Goal: Information Seeking & Learning: Learn about a topic

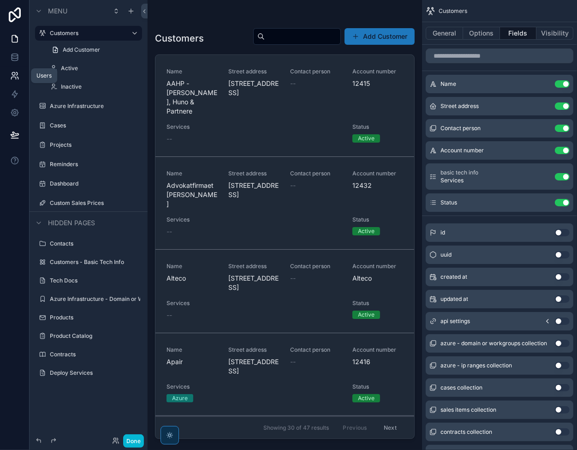
click at [13, 71] on icon at bounding box center [14, 75] width 9 height 9
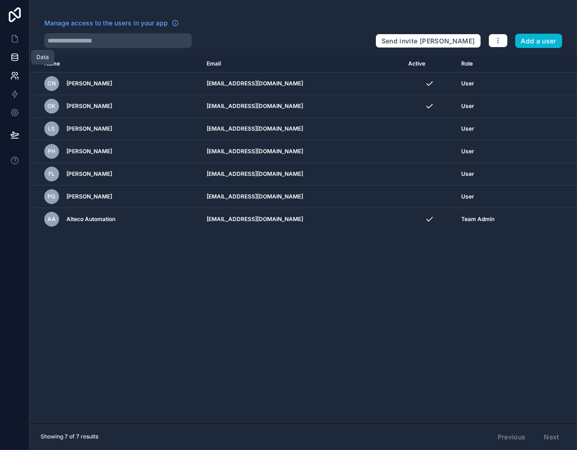
click at [13, 58] on icon at bounding box center [15, 57] width 6 height 4
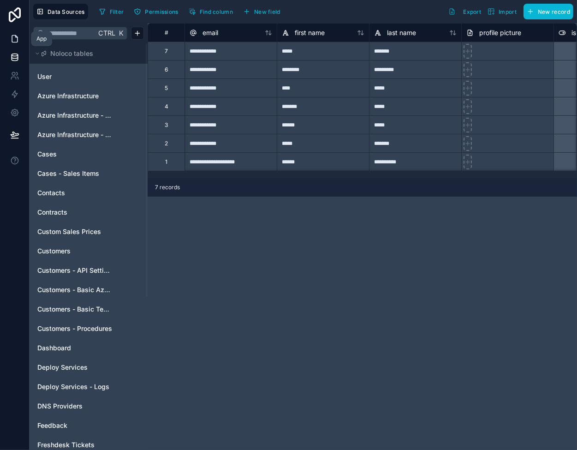
click at [17, 39] on icon at bounding box center [15, 39] width 6 height 7
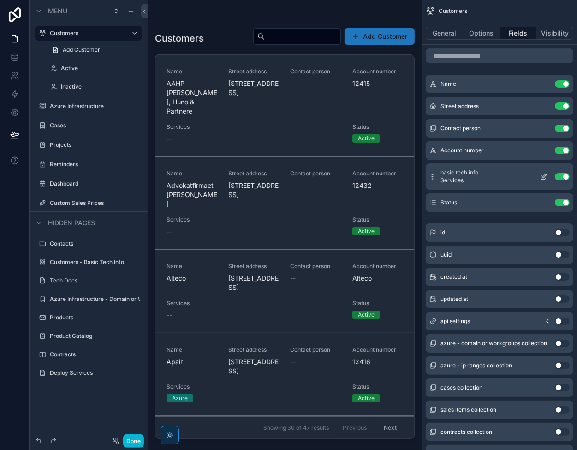
click at [545, 175] on icon "scrollable content" at bounding box center [544, 176] width 7 height 7
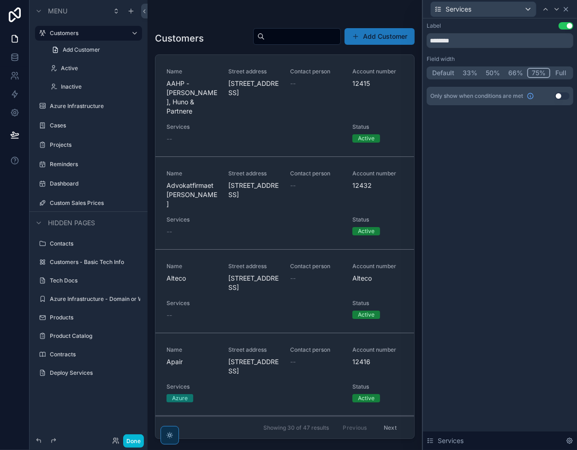
click at [566, 11] on icon at bounding box center [566, 9] width 7 height 7
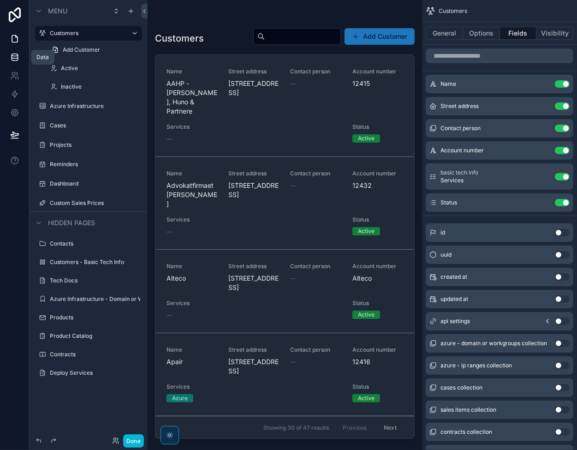
drag, startPoint x: 18, startPoint y: 55, endPoint x: 24, endPoint y: 58, distance: 6.8
click at [18, 55] on icon at bounding box center [14, 57] width 9 height 9
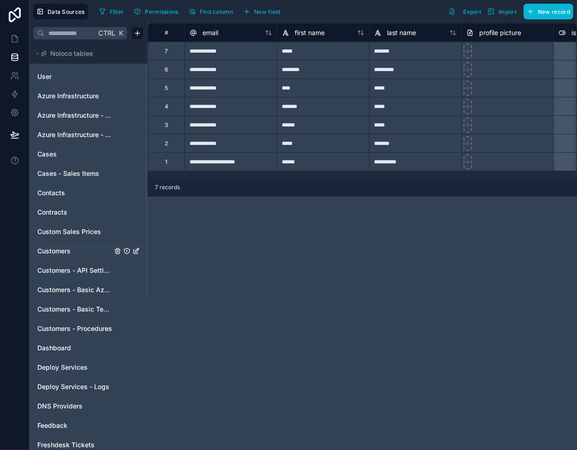
click at [77, 253] on link "Customers" at bounding box center [74, 250] width 75 height 9
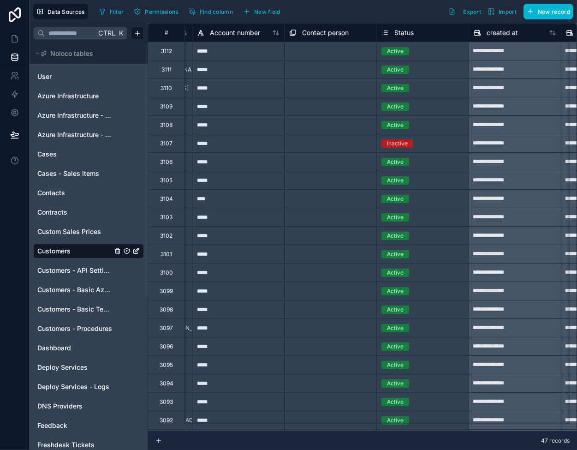
scroll to position [0, 185]
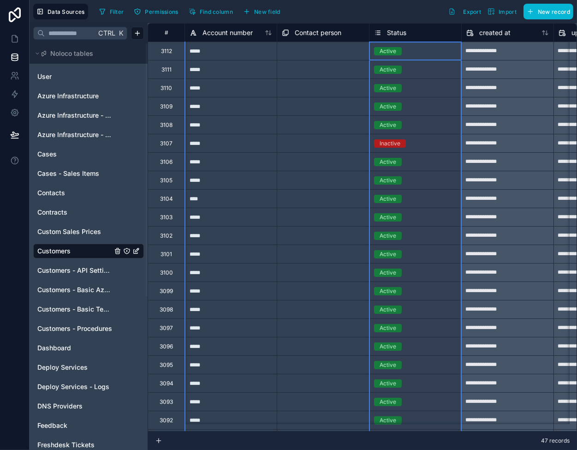
click at [390, 33] on span "Status" at bounding box center [396, 32] width 19 height 9
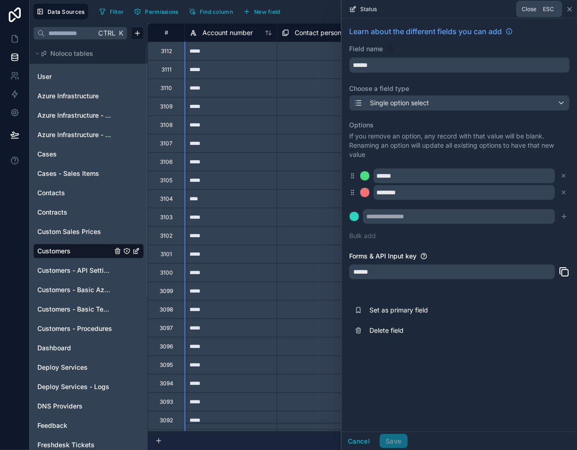
click at [571, 9] on icon at bounding box center [570, 9] width 4 height 4
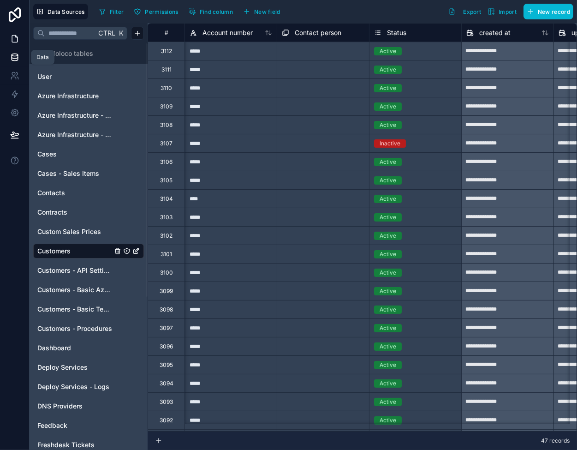
click at [14, 43] on icon at bounding box center [14, 38] width 9 height 9
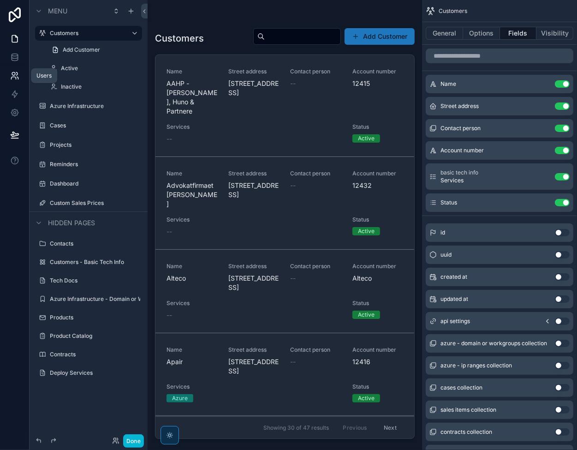
click at [18, 78] on icon at bounding box center [17, 78] width 1 height 2
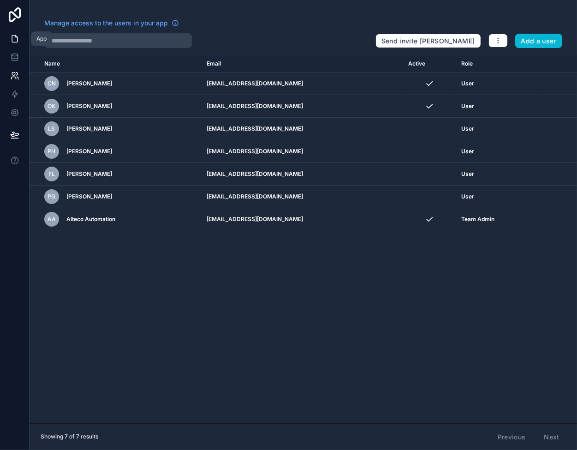
click at [15, 36] on icon at bounding box center [16, 37] width 2 height 2
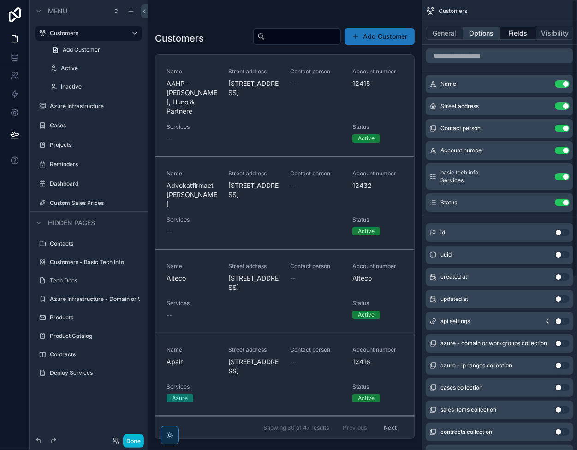
click at [474, 36] on button "Options" at bounding box center [481, 33] width 37 height 13
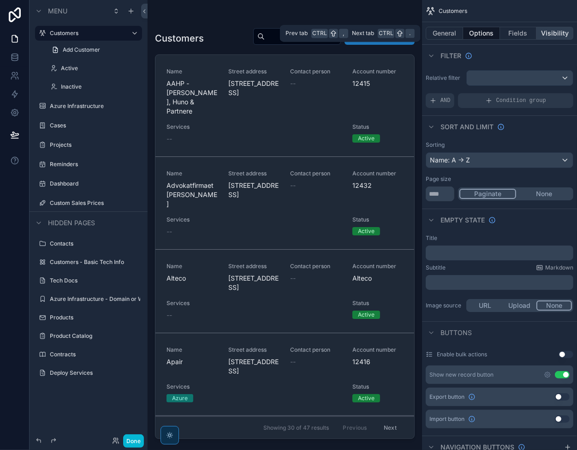
click at [553, 32] on button "Visibility" at bounding box center [555, 33] width 37 height 13
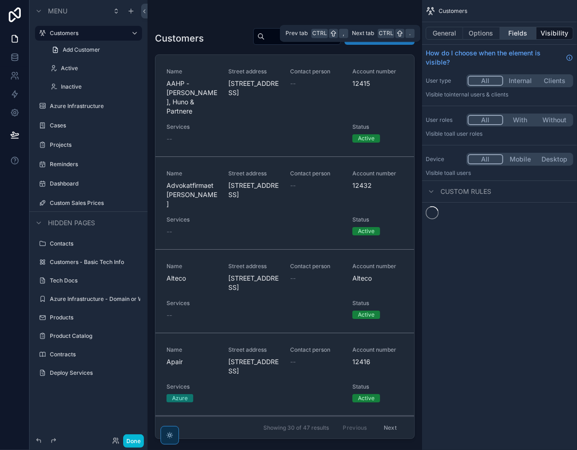
drag, startPoint x: 524, startPoint y: 33, endPoint x: 518, endPoint y: 33, distance: 5.5
click at [524, 33] on button "Fields" at bounding box center [518, 33] width 37 height 13
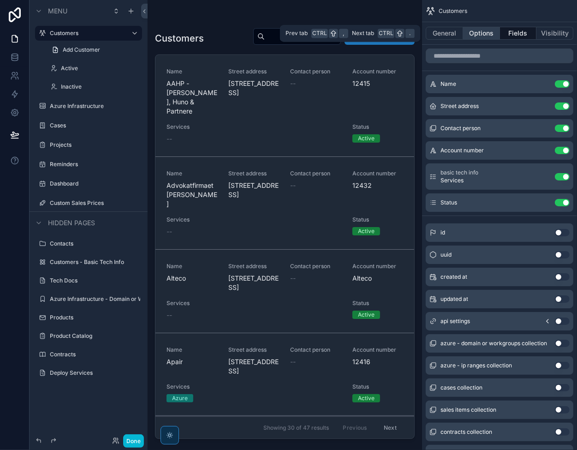
click at [478, 32] on button "Options" at bounding box center [481, 33] width 37 height 13
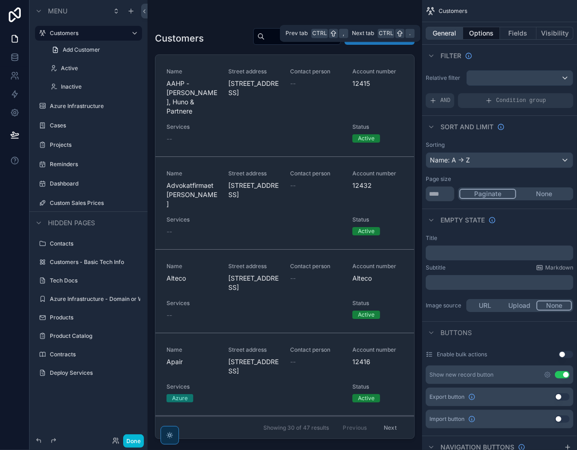
click at [441, 30] on button "General" at bounding box center [444, 33] width 37 height 13
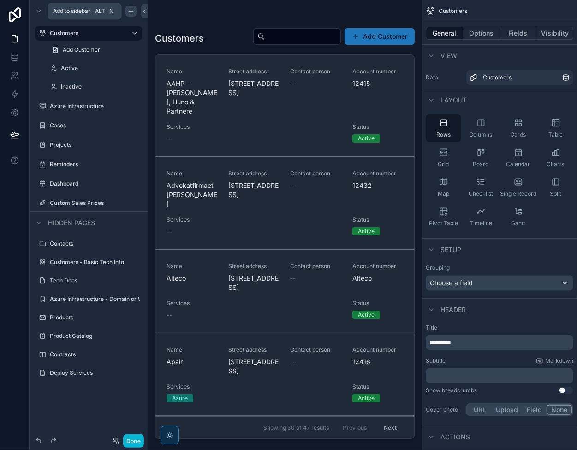
click at [133, 12] on icon "scrollable content" at bounding box center [130, 10] width 7 height 7
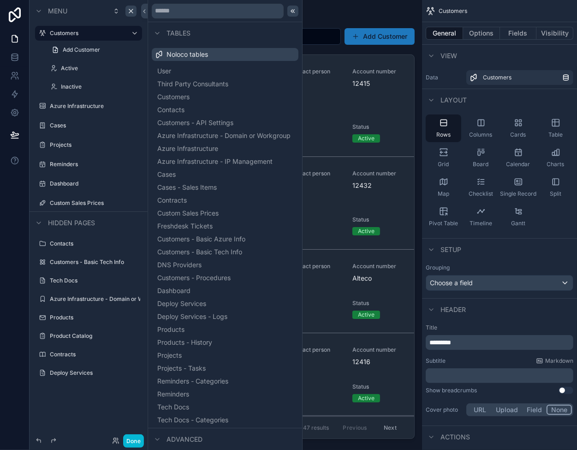
click at [289, 11] on icon at bounding box center [292, 10] width 7 height 7
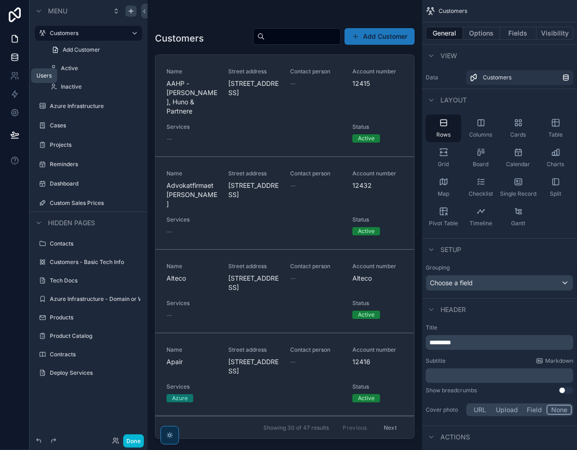
click at [12, 61] on icon at bounding box center [14, 57] width 9 height 9
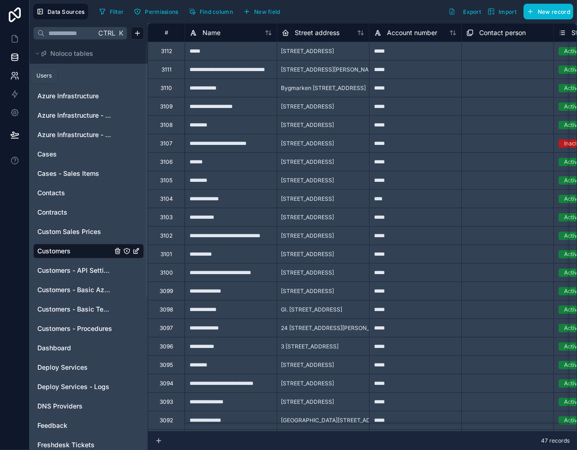
click at [16, 73] on icon at bounding box center [14, 75] width 9 height 9
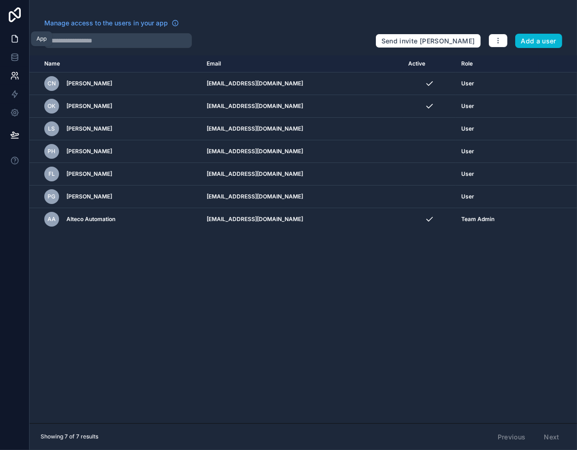
click at [16, 39] on icon at bounding box center [14, 38] width 9 height 9
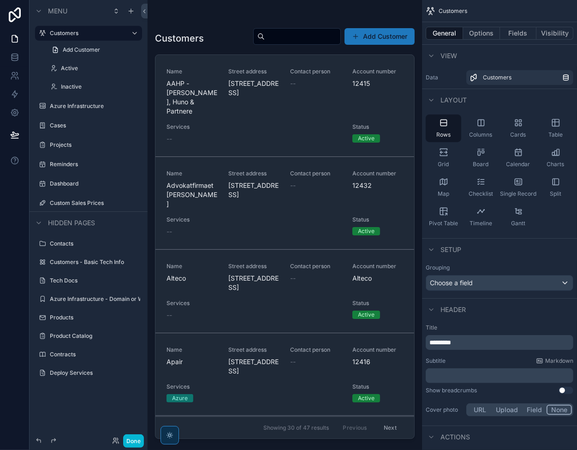
click at [287, 125] on div "scrollable content" at bounding box center [285, 219] width 275 height 439
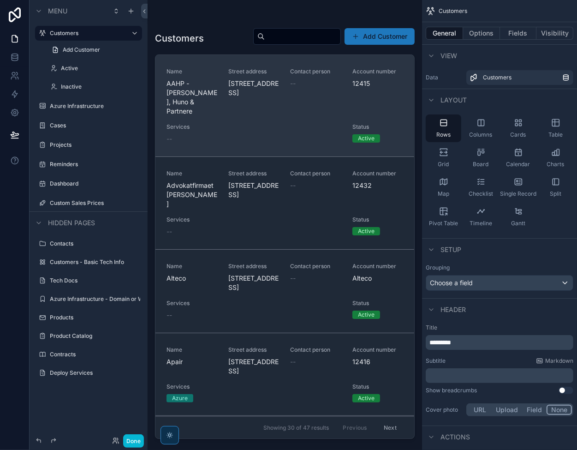
click at [297, 128] on span "Services" at bounding box center [254, 126] width 175 height 7
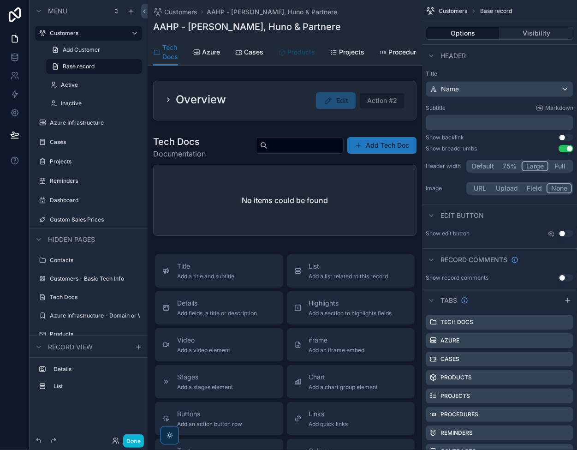
click at [306, 53] on span "Products" at bounding box center [302, 52] width 28 height 9
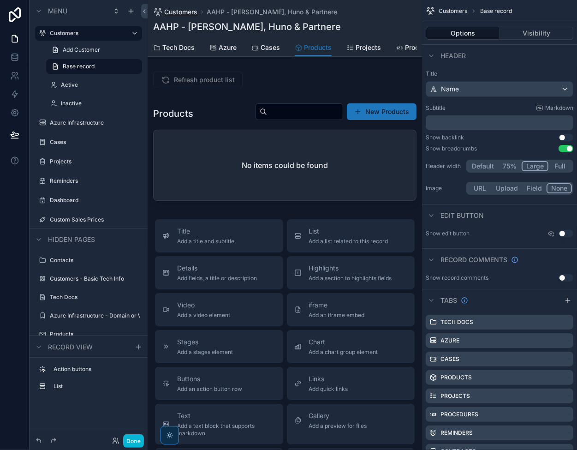
click at [177, 12] on span "Customers" at bounding box center [180, 11] width 33 height 9
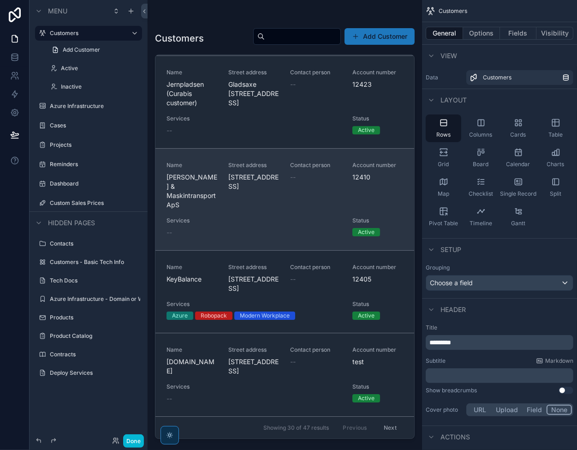
scroll to position [2544, 0]
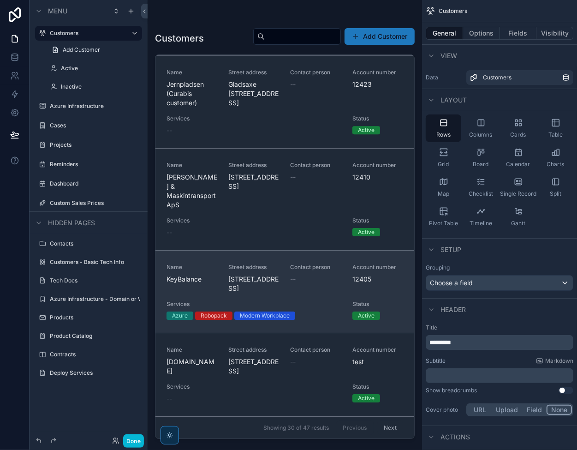
click at [210, 264] on span "Name" at bounding box center [192, 267] width 51 height 7
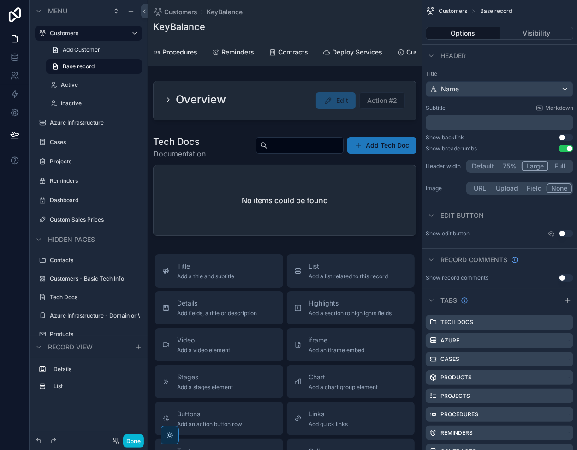
scroll to position [0, 288]
click at [228, 54] on span "Contracts" at bounding box center [237, 52] width 30 height 9
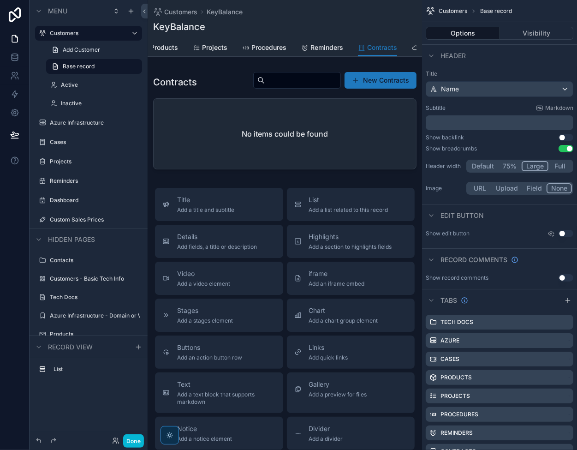
scroll to position [0, 155]
click at [211, 46] on span "Projects" at bounding box center [213, 47] width 25 height 9
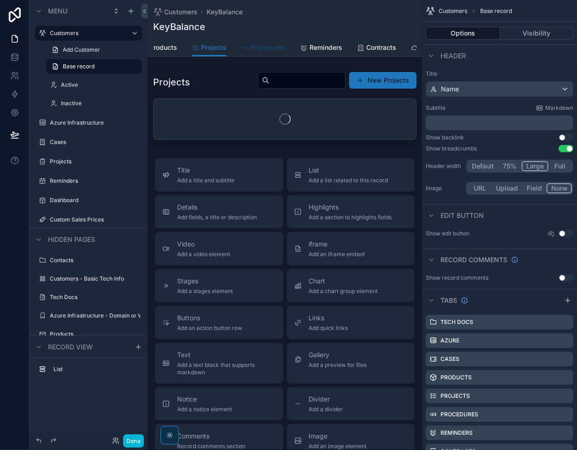
click at [257, 48] on span "Procedures" at bounding box center [268, 47] width 35 height 9
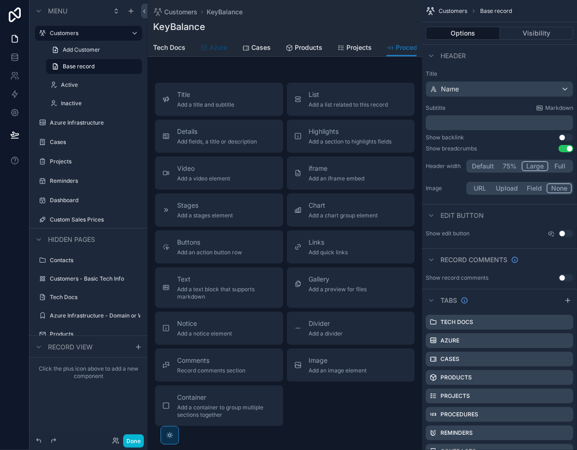
scroll to position [0, 7]
click at [313, 48] on span "Products" at bounding box center [311, 47] width 28 height 9
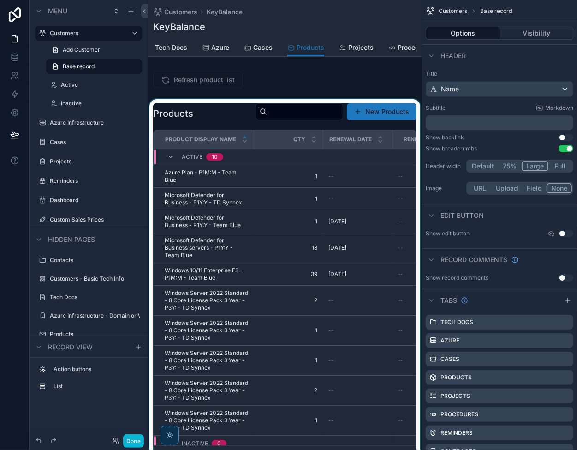
click at [181, 179] on div "scrollable content" at bounding box center [285, 285] width 275 height 372
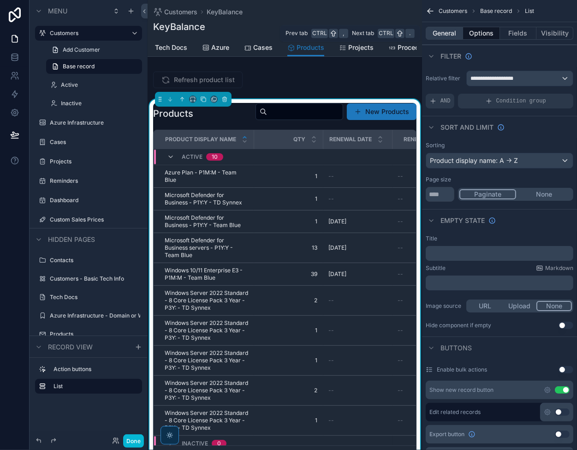
click at [452, 33] on button "General" at bounding box center [444, 33] width 37 height 13
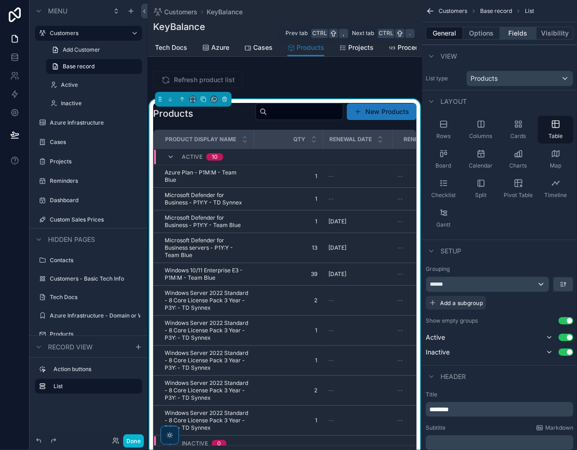
click at [513, 33] on button "Fields" at bounding box center [518, 33] width 37 height 13
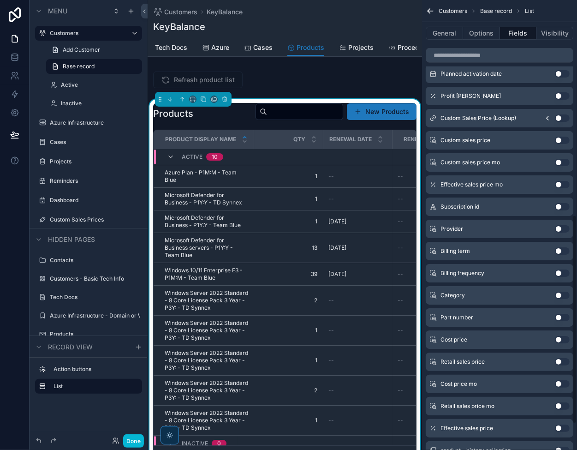
scroll to position [508, 0]
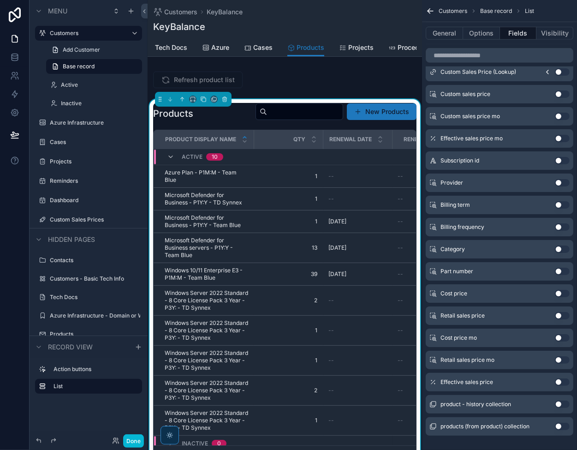
click at [559, 404] on button "Use setting" at bounding box center [562, 404] width 15 height 7
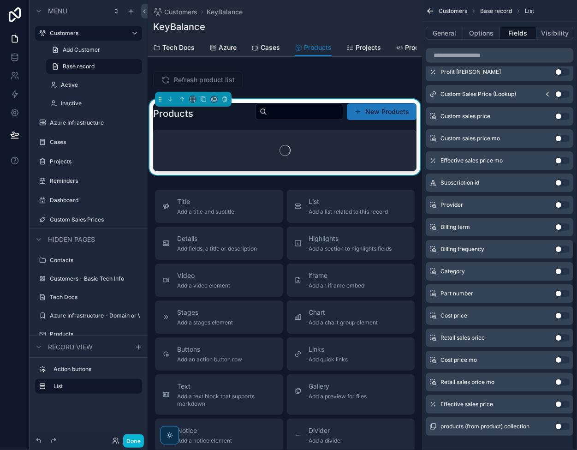
scroll to position [519, 0]
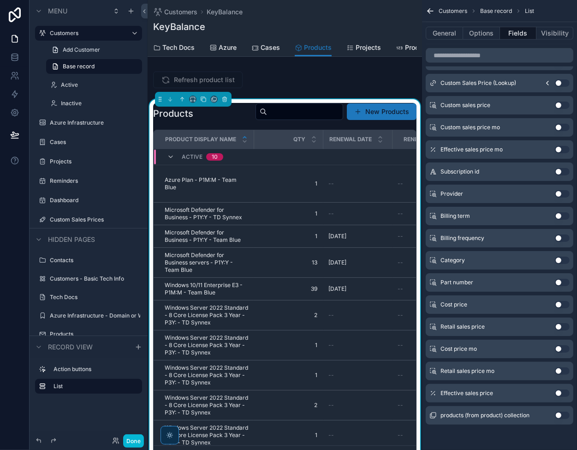
click at [560, 414] on button "Use setting" at bounding box center [562, 415] width 15 height 7
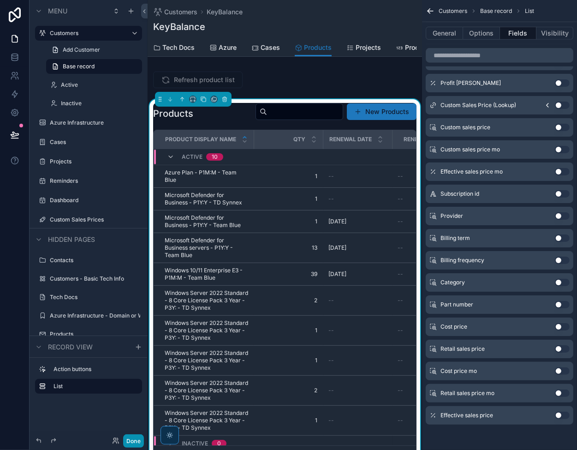
drag, startPoint x: 137, startPoint y: 439, endPoint x: 129, endPoint y: 361, distance: 77.9
click at [137, 439] on button "Done" at bounding box center [133, 440] width 21 height 13
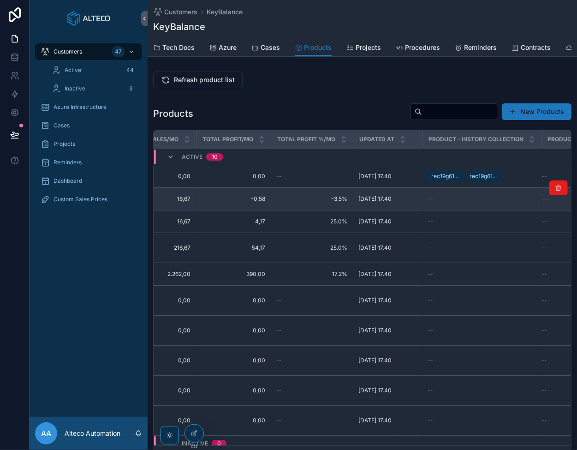
scroll to position [0, 456]
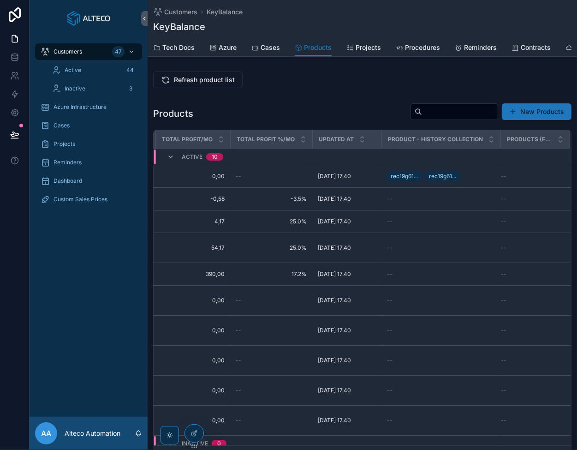
click at [366, 101] on div "Refresh product list Products New Products Product display name Qty Renewal dat…" at bounding box center [363, 270] width 430 height 404
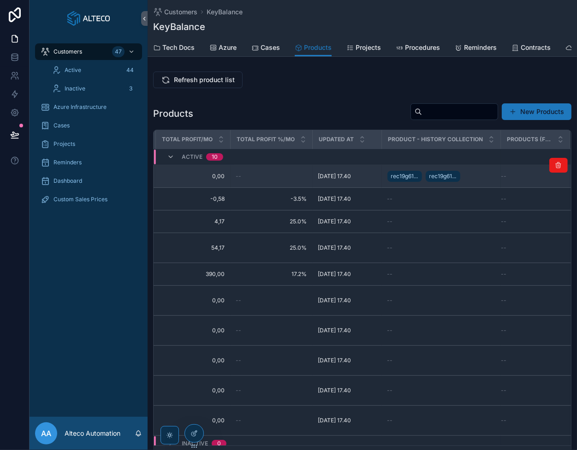
click at [404, 180] on span "rec19g61..." at bounding box center [404, 176] width 27 height 7
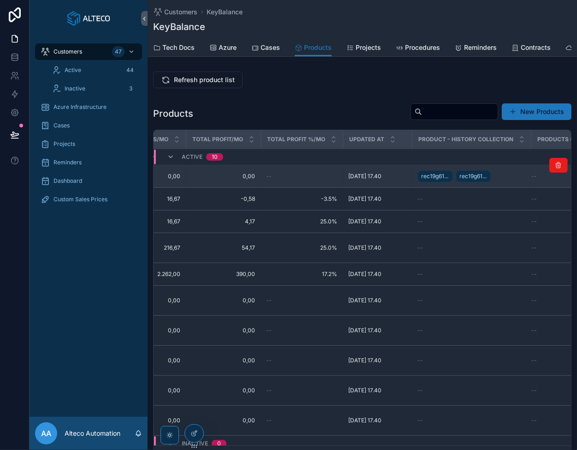
scroll to position [0, 456]
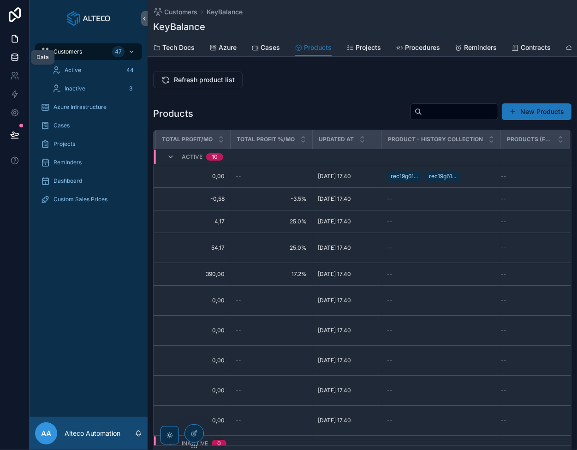
click at [10, 54] on icon at bounding box center [14, 57] width 9 height 9
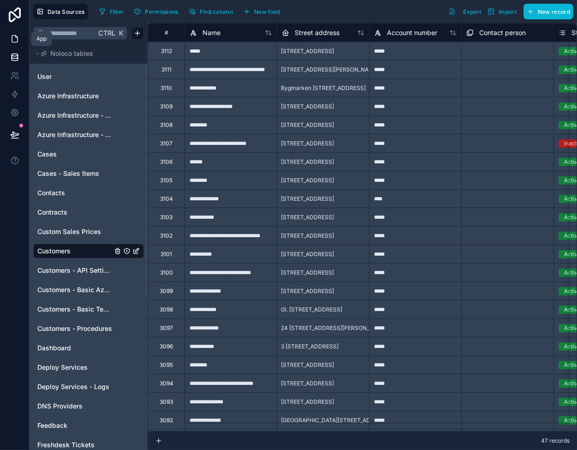
click at [7, 40] on link at bounding box center [14, 39] width 29 height 18
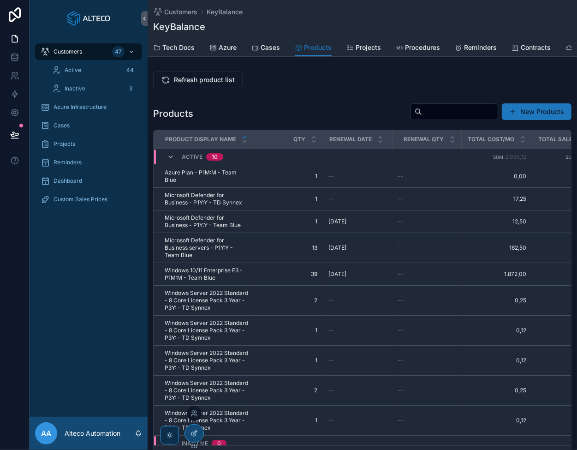
click at [199, 436] on div at bounding box center [194, 434] width 18 height 18
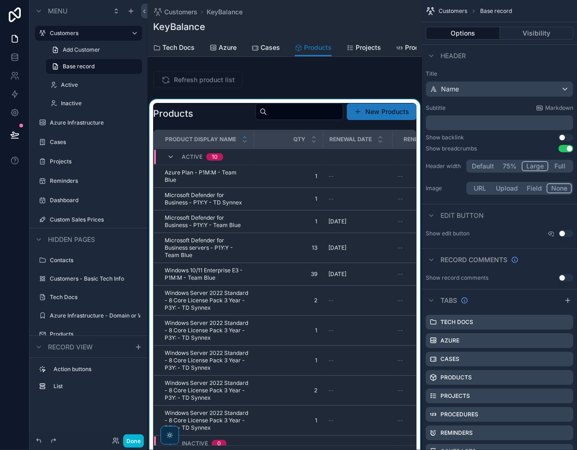
click at [297, 120] on div "scrollable content" at bounding box center [285, 285] width 275 height 372
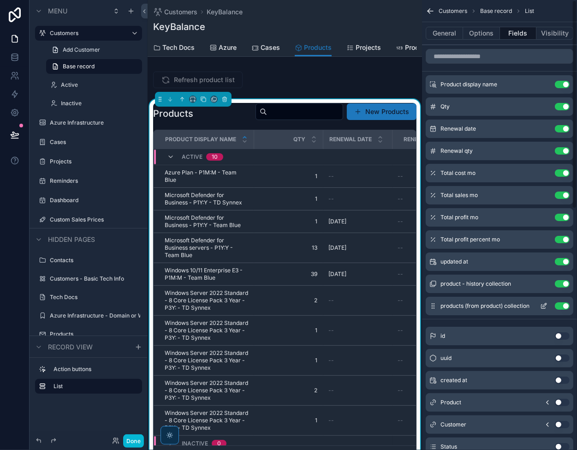
click at [563, 304] on button "Use setting" at bounding box center [562, 305] width 15 height 7
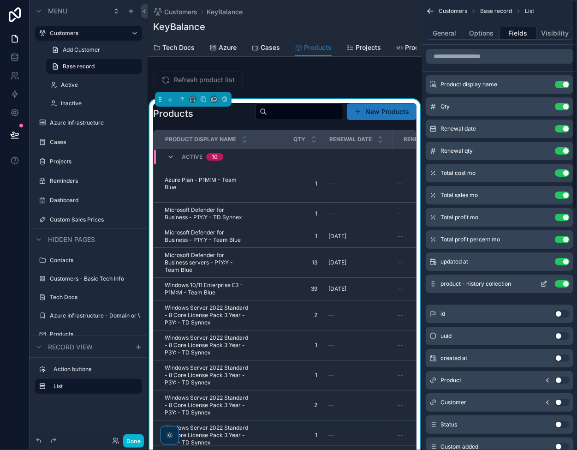
click at [560, 282] on button "Use setting" at bounding box center [562, 283] width 15 height 7
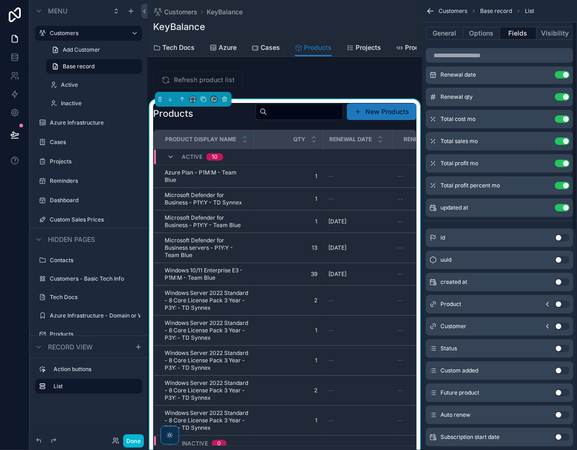
scroll to position [46, 0]
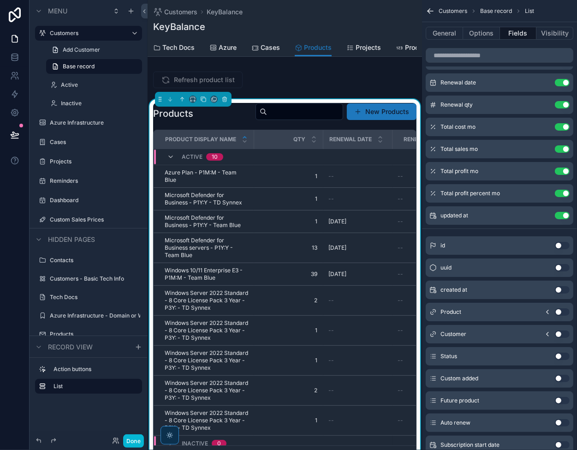
click at [549, 333] on icon "scrollable content" at bounding box center [547, 333] width 7 height 7
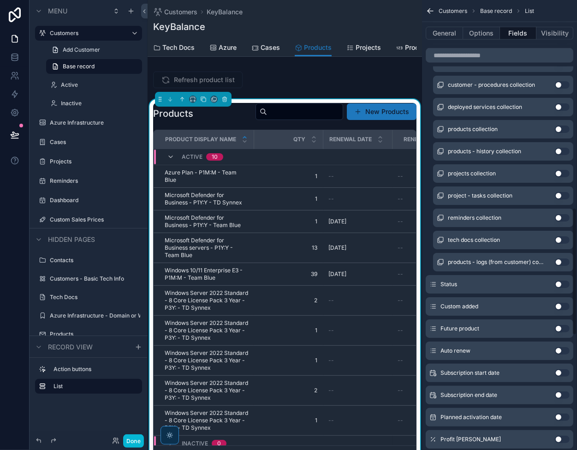
scroll to position [0, 0]
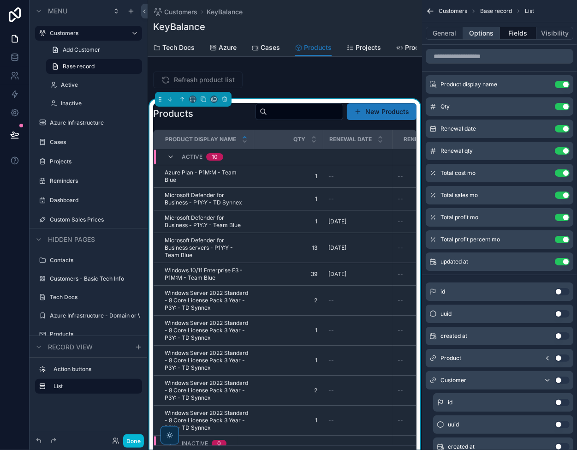
click at [468, 35] on button "Options" at bounding box center [481, 33] width 37 height 13
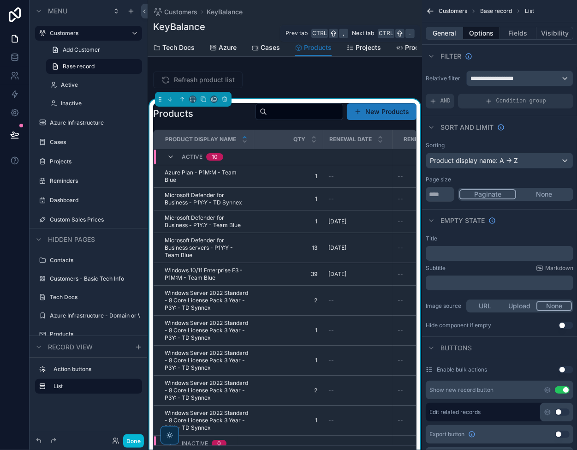
click at [445, 35] on button "General" at bounding box center [444, 33] width 37 height 13
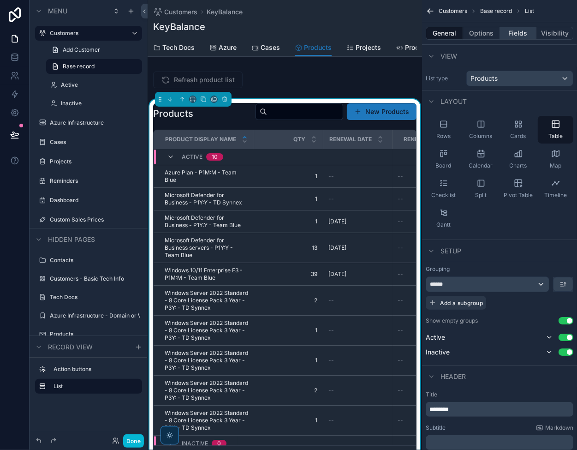
click at [510, 28] on button "Fields" at bounding box center [518, 33] width 37 height 13
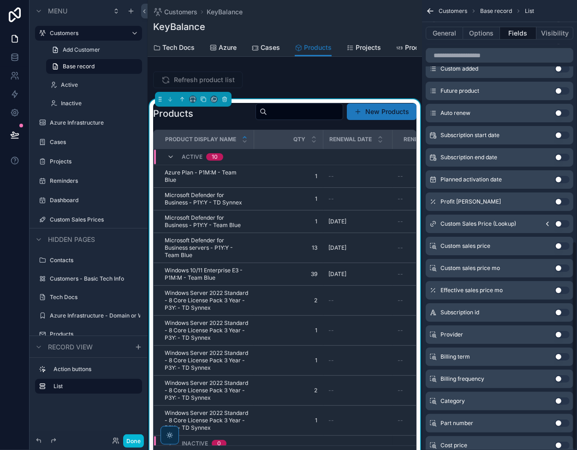
scroll to position [519, 0]
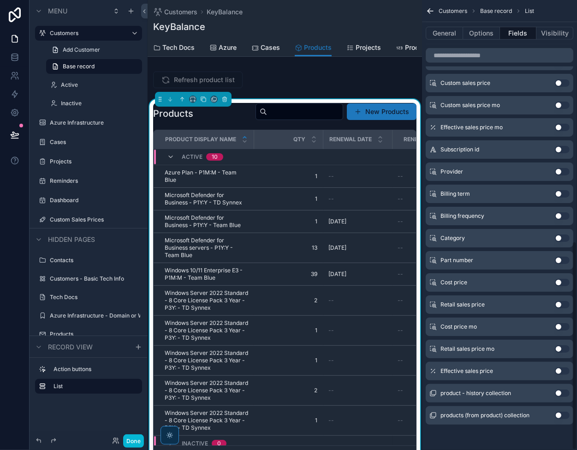
click at [560, 395] on button "Use setting" at bounding box center [562, 393] width 15 height 7
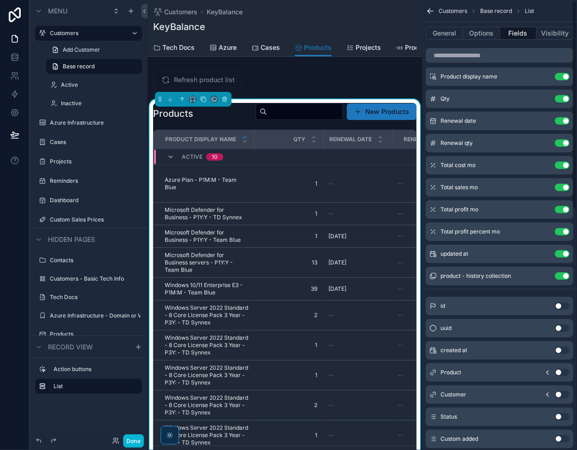
scroll to position [0, 0]
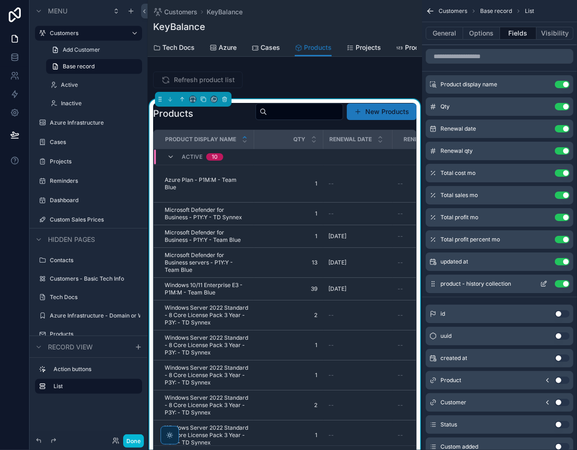
click at [547, 284] on icon "scrollable content" at bounding box center [544, 283] width 7 height 7
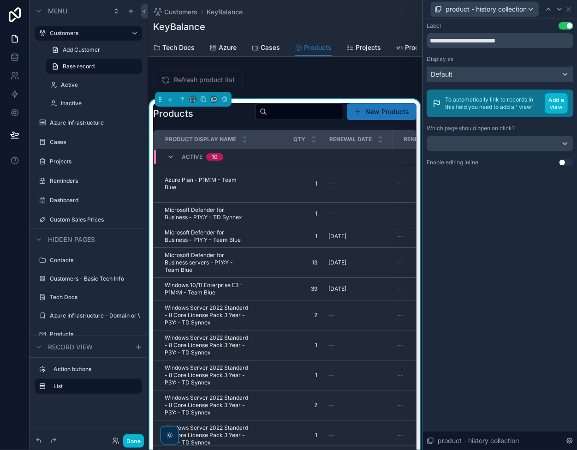
click at [500, 70] on div "Default" at bounding box center [500, 74] width 146 height 15
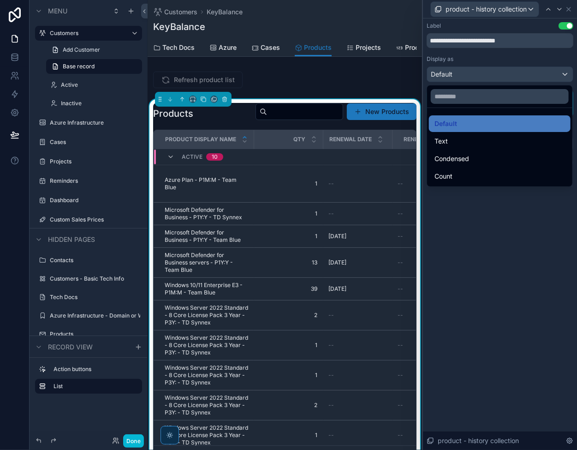
click at [506, 223] on div at bounding box center [500, 225] width 154 height 450
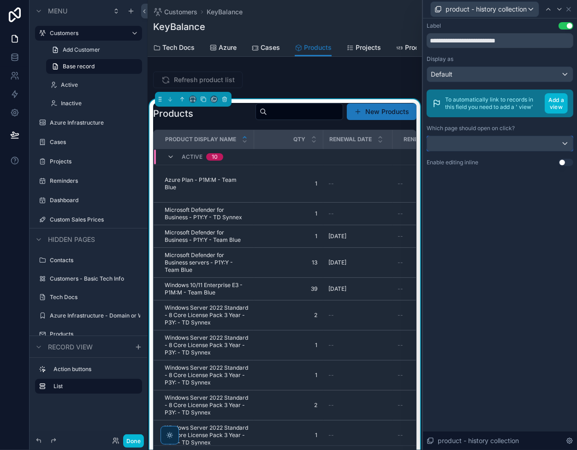
click at [569, 139] on div at bounding box center [500, 143] width 146 height 15
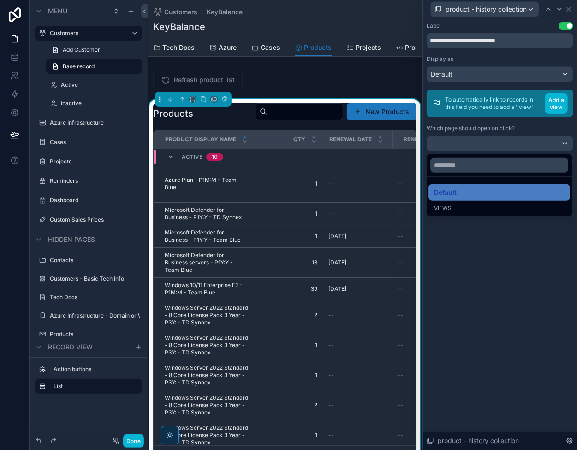
click at [569, 139] on div at bounding box center [500, 225] width 154 height 450
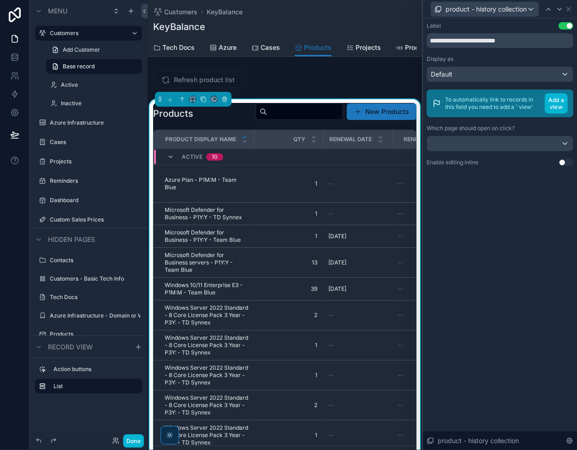
click at [565, 161] on button "Use setting" at bounding box center [566, 162] width 15 height 7
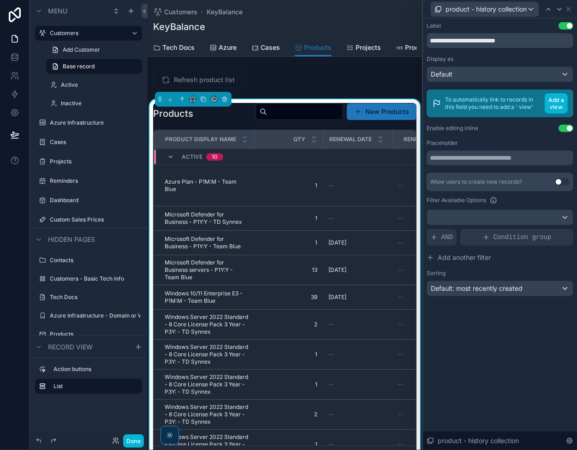
click at [569, 127] on button "Use setting" at bounding box center [566, 128] width 15 height 7
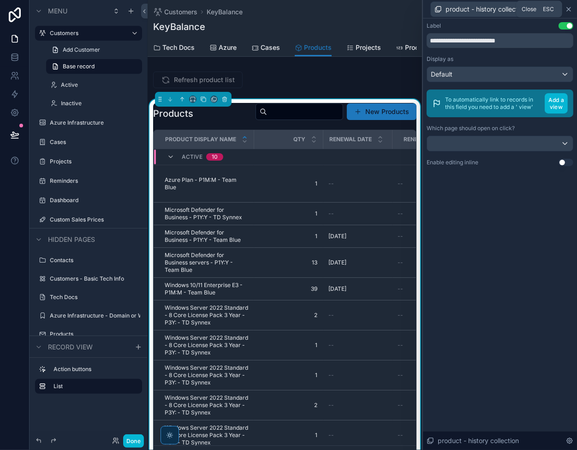
click at [571, 9] on icon at bounding box center [568, 9] width 7 height 7
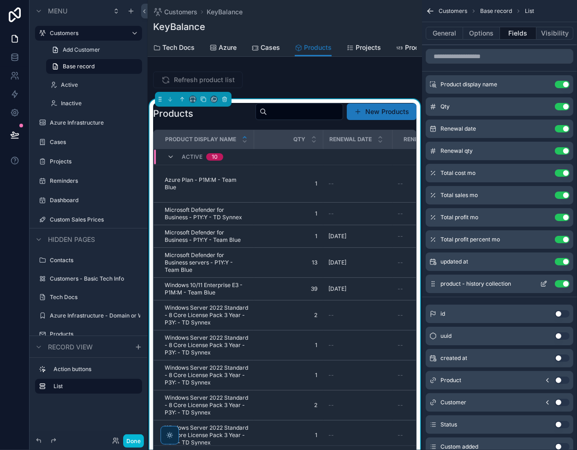
click at [561, 284] on button "Use setting" at bounding box center [562, 283] width 15 height 7
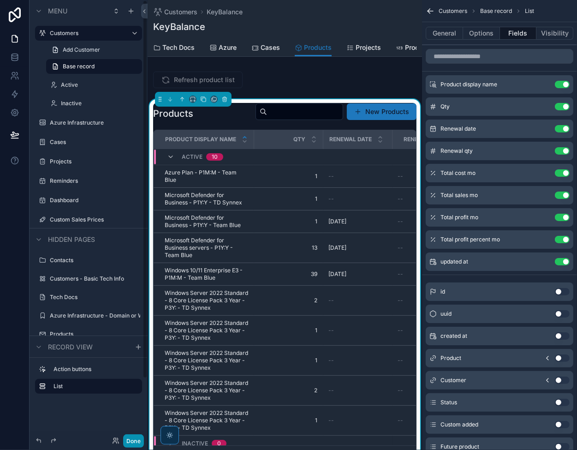
click at [133, 448] on div "Done" at bounding box center [89, 441] width 118 height 18
click at [133, 441] on button "Done" at bounding box center [133, 440] width 21 height 13
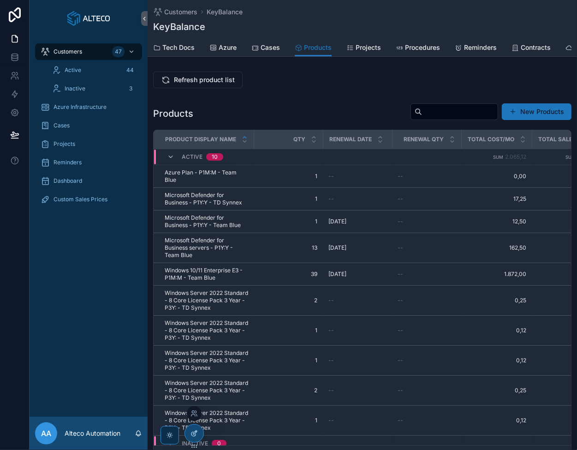
click at [187, 430] on div at bounding box center [194, 434] width 18 height 18
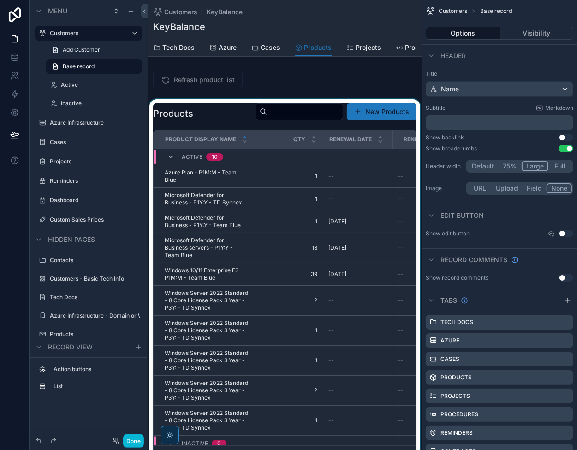
click at [221, 114] on div "scrollable content" at bounding box center [285, 285] width 275 height 372
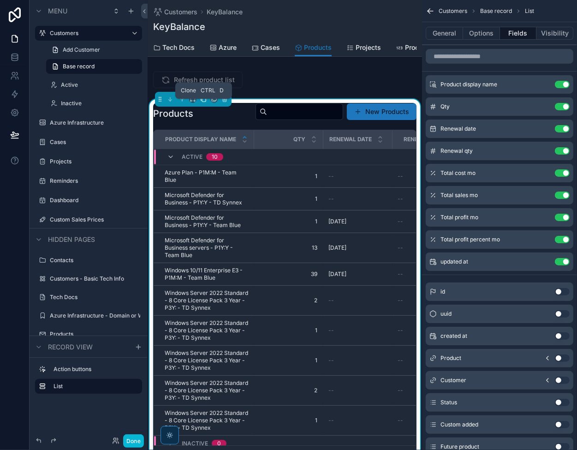
click at [204, 102] on icon "scrollable content" at bounding box center [203, 99] width 6 height 6
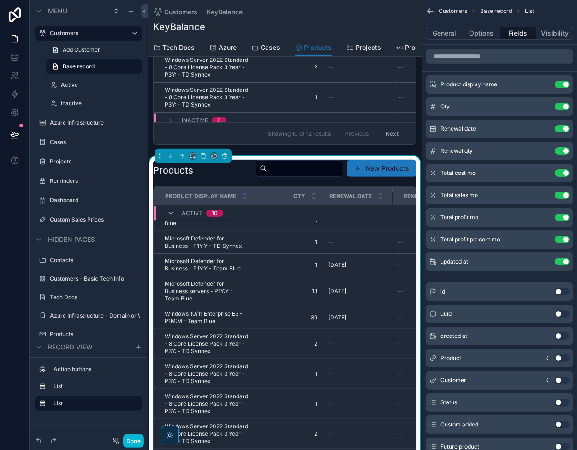
scroll to position [21, 0]
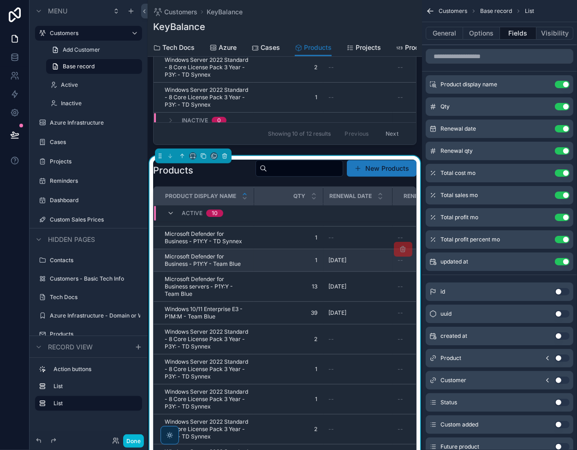
click at [305, 262] on span "1" at bounding box center [289, 260] width 58 height 7
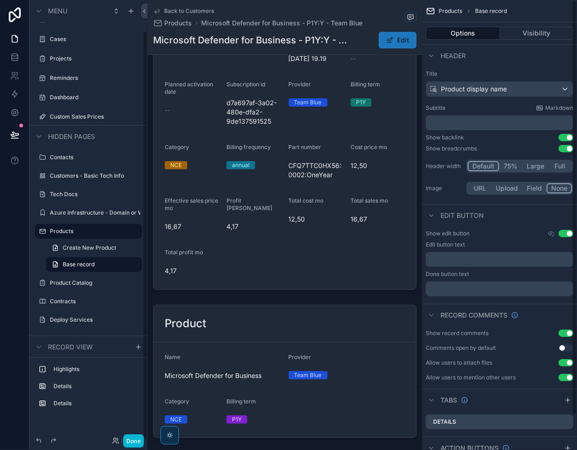
scroll to position [323, 0]
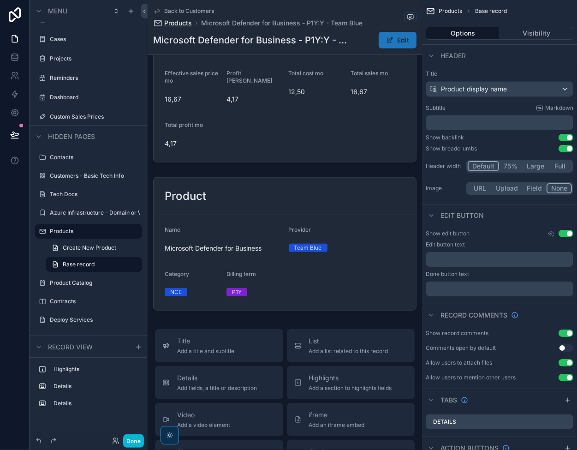
click at [186, 25] on span "Products" at bounding box center [178, 22] width 28 height 9
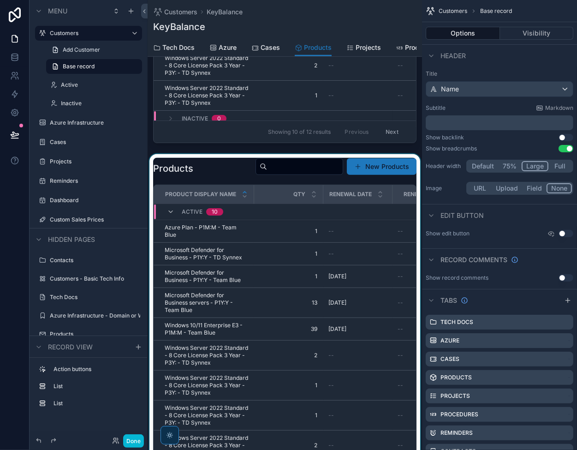
scroll to position [323, 0]
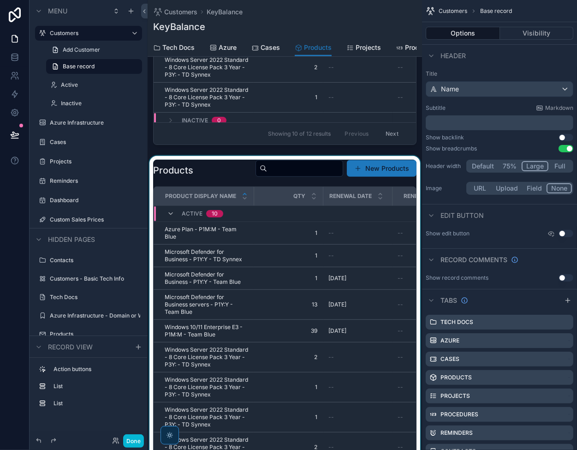
click at [278, 168] on div "scrollable content" at bounding box center [285, 342] width 275 height 372
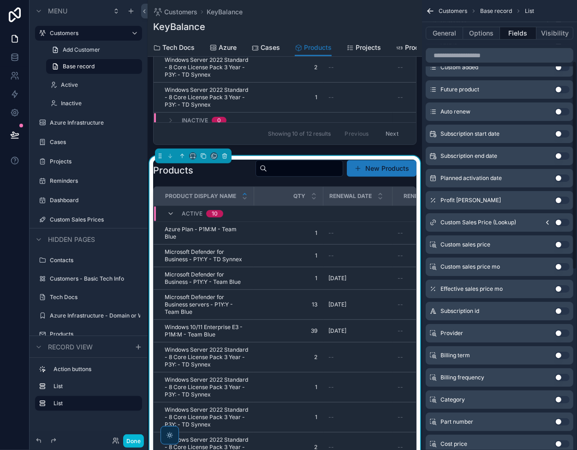
scroll to position [0, 0]
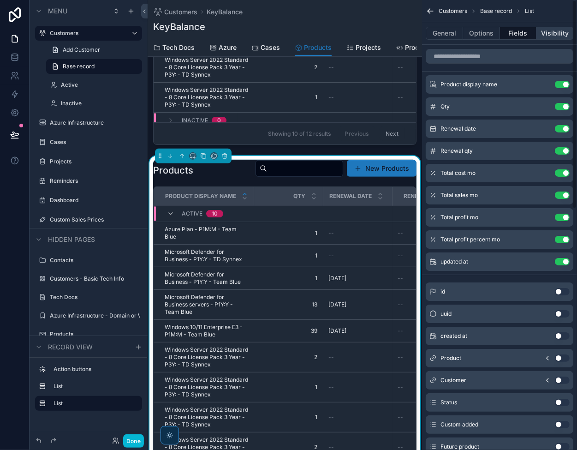
click at [558, 32] on button "Visibility" at bounding box center [555, 33] width 37 height 13
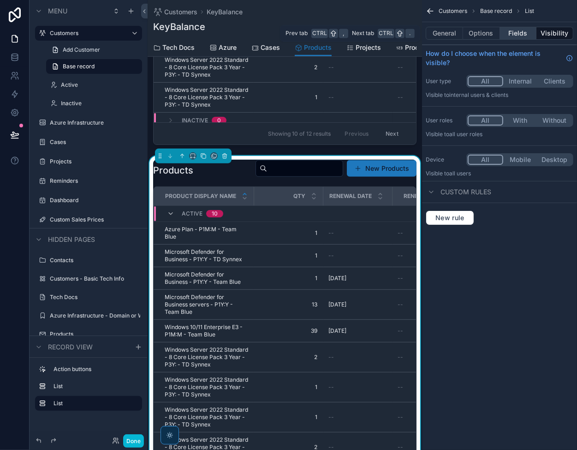
click at [523, 31] on button "Fields" at bounding box center [518, 33] width 37 height 13
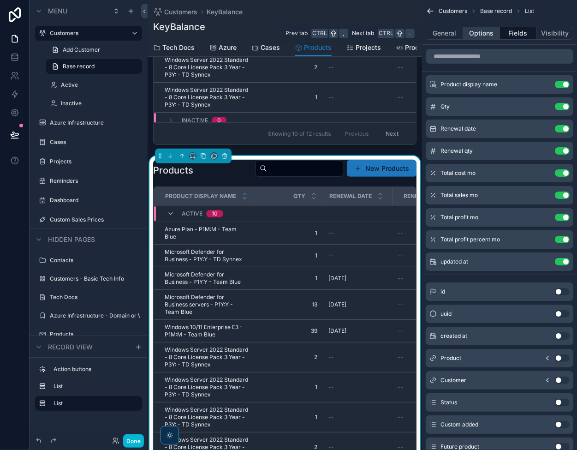
click at [465, 32] on button "Options" at bounding box center [481, 33] width 37 height 13
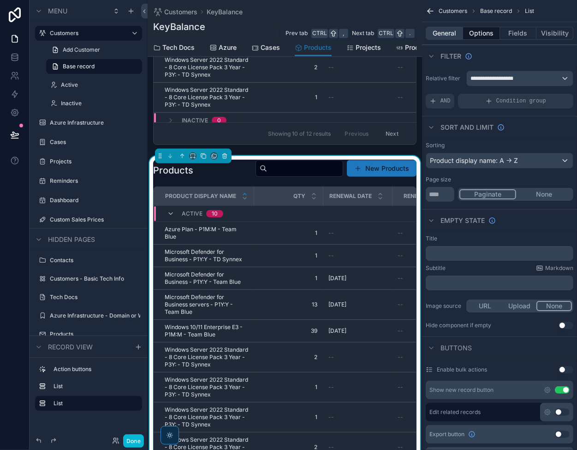
click at [426, 33] on button "General" at bounding box center [444, 33] width 37 height 13
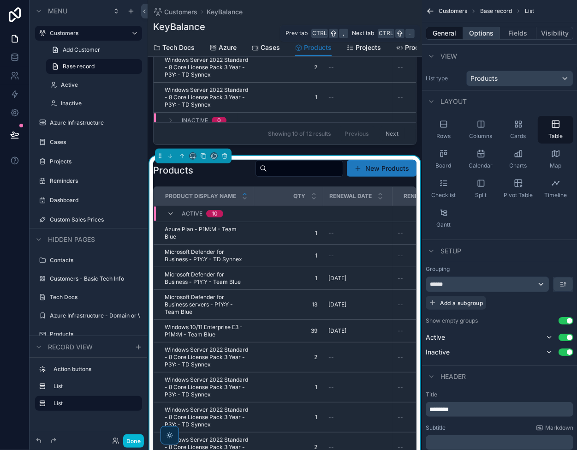
click at [481, 33] on button "Options" at bounding box center [481, 33] width 37 height 13
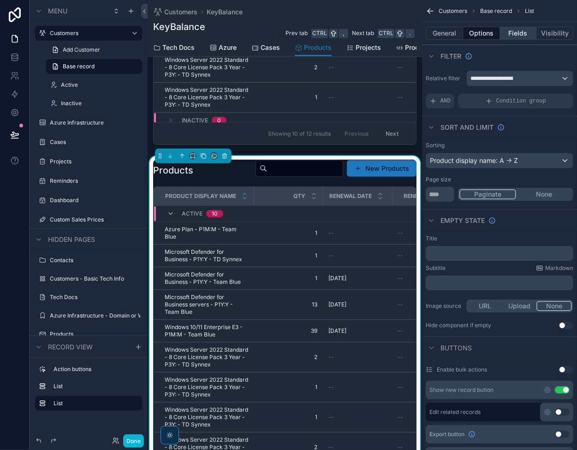
click at [520, 33] on button "Fields" at bounding box center [518, 33] width 37 height 13
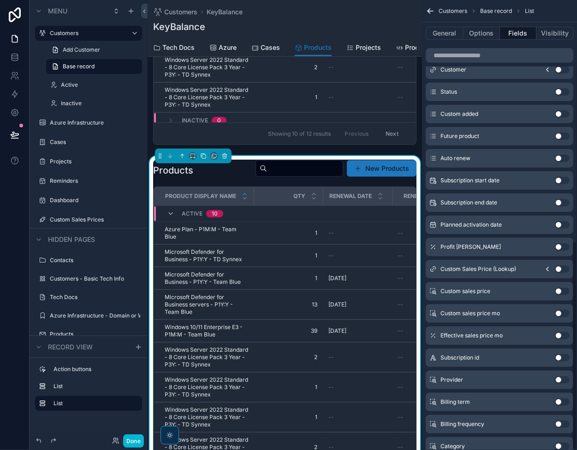
scroll to position [519, 0]
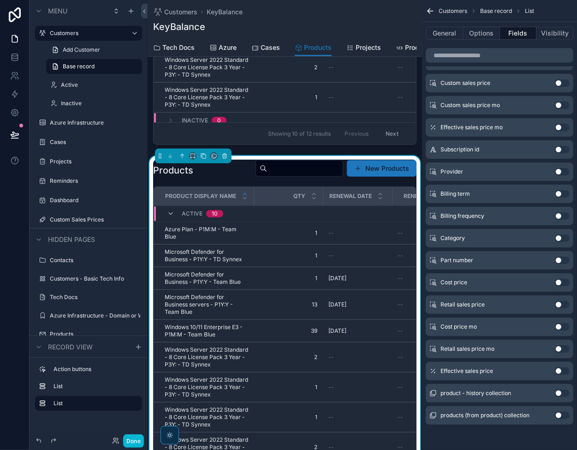
drag, startPoint x: 562, startPoint y: 393, endPoint x: 517, endPoint y: 372, distance: 48.7
click at [562, 393] on button "Use setting" at bounding box center [562, 393] width 15 height 7
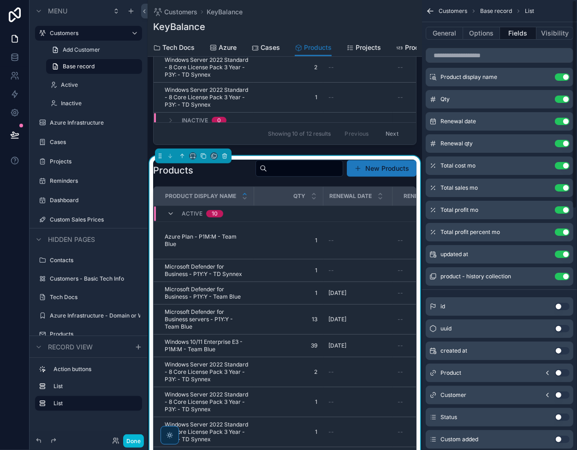
scroll to position [0, 0]
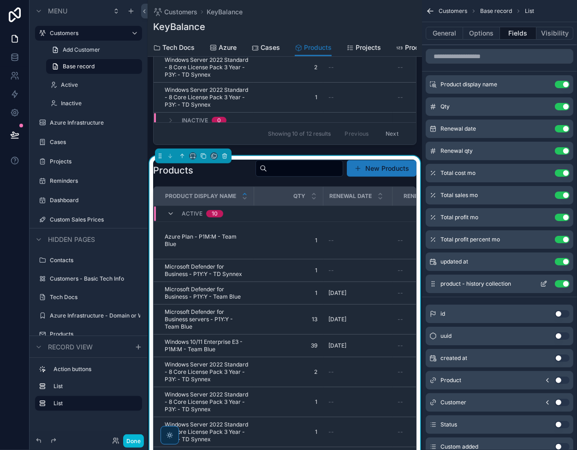
click at [543, 282] on icon "scrollable content" at bounding box center [544, 283] width 7 height 7
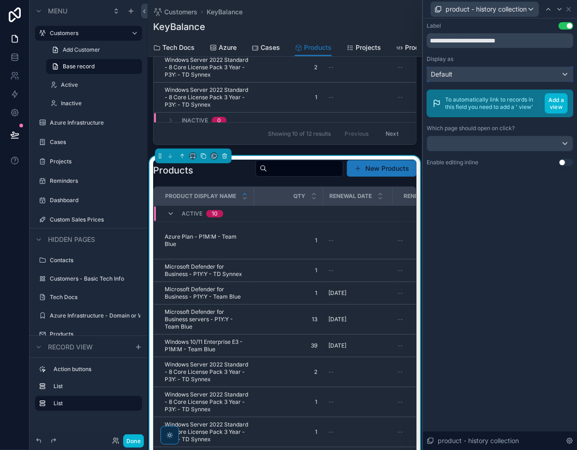
click at [517, 72] on div "Default" at bounding box center [500, 74] width 146 height 15
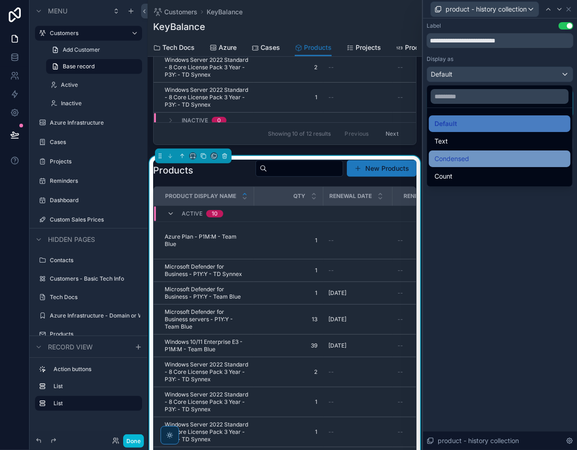
click at [493, 158] on div "Condensed" at bounding box center [500, 158] width 131 height 11
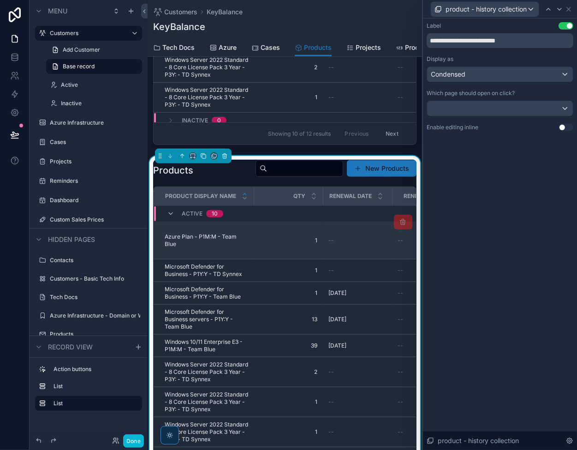
scroll to position [0, 493]
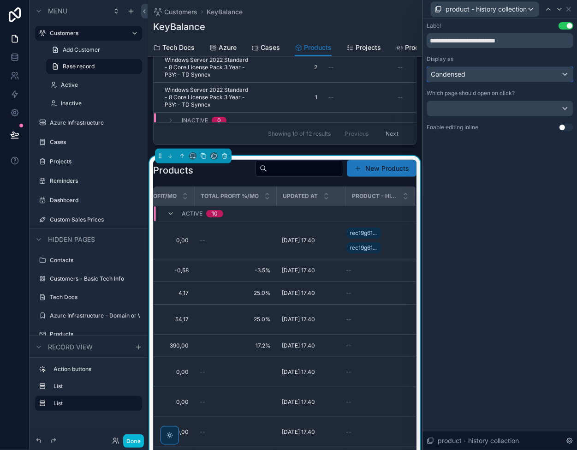
click at [483, 79] on div "Condensed" at bounding box center [500, 74] width 146 height 15
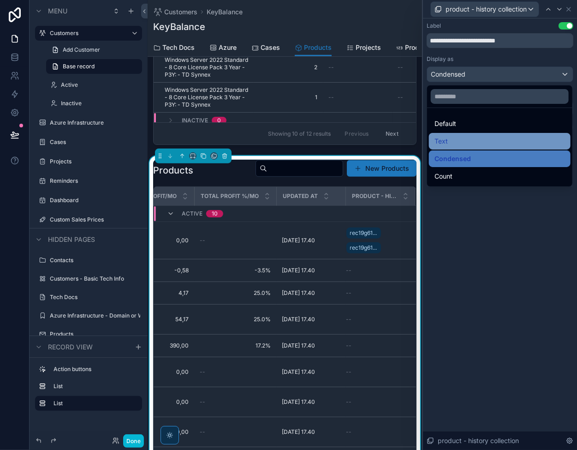
click at [479, 138] on div "Text" at bounding box center [500, 141] width 131 height 11
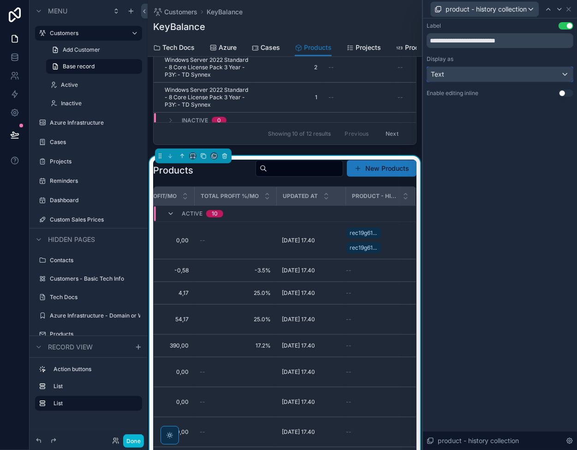
click at [449, 75] on div "Text" at bounding box center [500, 74] width 146 height 15
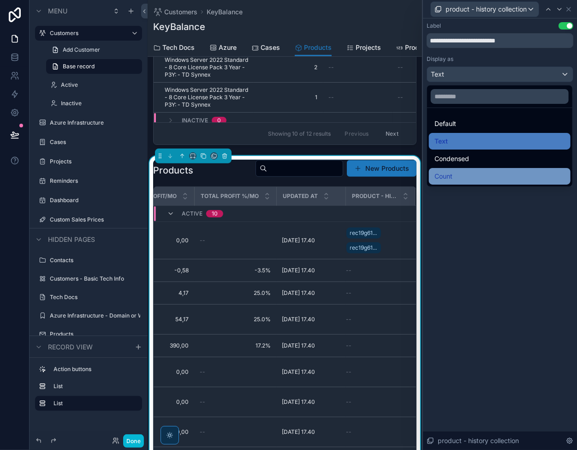
click at [454, 178] on div "Count" at bounding box center [500, 176] width 131 height 11
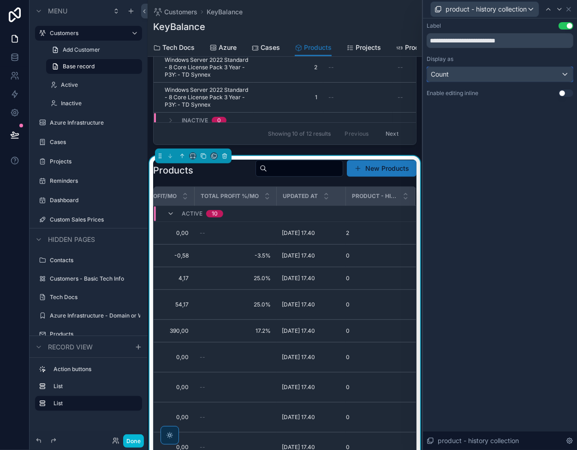
click at [471, 70] on div "Count" at bounding box center [500, 74] width 146 height 15
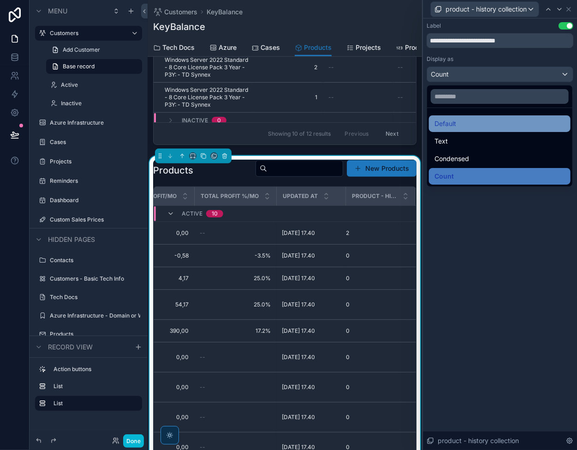
click at [467, 120] on div "Default" at bounding box center [500, 123] width 131 height 11
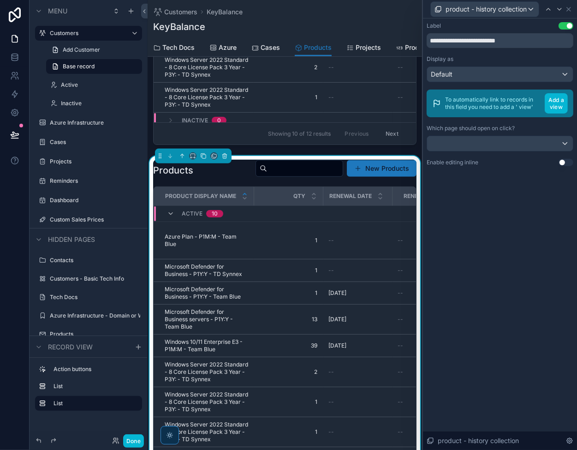
click at [565, 24] on button "Use setting" at bounding box center [566, 25] width 15 height 7
click at [569, 9] on icon at bounding box center [568, 9] width 7 height 7
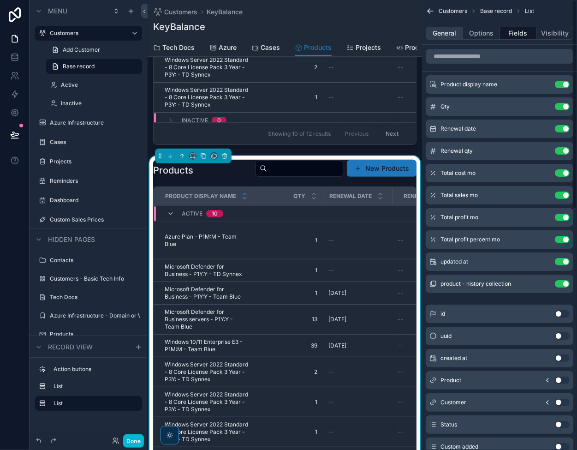
click at [441, 33] on button "General" at bounding box center [444, 33] width 37 height 13
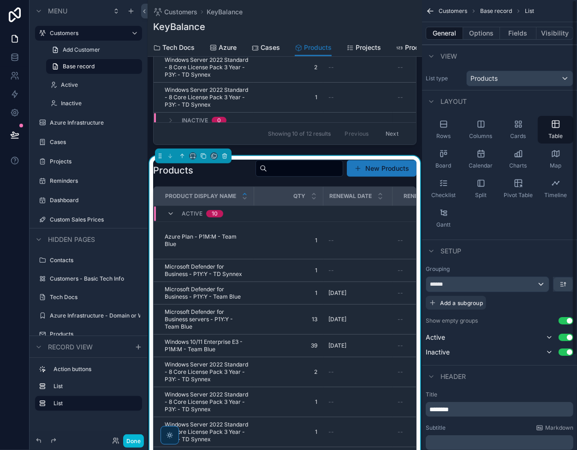
click at [431, 13] on icon "scrollable content" at bounding box center [430, 10] width 9 height 9
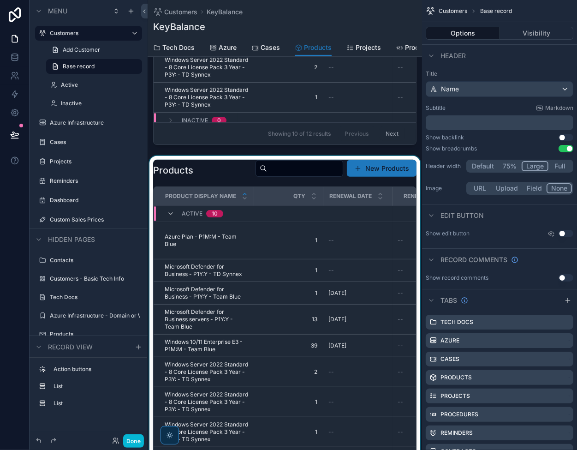
click at [297, 175] on div "scrollable content" at bounding box center [285, 342] width 275 height 372
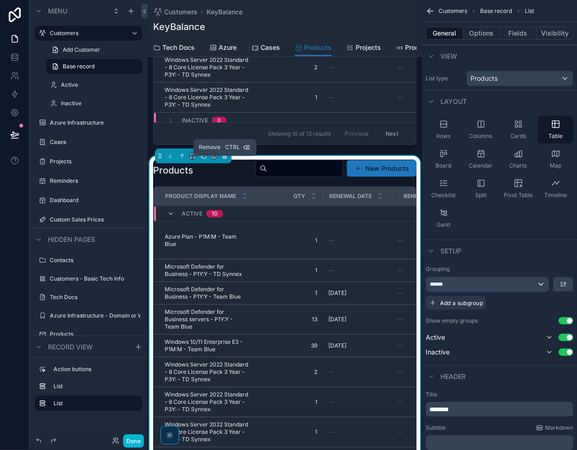
click at [223, 158] on icon "scrollable content" at bounding box center [225, 157] width 4 height 4
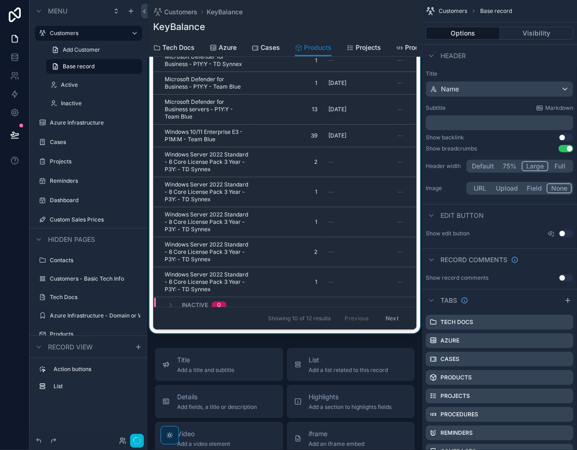
scroll to position [0, 0]
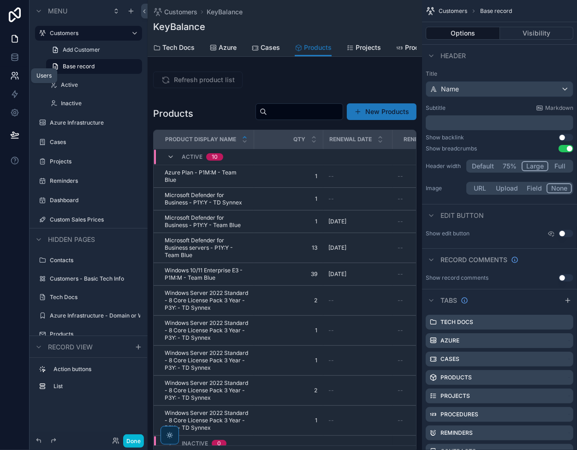
click at [12, 75] on icon at bounding box center [14, 75] width 9 height 9
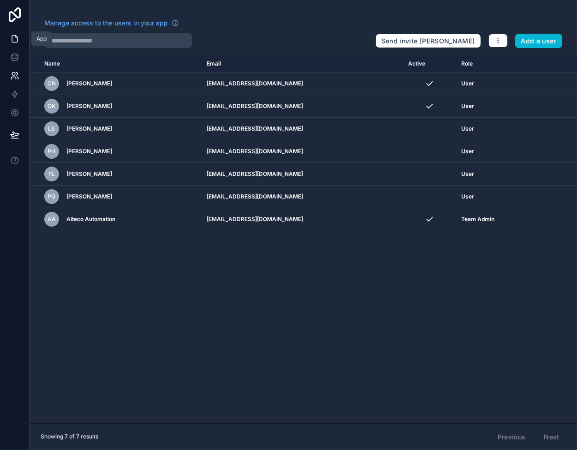
click at [18, 39] on icon at bounding box center [14, 38] width 9 height 9
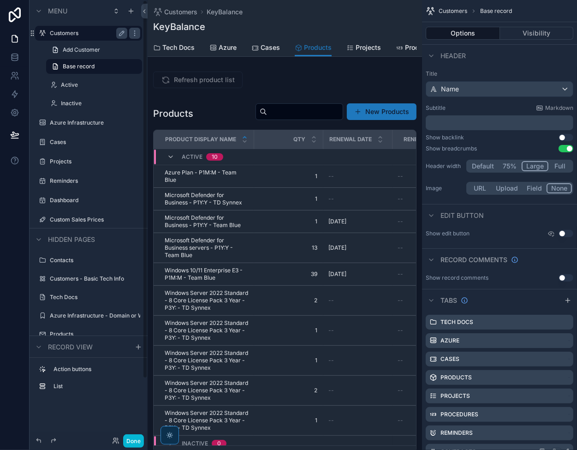
click at [55, 34] on label "Customers" at bounding box center [87, 33] width 74 height 7
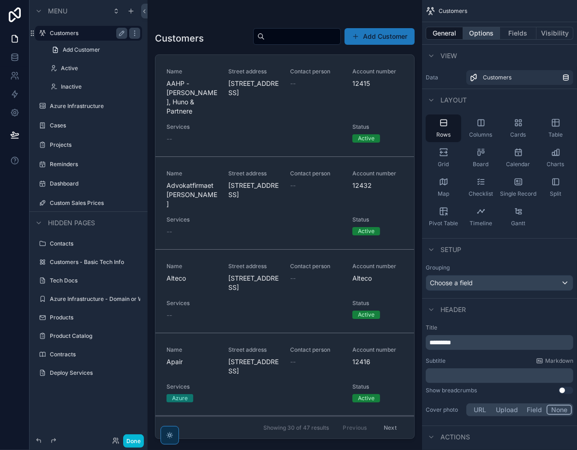
click at [484, 30] on button "Options" at bounding box center [481, 33] width 37 height 13
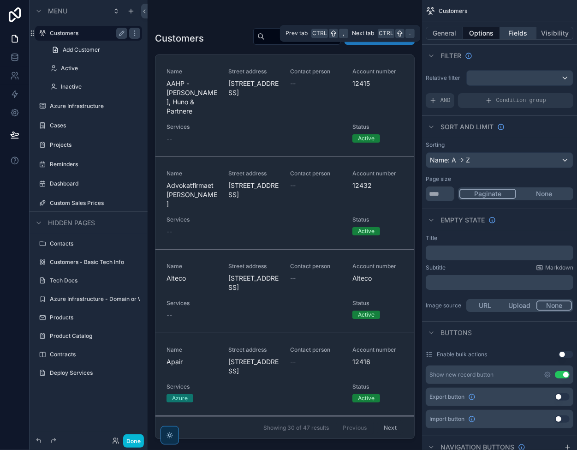
click at [514, 32] on button "Fields" at bounding box center [518, 33] width 37 height 13
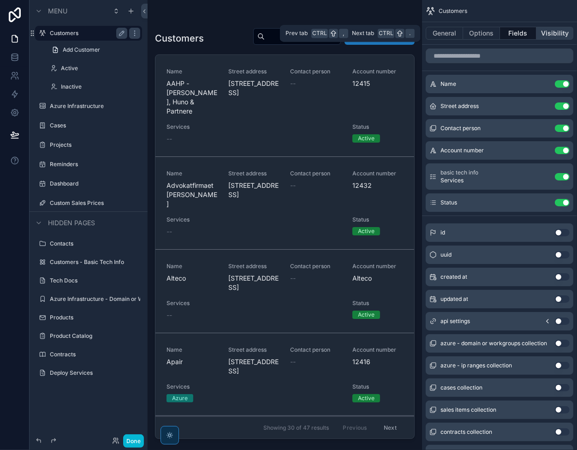
click at [552, 31] on button "Visibility" at bounding box center [555, 33] width 37 height 13
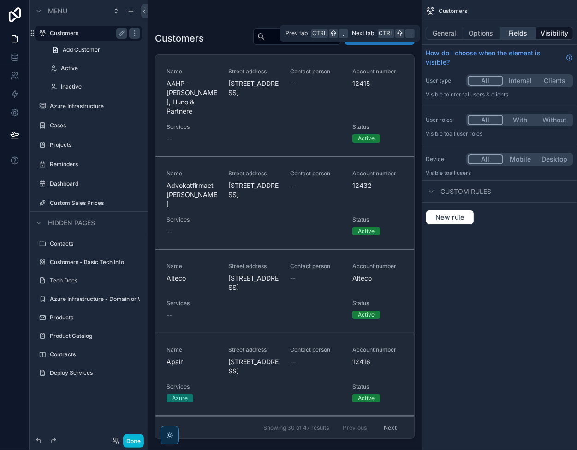
click at [516, 31] on button "Fields" at bounding box center [518, 33] width 37 height 13
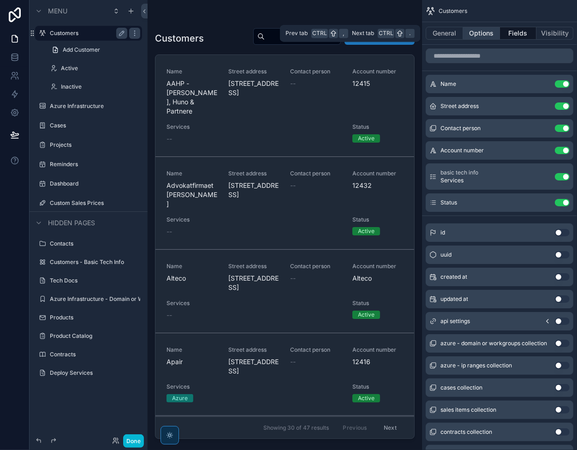
click at [474, 35] on button "Options" at bounding box center [481, 33] width 37 height 13
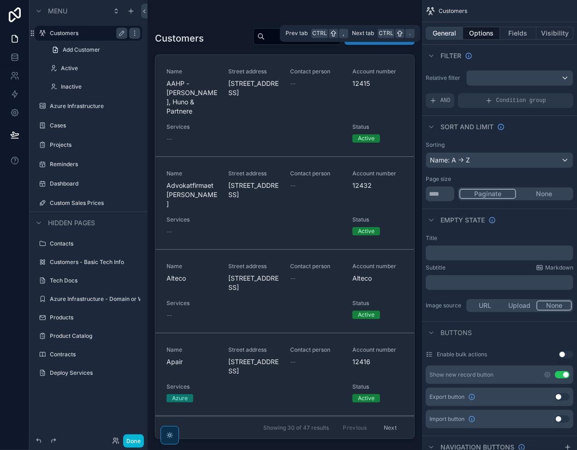
click at [442, 35] on button "General" at bounding box center [444, 33] width 37 height 13
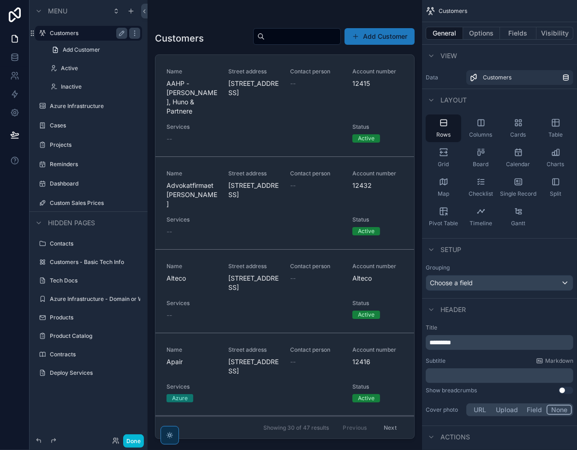
click at [224, 49] on div "scrollable content" at bounding box center [285, 219] width 275 height 439
click at [17, 60] on icon at bounding box center [14, 57] width 9 height 9
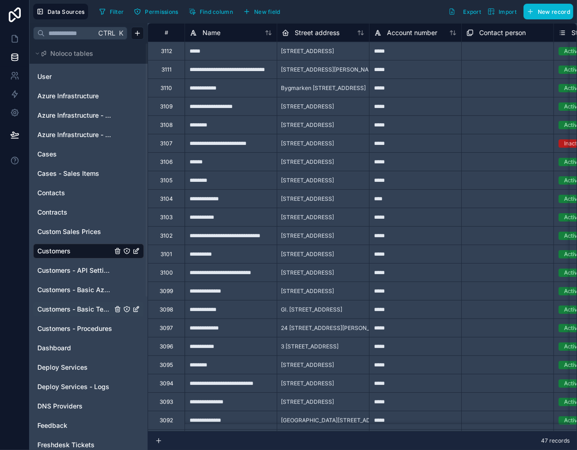
click at [89, 305] on span "Customers - Basic Tech Info" at bounding box center [74, 309] width 75 height 9
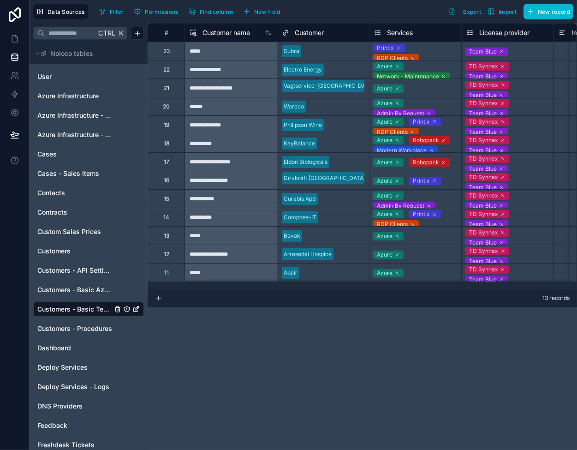
click at [430, 51] on div "Printix RDP Clients Robopack Network - Maintenance Modern Workplace Secure Mail…" at bounding box center [416, 51] width 92 height 18
click at [430, 51] on div "Printix RDP Clients Robopack Network - Maintenance Modern Workplace Secure Mail…" at bounding box center [416, 67] width 92 height 50
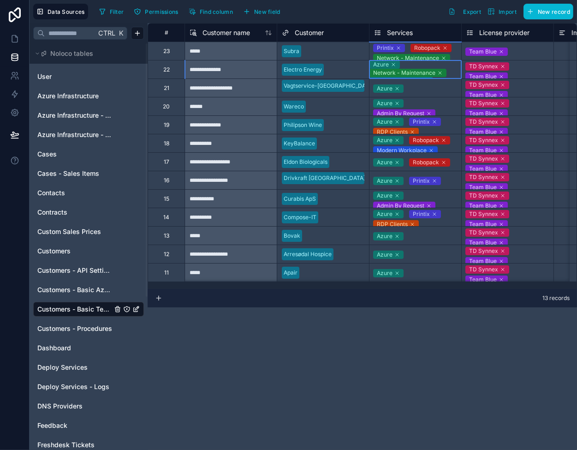
click at [443, 76] on icon at bounding box center [441, 73] width 6 height 6
click at [428, 74] on icon at bounding box center [427, 73] width 3 height 3
click at [431, 75] on icon at bounding box center [428, 73] width 6 height 6
click at [360, 317] on div "**********" at bounding box center [363, 236] width 430 height 427
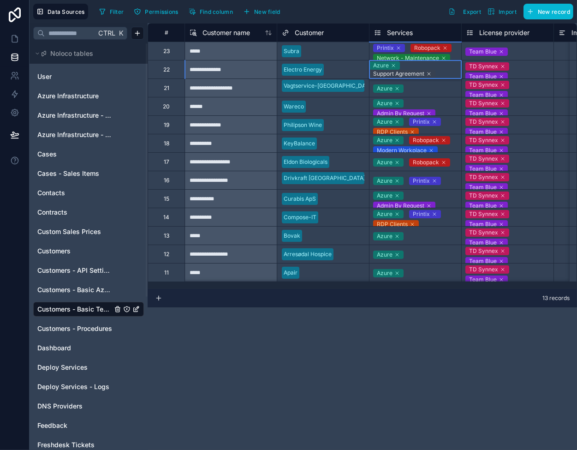
click at [425, 91] on div "Azure" at bounding box center [416, 88] width 92 height 11
click at [429, 68] on div "Azure Support Agreement" at bounding box center [416, 69] width 92 height 18
click at [396, 66] on icon at bounding box center [394, 66] width 6 height 6
click at [357, 105] on div at bounding box center [337, 106] width 55 height 9
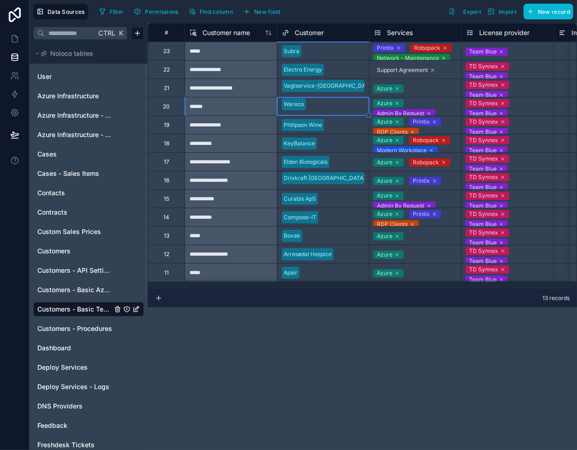
click at [455, 68] on div "Support Agreement" at bounding box center [416, 69] width 92 height 11
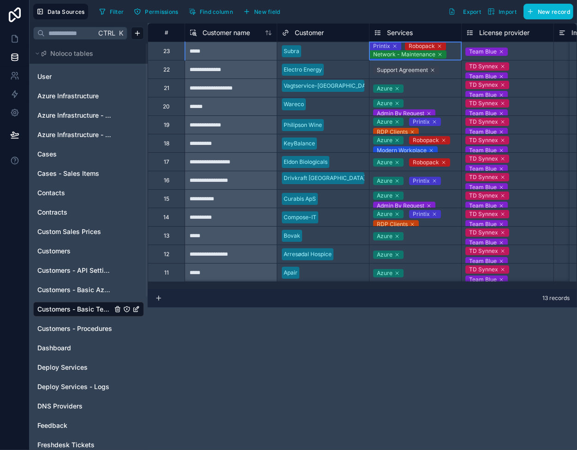
click at [404, 47] on div "Printix Robopack Network - Maintenance Modern Workplace Secure Mail + Portal Su…" at bounding box center [416, 63] width 92 height 42
click at [235, 61] on div "**********" at bounding box center [231, 69] width 92 height 18
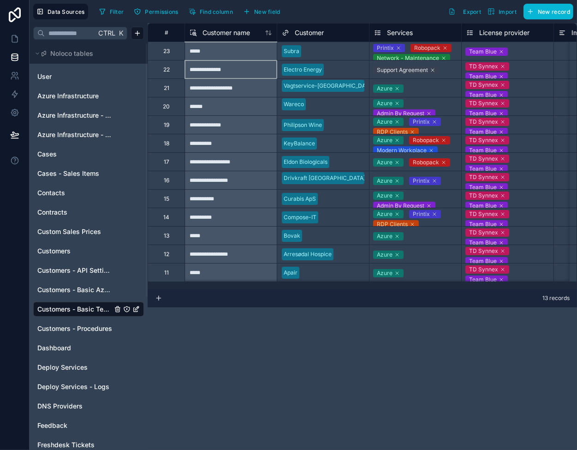
click at [402, 65] on div "Support Agreement" at bounding box center [416, 69] width 92 height 11
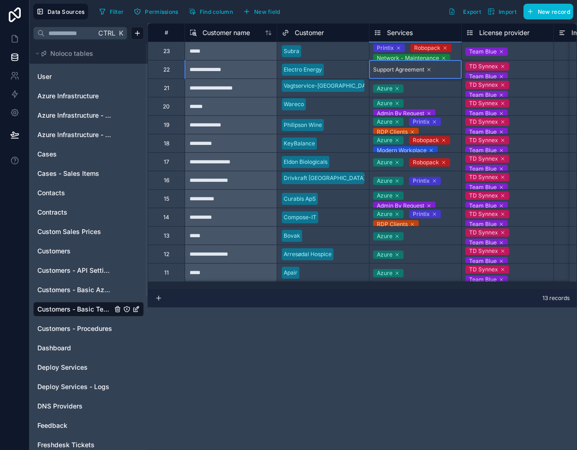
click at [402, 67] on div "Support Agreement" at bounding box center [398, 70] width 51 height 8
click at [432, 77] on icon at bounding box center [429, 74] width 6 height 6
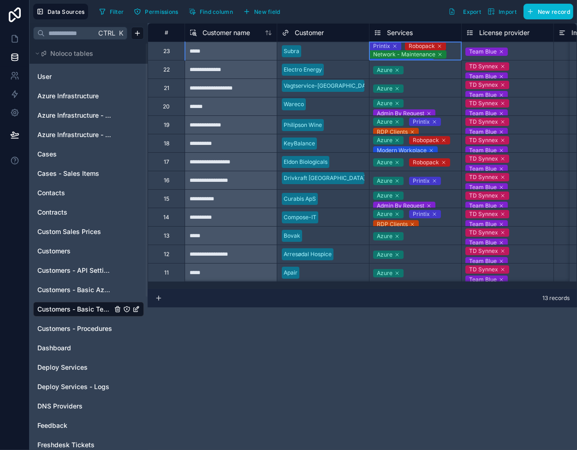
click at [395, 52] on div "Printix Robopack Network - Maintenance Modern Workplace Secure Mail + Portal Su…" at bounding box center [416, 63] width 92 height 42
click at [398, 49] on icon at bounding box center [395, 46] width 6 height 6
click at [406, 48] on icon at bounding box center [404, 46] width 3 height 3
click at [442, 48] on icon at bounding box center [440, 46] width 3 height 3
click at [431, 48] on icon at bounding box center [428, 46] width 6 height 6
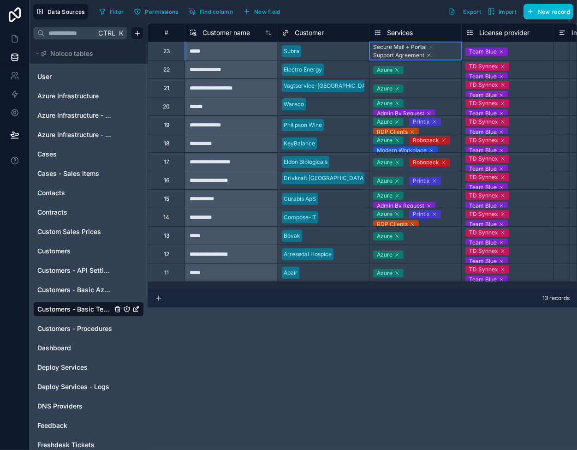
click at [434, 46] on icon at bounding box center [432, 47] width 6 height 6
click at [436, 81] on div "Azure" at bounding box center [416, 88] width 92 height 18
click at [15, 39] on icon at bounding box center [14, 38] width 9 height 9
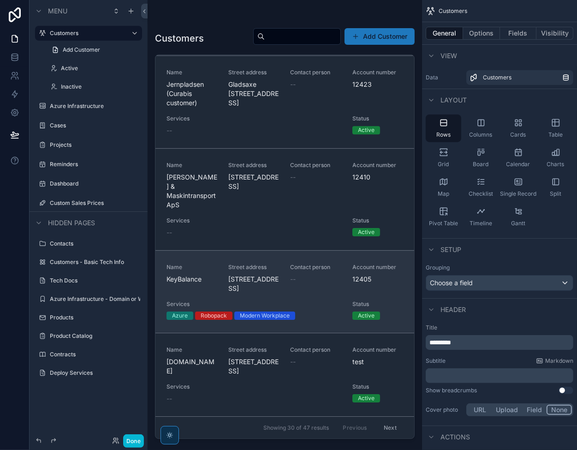
scroll to position [2534, 0]
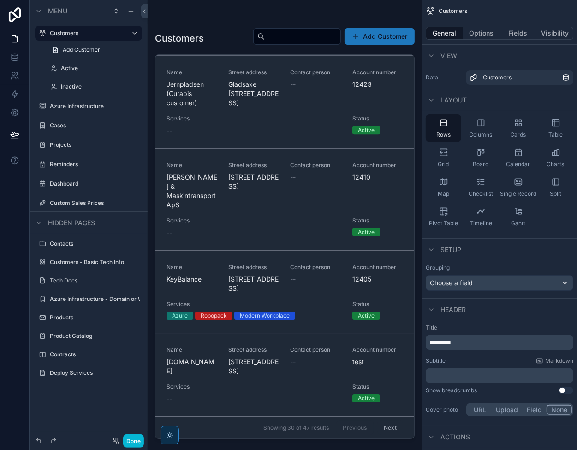
click at [387, 424] on button "Next" at bounding box center [391, 427] width 26 height 14
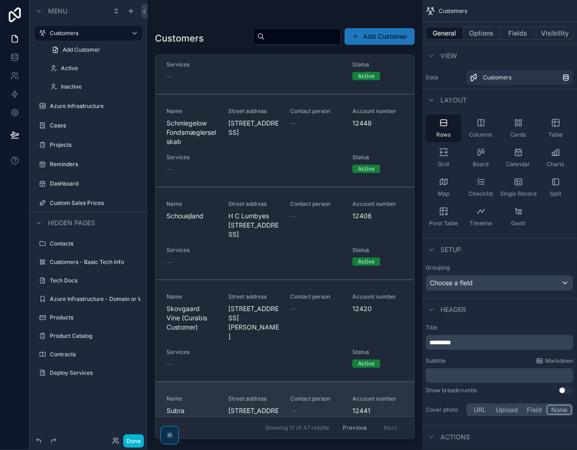
scroll to position [831, 0]
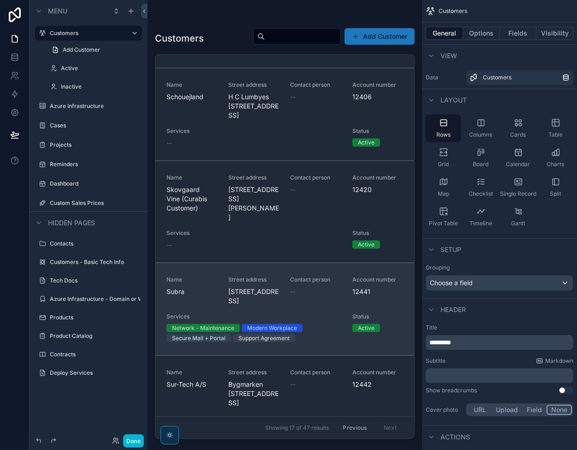
click at [215, 296] on span "Subra" at bounding box center [192, 291] width 51 height 9
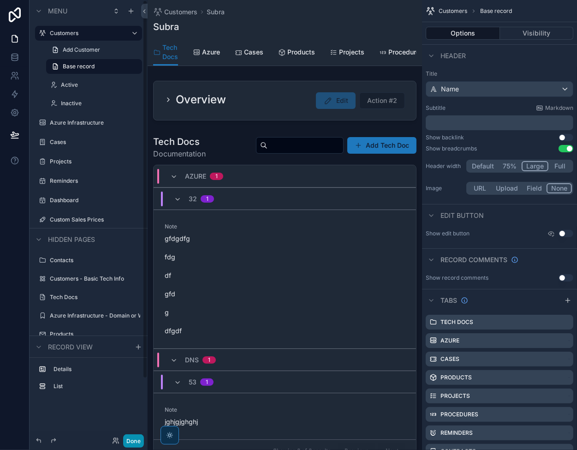
click at [128, 439] on button "Done" at bounding box center [133, 440] width 21 height 13
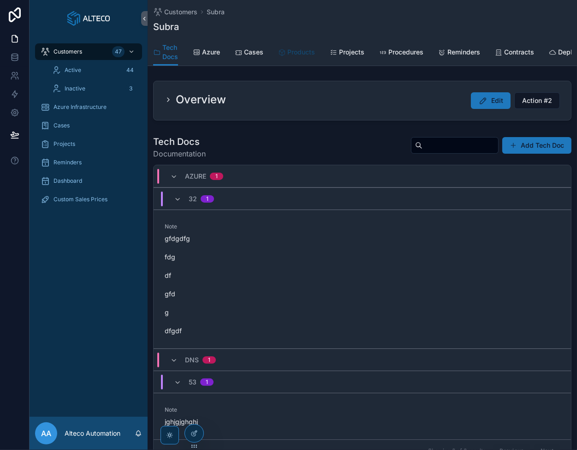
click at [286, 53] on icon "scrollable content" at bounding box center [281, 52] width 7 height 7
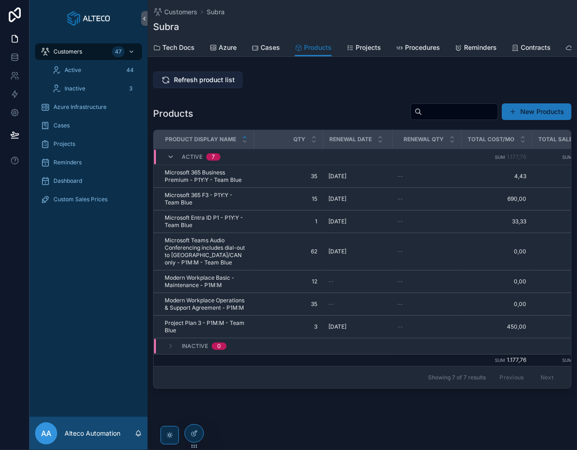
click at [189, 84] on span "Refresh product list" at bounding box center [204, 79] width 61 height 9
click at [10, 58] on icon at bounding box center [14, 57] width 9 height 9
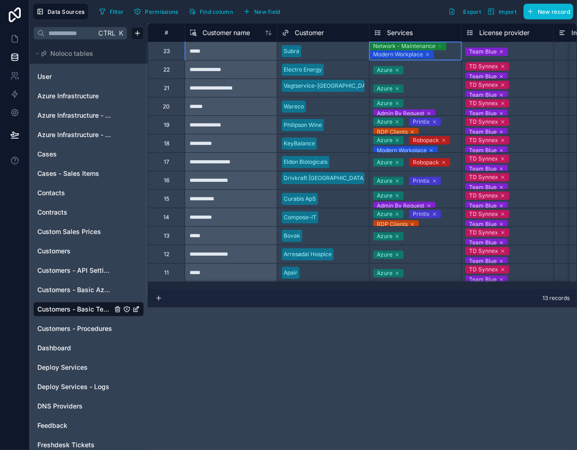
click at [443, 48] on icon at bounding box center [441, 46] width 6 height 6
click at [429, 48] on icon at bounding box center [427, 46] width 3 height 3
click at [446, 54] on div "Secure Mail + Portal Support Agreement" at bounding box center [416, 51] width 92 height 17
click at [433, 48] on icon at bounding box center [431, 47] width 3 height 3
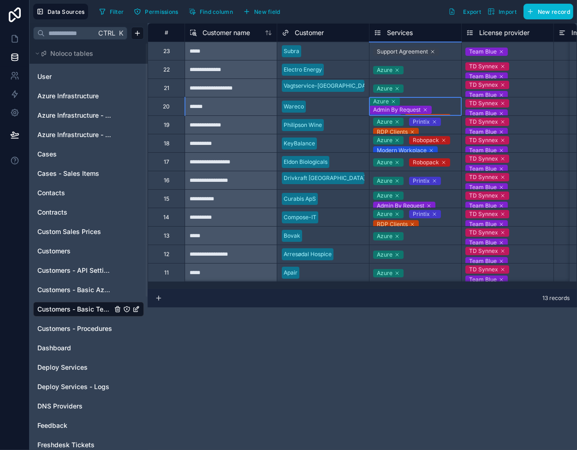
click at [450, 107] on div "Azure Admin By Request Printix RDP Clients Robopack Network - Maintenance Xink" at bounding box center [416, 122] width 92 height 50
click at [19, 36] on link at bounding box center [14, 39] width 29 height 18
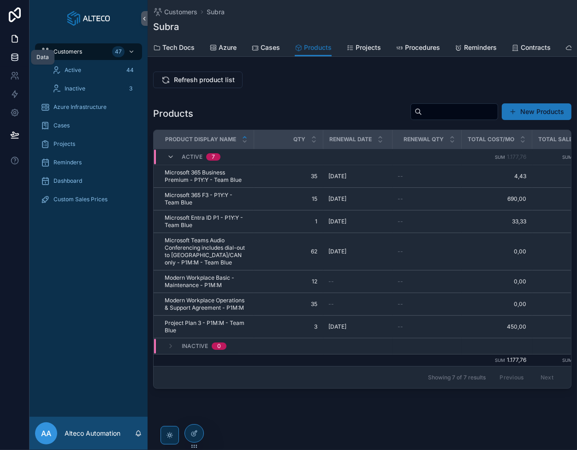
click at [14, 56] on icon at bounding box center [15, 55] width 6 height 2
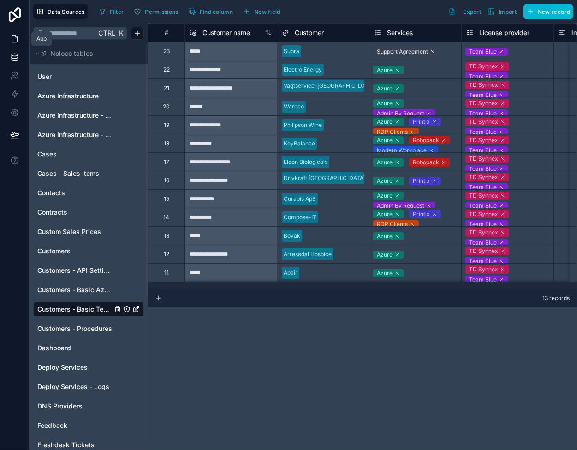
click at [13, 36] on icon at bounding box center [14, 38] width 9 height 9
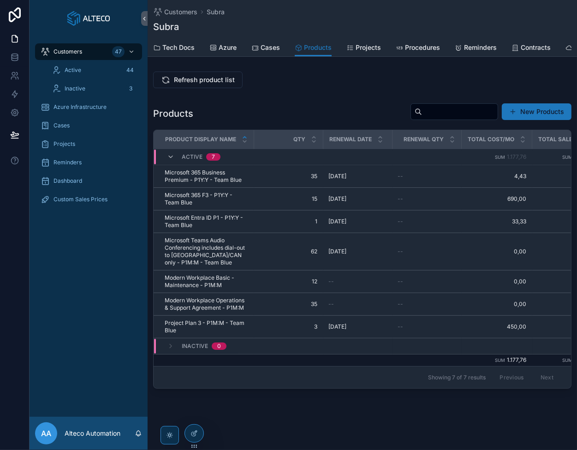
click at [328, 97] on div "Refresh product list Products New Products Product display name Qty Renewal dat…" at bounding box center [363, 230] width 430 height 324
click at [201, 83] on span "Refresh product list" at bounding box center [204, 79] width 61 height 9
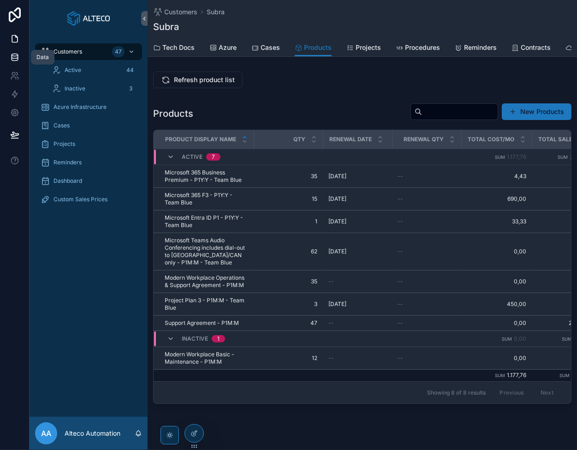
click at [13, 54] on icon at bounding box center [15, 55] width 6 height 2
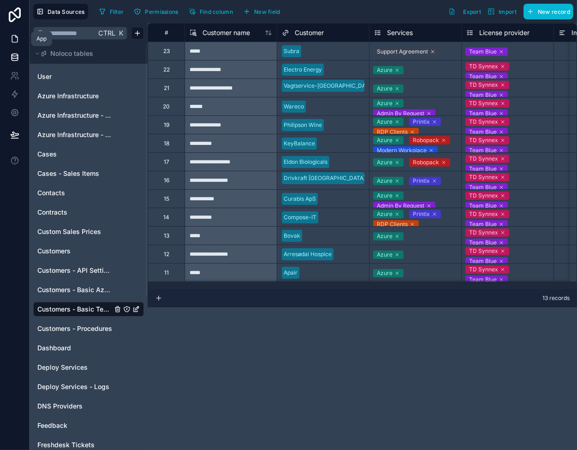
click at [10, 39] on icon at bounding box center [14, 38] width 9 height 9
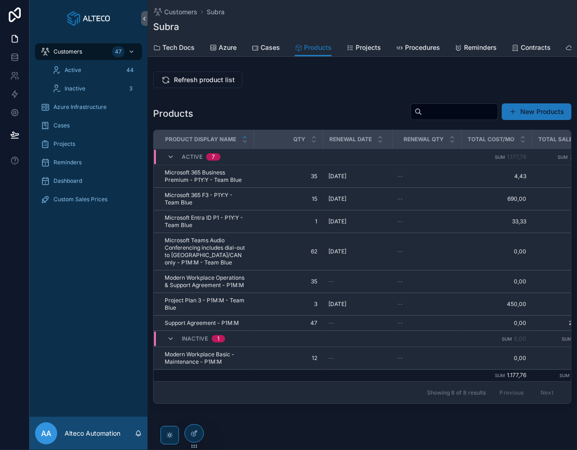
drag, startPoint x: 179, startPoint y: 88, endPoint x: 213, endPoint y: 96, distance: 35.5
click at [179, 84] on span "Refresh product list" at bounding box center [204, 79] width 61 height 9
click at [12, 55] on icon at bounding box center [15, 57] width 6 height 4
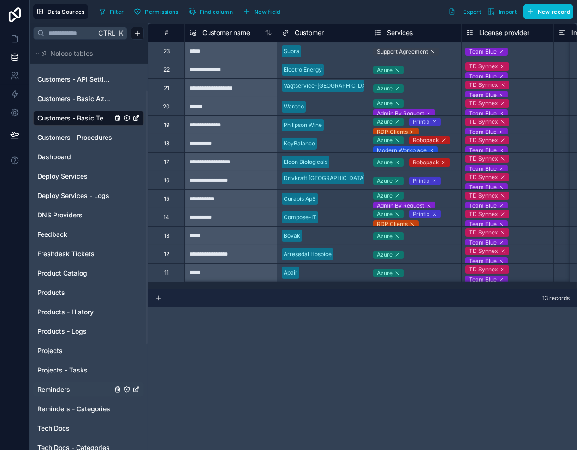
scroll to position [231, 0]
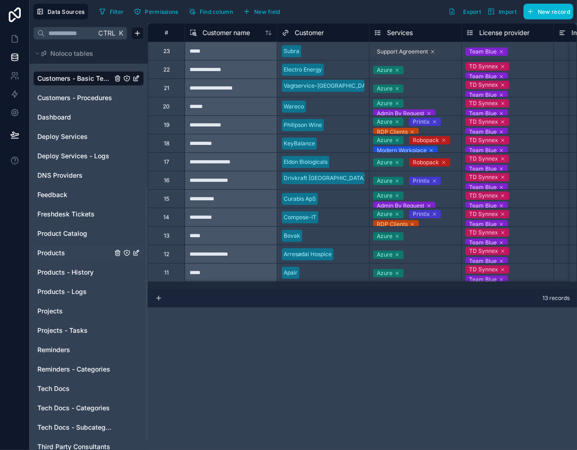
click at [61, 253] on span "Products" at bounding box center [51, 252] width 28 height 9
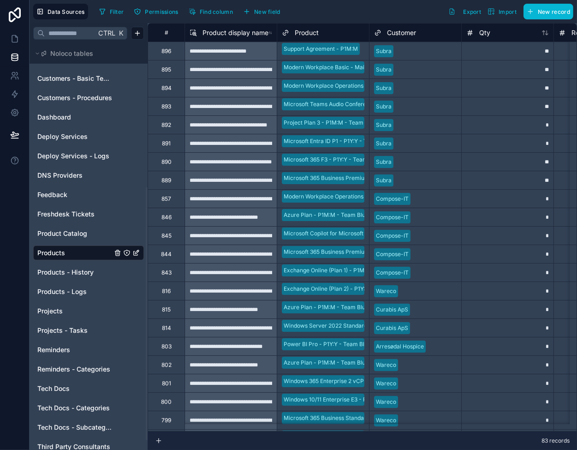
click at [480, 51] on div "**" at bounding box center [508, 51] width 92 height 18
click at [241, 90] on div "**********" at bounding box center [231, 87] width 92 height 18
click at [503, 88] on div "**" at bounding box center [508, 87] width 92 height 18
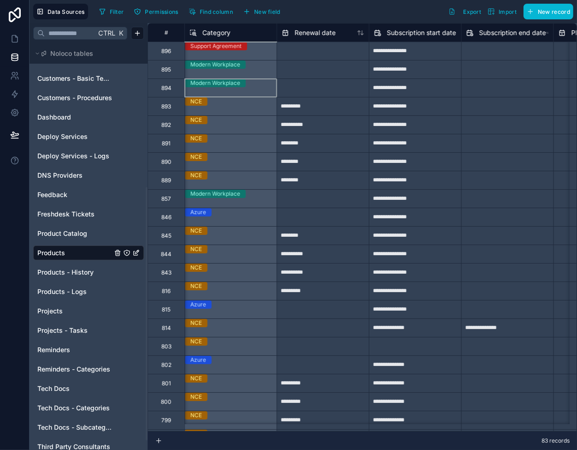
scroll to position [0, 1015]
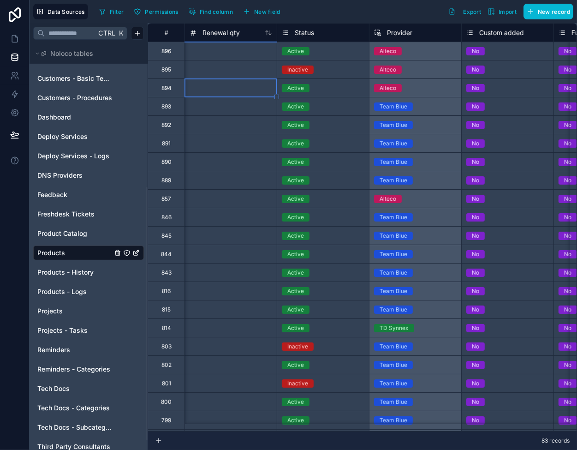
scroll to position [0, 277]
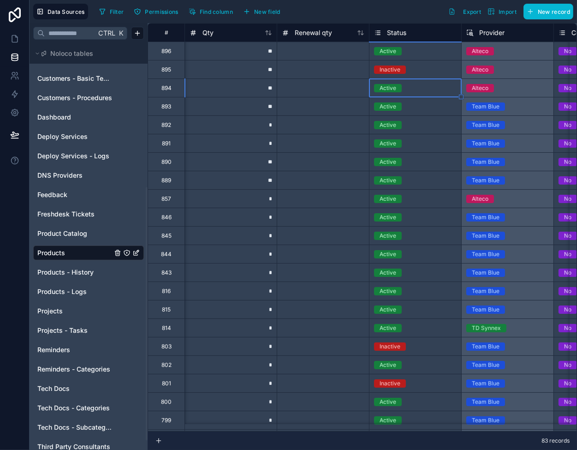
click at [309, 90] on div at bounding box center [323, 87] width 92 height 18
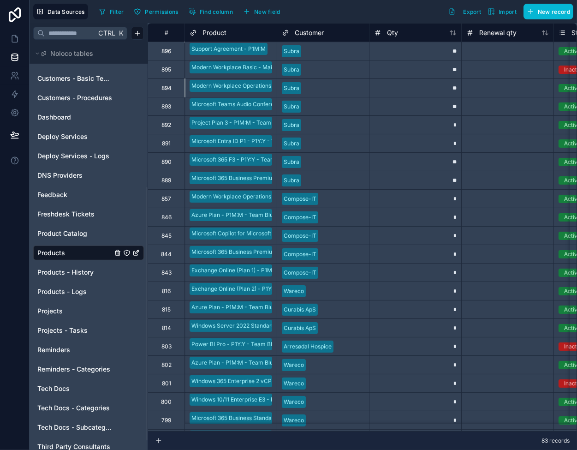
scroll to position [0, 0]
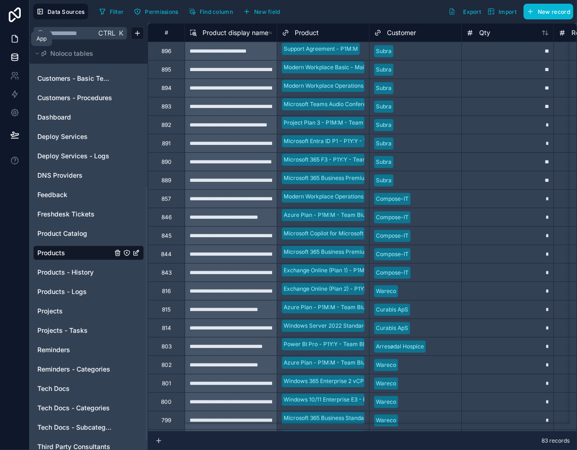
click at [15, 36] on icon at bounding box center [16, 37] width 2 height 2
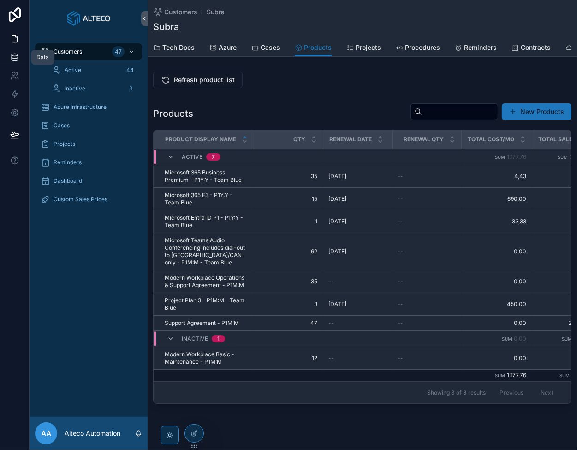
click at [14, 54] on icon at bounding box center [15, 55] width 6 height 2
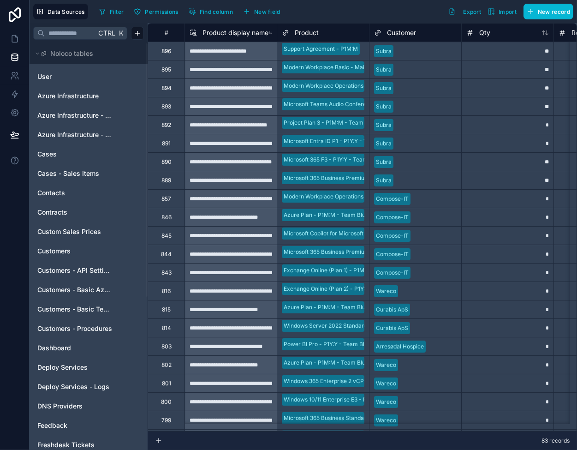
click at [438, 89] on div at bounding box center [427, 88] width 60 height 9
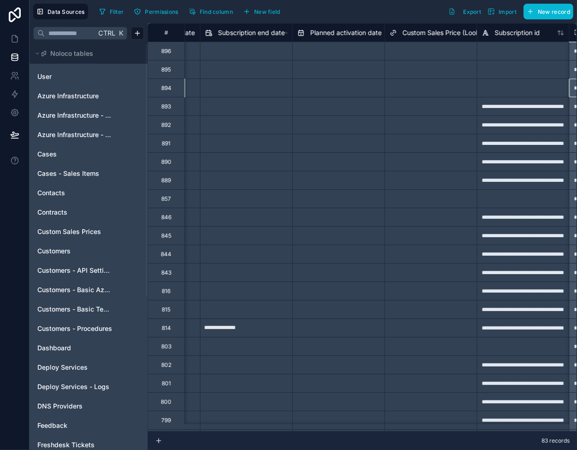
scroll to position [0, 1461]
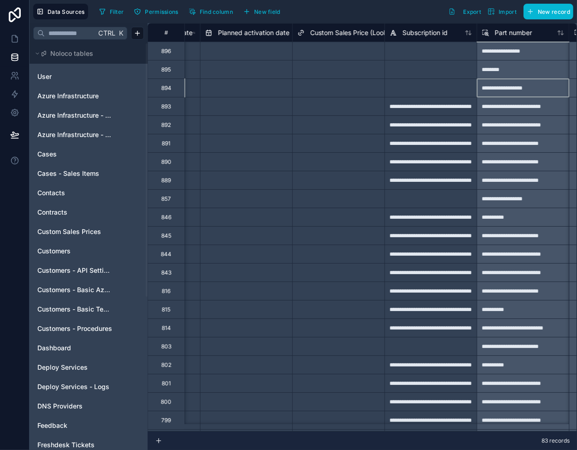
click at [517, 71] on div "********" at bounding box center [523, 69] width 92 height 18
click at [515, 86] on div "**********" at bounding box center [523, 87] width 92 height 18
click at [18, 31] on link at bounding box center [14, 39] width 29 height 18
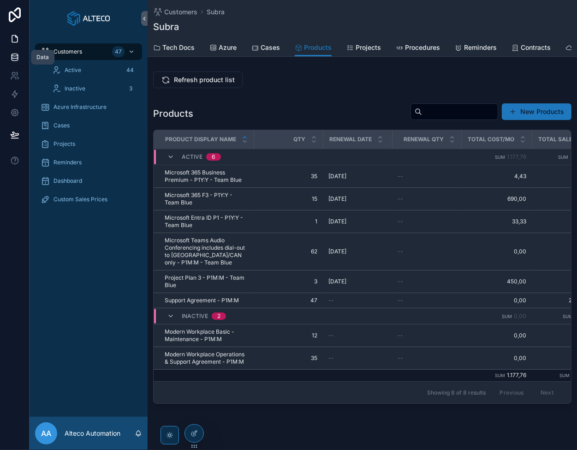
click at [11, 55] on icon at bounding box center [14, 57] width 9 height 9
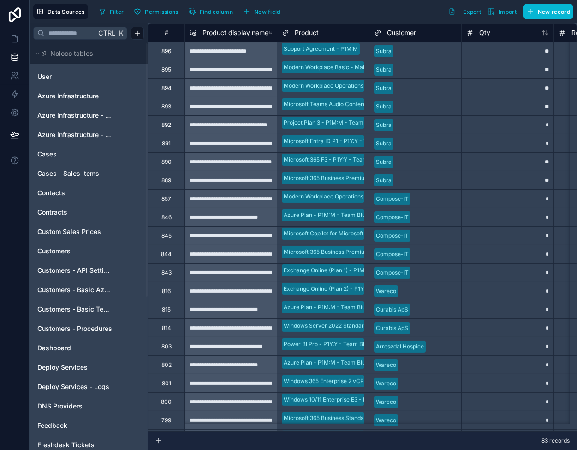
click at [428, 67] on div at bounding box center [427, 69] width 60 height 9
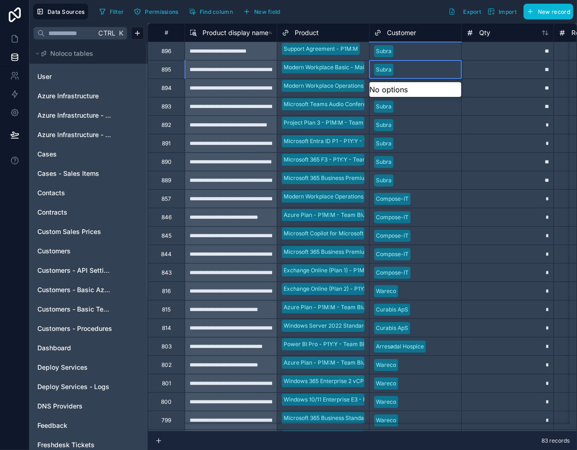
click at [474, 65] on div "**" at bounding box center [508, 69] width 92 height 18
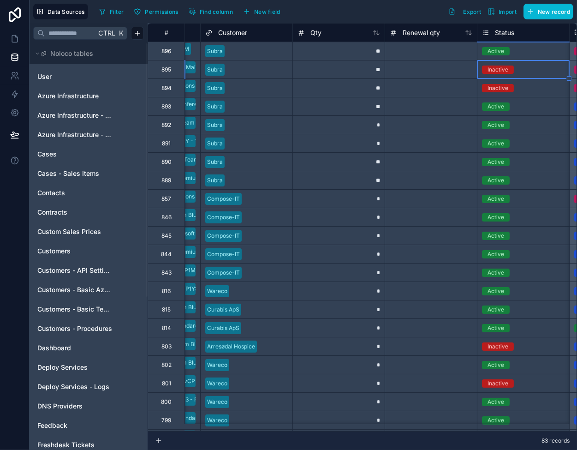
scroll to position [0, 261]
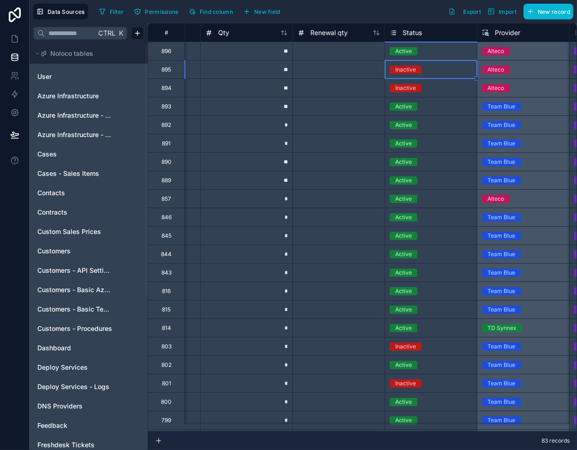
click at [448, 50] on div "Active" at bounding box center [431, 51] width 92 height 10
click at [436, 71] on div "Inactive" at bounding box center [431, 70] width 92 height 10
click at [434, 88] on div "Inactive" at bounding box center [431, 88] width 92 height 10
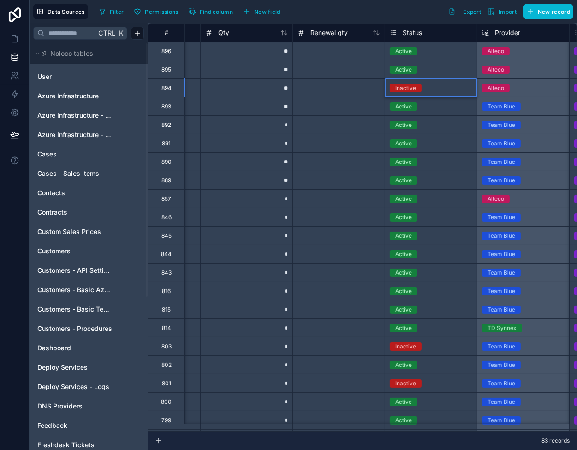
click at [434, 88] on div "Inactive" at bounding box center [431, 88] width 92 height 10
click at [346, 92] on div at bounding box center [339, 87] width 92 height 18
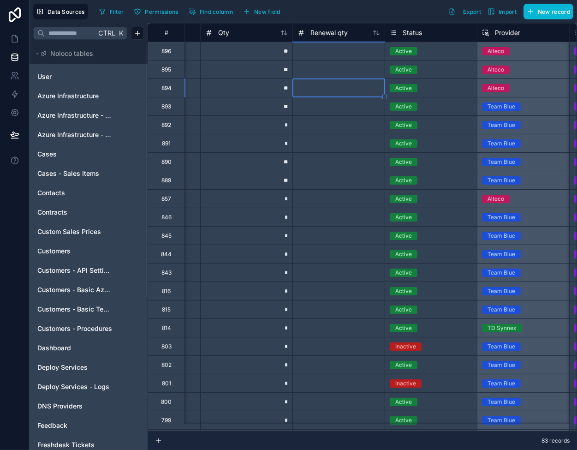
click at [347, 65] on div at bounding box center [339, 69] width 92 height 18
click at [349, 56] on div at bounding box center [339, 51] width 92 height 18
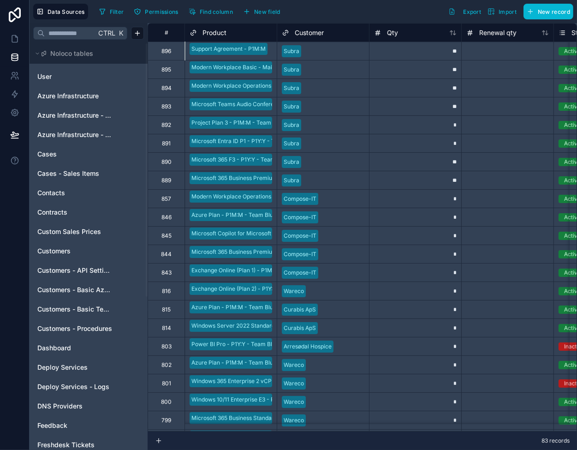
scroll to position [0, 0]
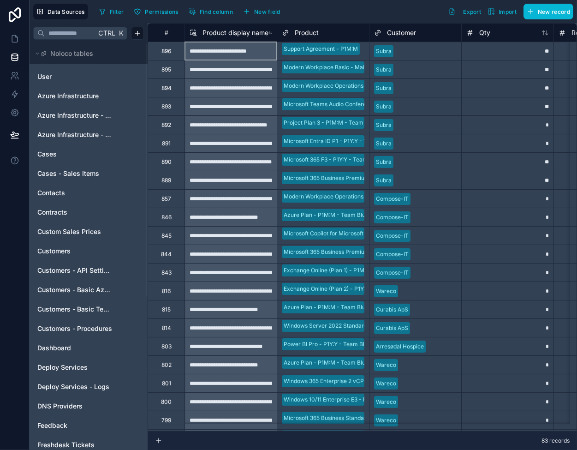
click at [405, 70] on div at bounding box center [427, 69] width 60 height 9
click at [415, 48] on div at bounding box center [427, 51] width 60 height 9
click at [408, 85] on div at bounding box center [427, 88] width 60 height 9
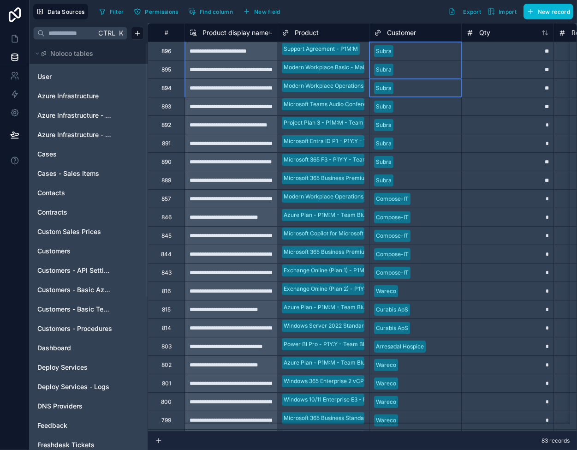
drag, startPoint x: 415, startPoint y: 88, endPoint x: 407, endPoint y: 47, distance: 41.9
click at [421, 80] on div "Subra" at bounding box center [416, 88] width 92 height 18
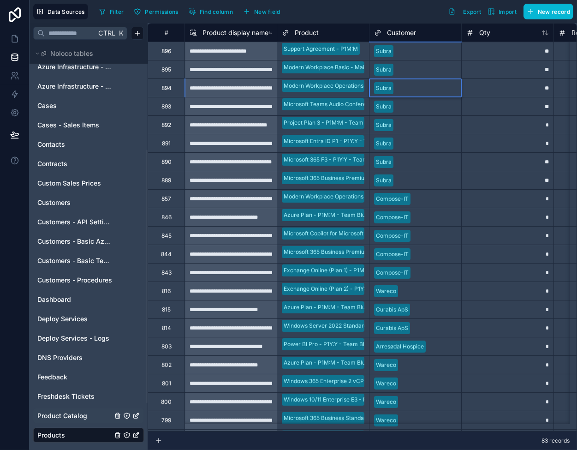
scroll to position [46, 0]
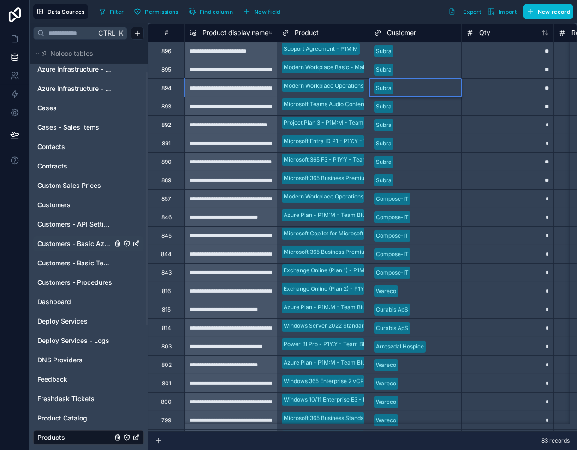
click at [77, 238] on div "Customers - Basic Azure Info" at bounding box center [88, 243] width 111 height 15
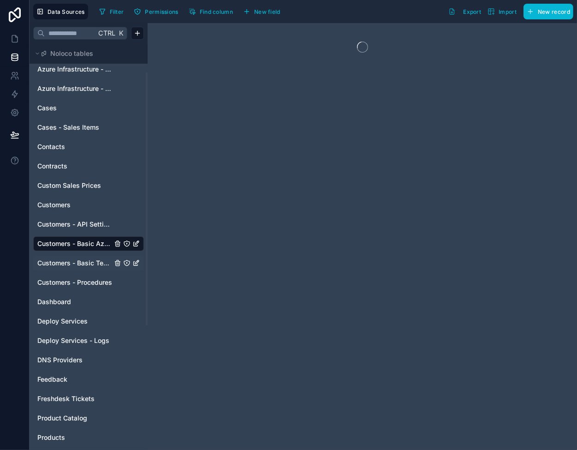
click at [83, 260] on span "Customers - Basic Tech Info" at bounding box center [74, 262] width 75 height 9
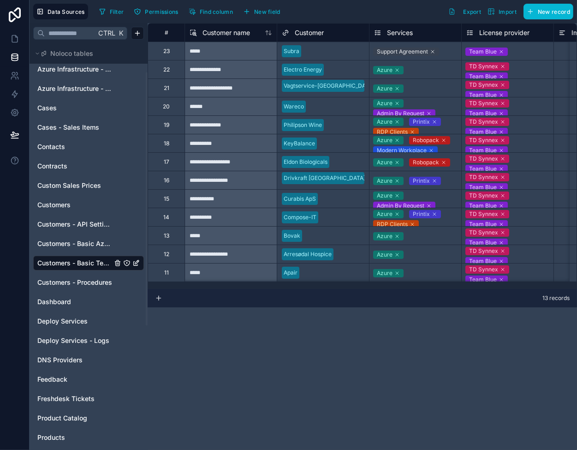
click at [417, 50] on div "Support Agreement" at bounding box center [402, 52] width 51 height 8
click at [433, 52] on icon at bounding box center [434, 52] width 6 height 6
click at [345, 187] on div at bounding box center [323, 191] width 83 height 9
click at [77, 242] on span "Customers - Basic Azure Info" at bounding box center [74, 243] width 75 height 9
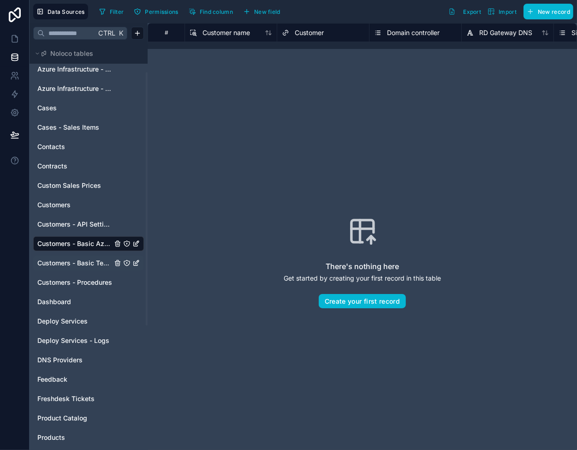
click at [76, 263] on span "Customers - Basic Tech Info" at bounding box center [74, 262] width 75 height 9
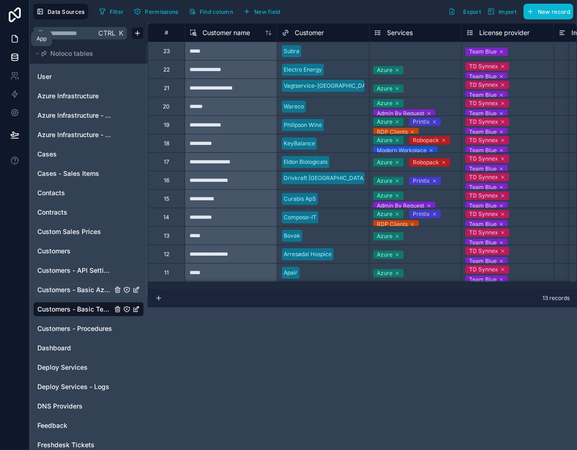
click at [12, 39] on icon at bounding box center [14, 38] width 9 height 9
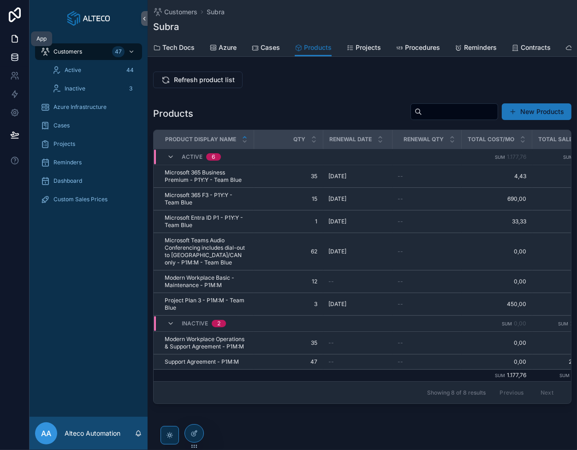
click at [17, 61] on icon at bounding box center [14, 57] width 9 height 9
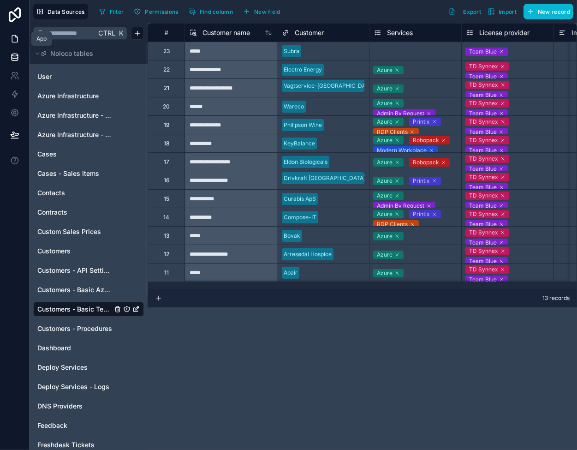
click at [18, 36] on icon at bounding box center [14, 38] width 9 height 9
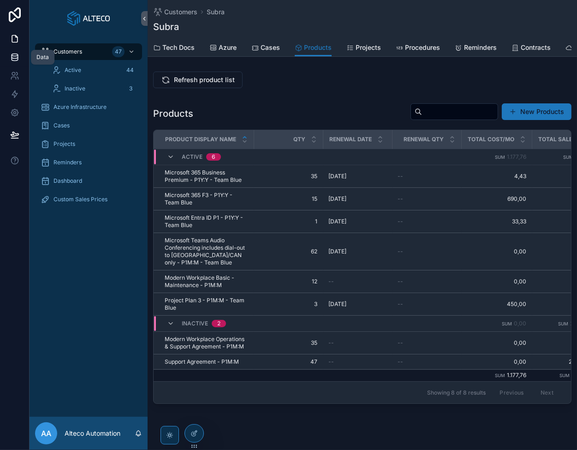
click at [14, 56] on icon at bounding box center [15, 55] width 6 height 2
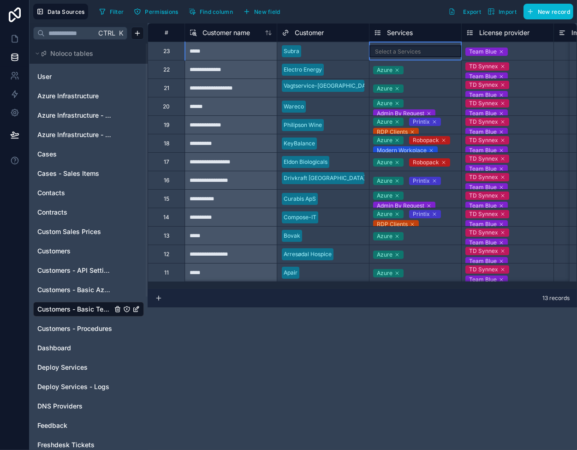
click at [390, 51] on div "Select a Services" at bounding box center [398, 51] width 46 height 7
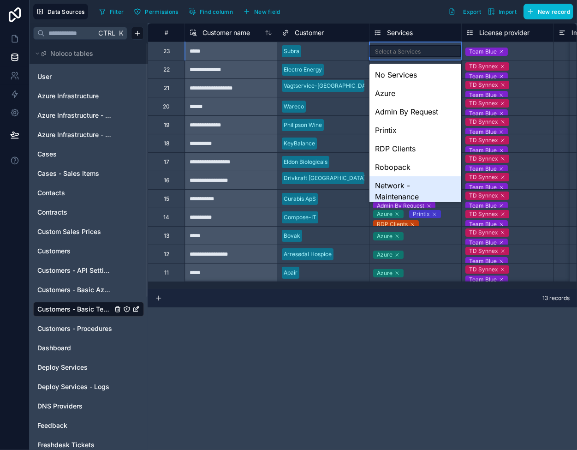
click at [337, 355] on div "**********" at bounding box center [363, 236] width 430 height 427
click at [84, 343] on link "Dashboard" at bounding box center [74, 347] width 75 height 9
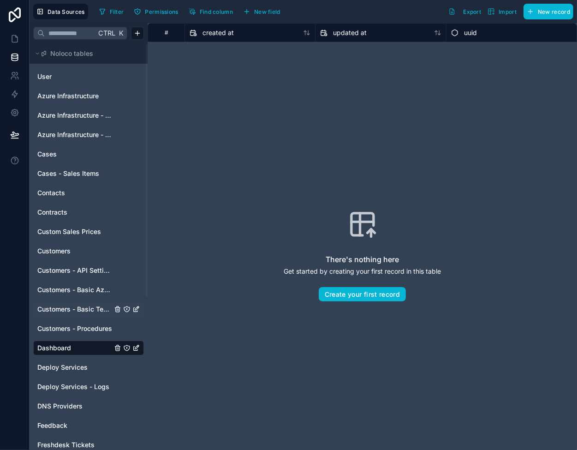
click at [77, 314] on div "Customers - Basic Tech Info" at bounding box center [88, 309] width 111 height 15
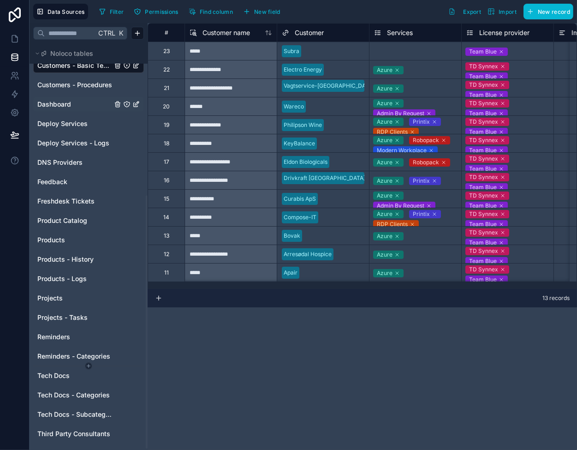
scroll to position [247, 0]
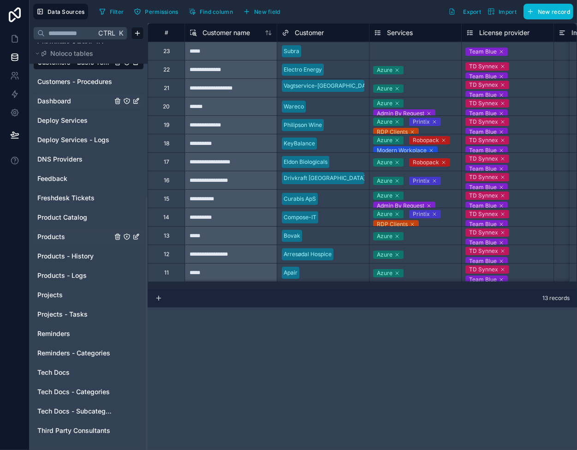
click at [66, 236] on link "Products" at bounding box center [74, 236] width 75 height 9
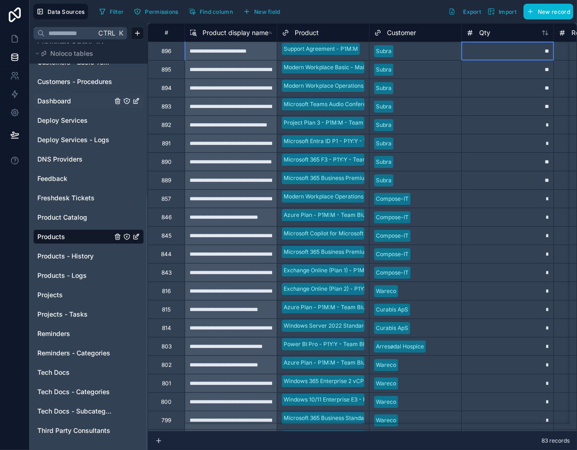
click at [500, 52] on div "**" at bounding box center [508, 51] width 92 height 18
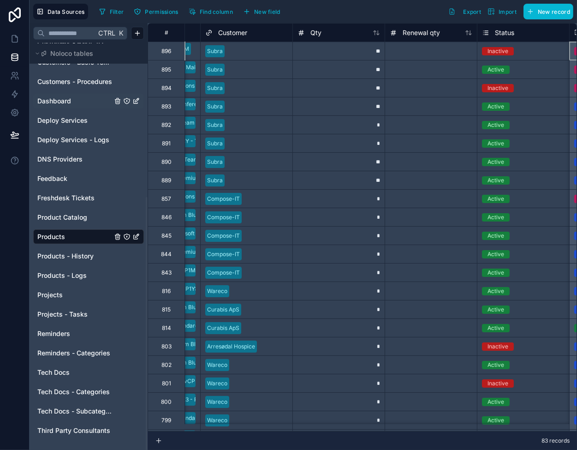
scroll to position [0, 261]
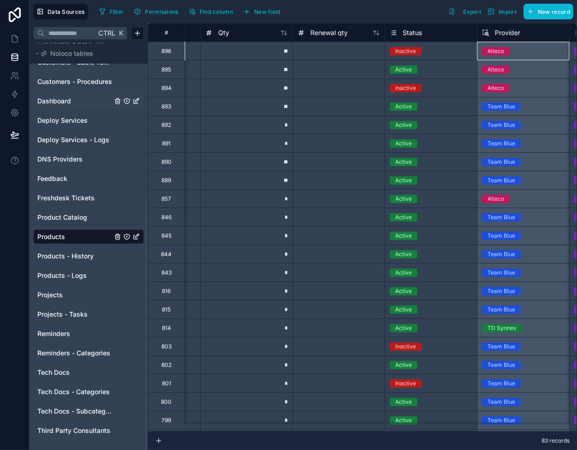
click at [446, 72] on div "Active" at bounding box center [431, 70] width 92 height 10
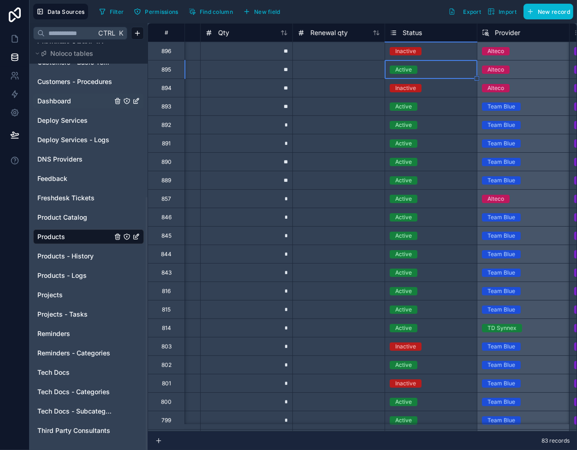
click at [446, 72] on div "Active" at bounding box center [431, 70] width 92 height 10
click at [441, 51] on div "Inactive" at bounding box center [431, 51] width 92 height 10
click at [441, 50] on div "Inactive" at bounding box center [431, 51] width 92 height 10
click at [426, 81] on div "Inactive" at bounding box center [431, 88] width 92 height 18
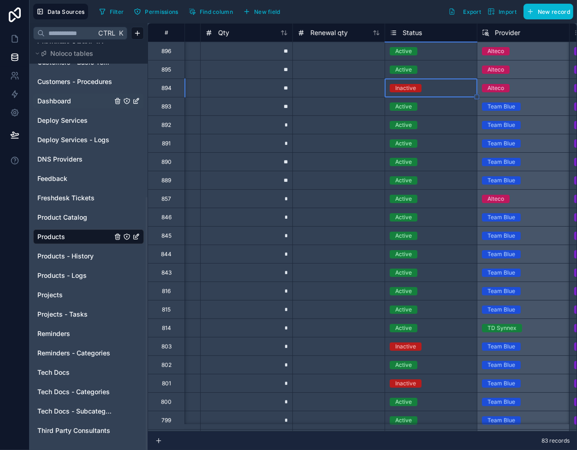
click at [426, 81] on div "Inactive" at bounding box center [431, 88] width 92 height 18
click at [18, 37] on icon at bounding box center [14, 38] width 9 height 9
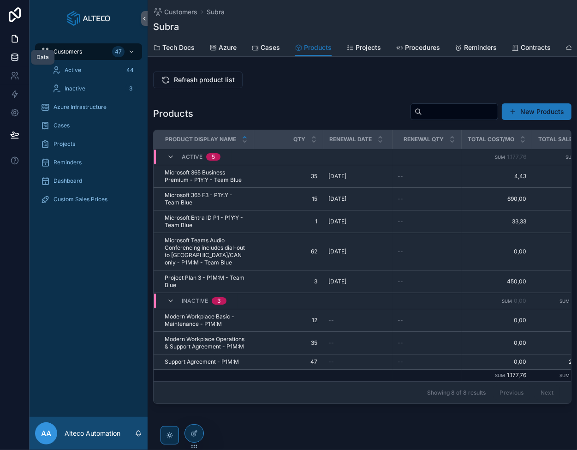
click at [12, 53] on icon at bounding box center [14, 57] width 9 height 9
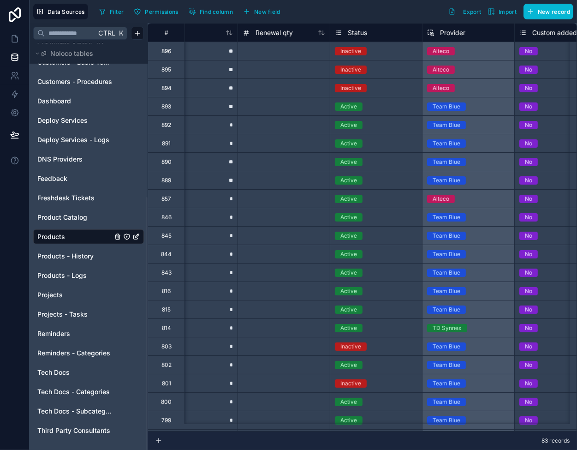
scroll to position [0, 326]
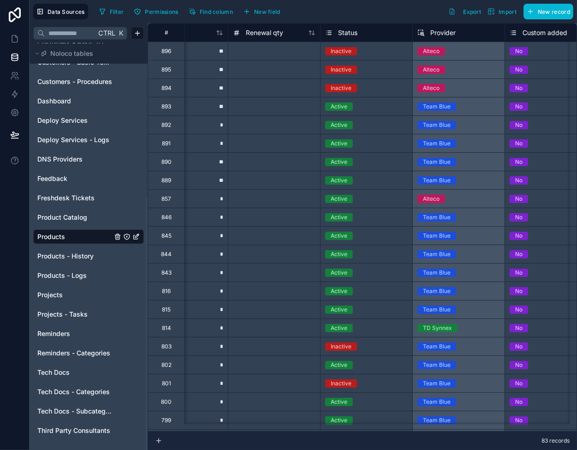
click at [384, 51] on div "Inactive" at bounding box center [367, 51] width 92 height 10
click at [377, 68] on div "Inactive" at bounding box center [367, 70] width 92 height 10
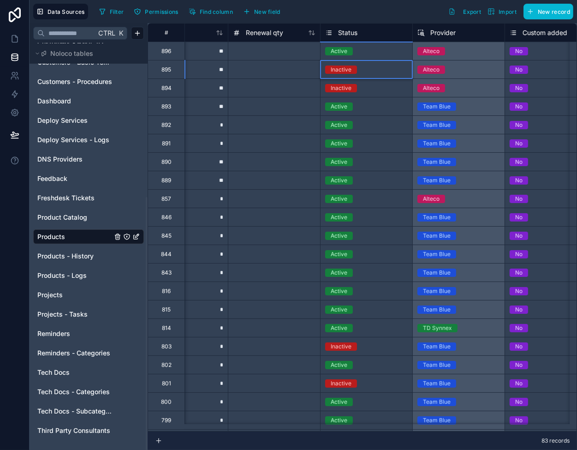
click at [368, 86] on div "Inactive" at bounding box center [367, 88] width 92 height 10
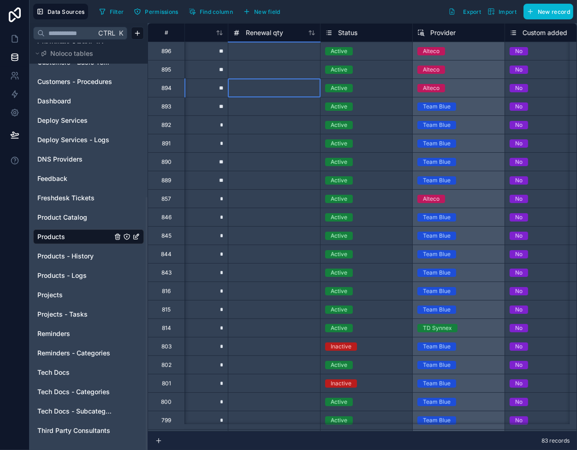
click at [280, 90] on div at bounding box center [274, 87] width 92 height 18
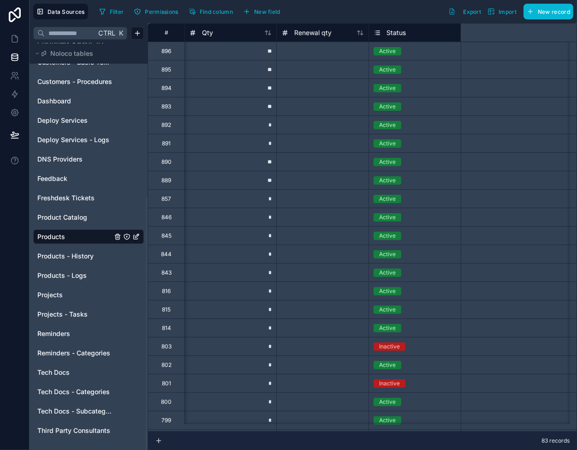
scroll to position [0, 0]
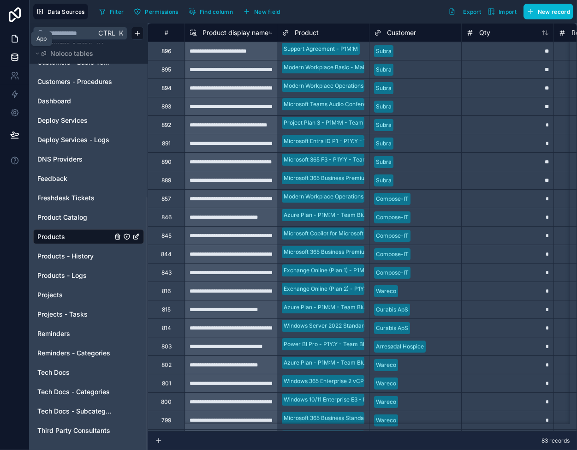
click at [17, 35] on icon at bounding box center [14, 38] width 9 height 9
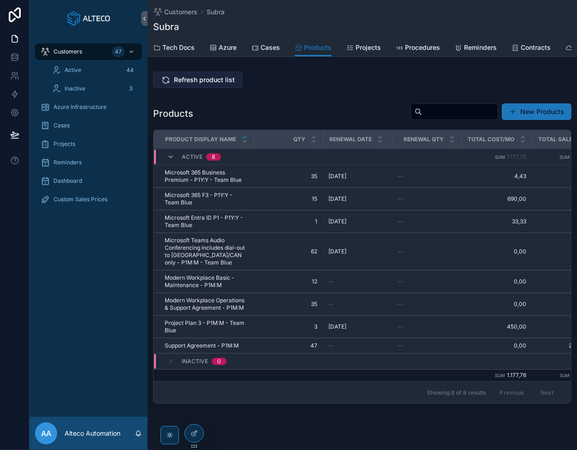
click at [199, 84] on span "Refresh product list" at bounding box center [204, 79] width 61 height 9
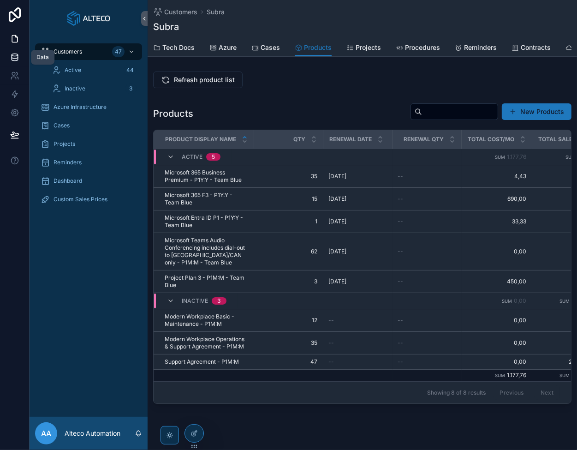
click at [12, 55] on icon at bounding box center [15, 55] width 6 height 2
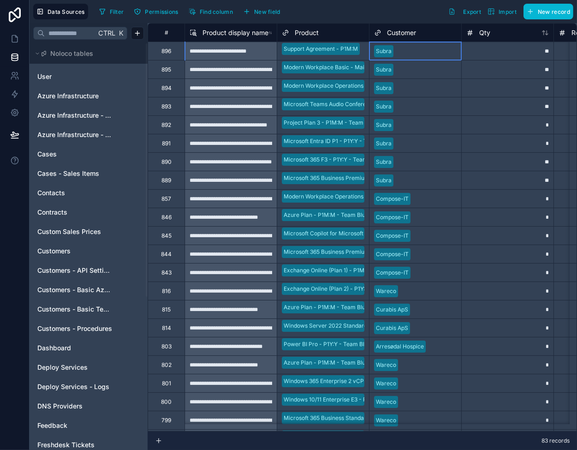
click at [416, 51] on div at bounding box center [427, 51] width 60 height 9
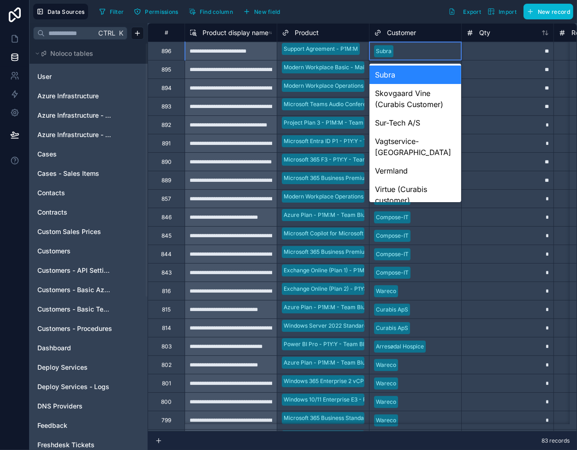
click at [416, 51] on div at bounding box center [427, 51] width 60 height 9
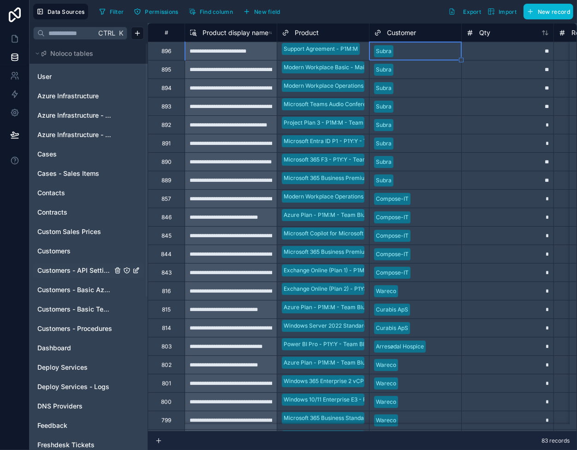
click at [82, 271] on span "Customers - API Settings" at bounding box center [74, 270] width 75 height 9
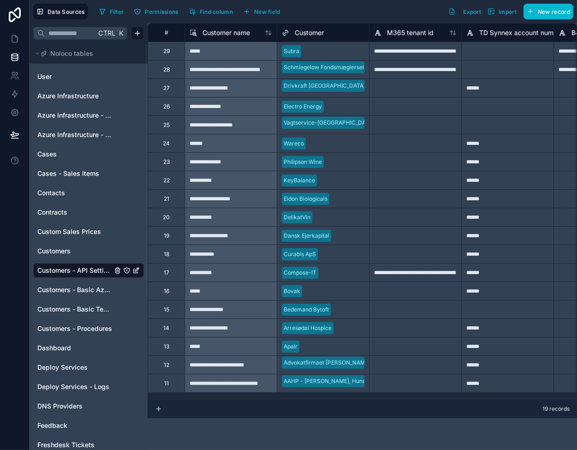
click at [351, 53] on div at bounding box center [335, 51] width 60 height 9
click at [417, 52] on div "**********" at bounding box center [415, 51] width 92 height 18
click at [86, 309] on span "Customers - Basic Tech Info" at bounding box center [74, 309] width 75 height 9
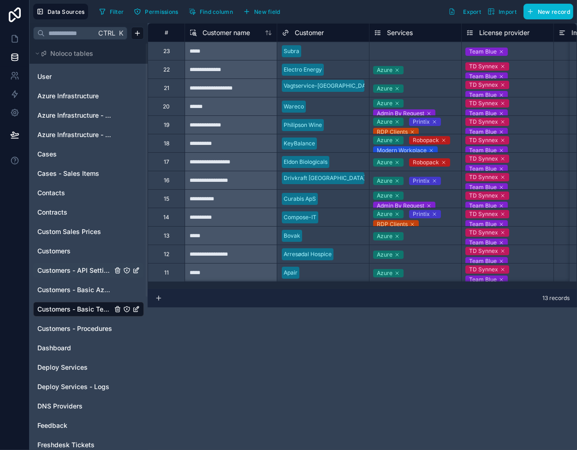
click at [410, 52] on div "Select a Services" at bounding box center [397, 51] width 46 height 7
click at [411, 51] on div "Select a Services" at bounding box center [398, 51] width 46 height 7
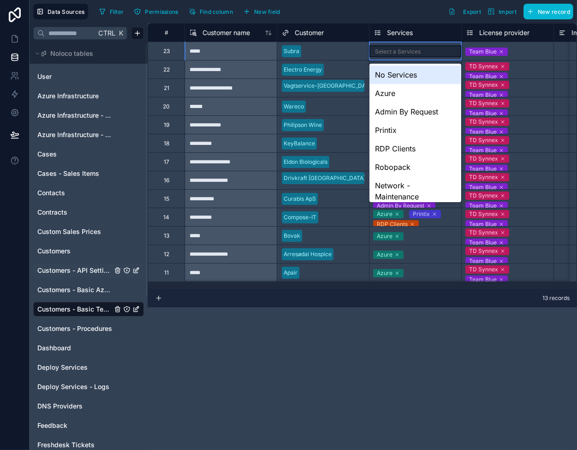
click at [411, 51] on div "Select a Services" at bounding box center [398, 51] width 46 height 7
click at [406, 94] on div "Azure" at bounding box center [416, 93] width 92 height 18
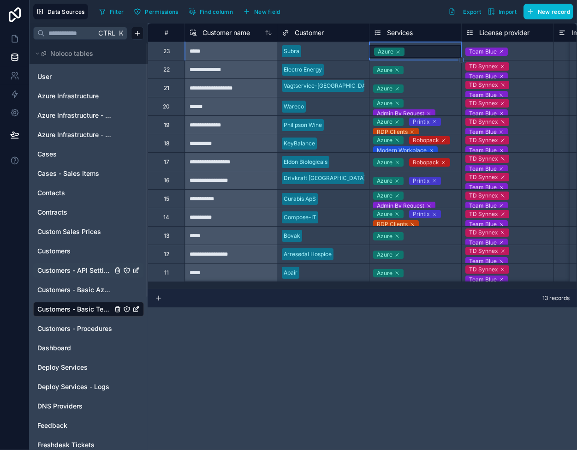
click at [427, 51] on div "Azure" at bounding box center [416, 51] width 92 height 13
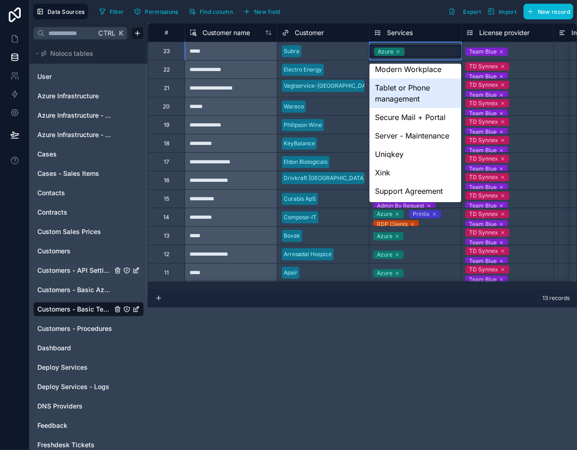
scroll to position [138, 0]
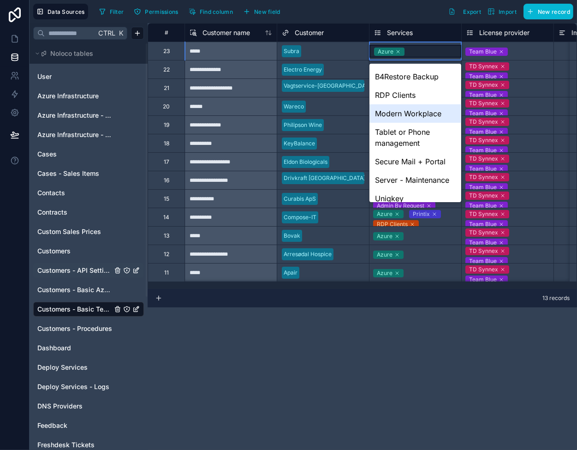
click at [409, 114] on div "Modern Workplace" at bounding box center [416, 113] width 92 height 18
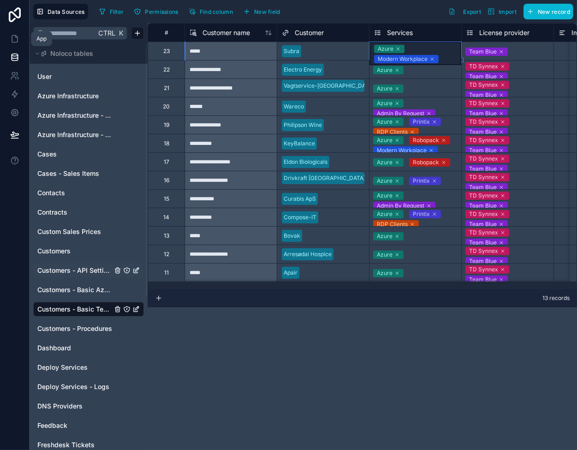
drag, startPoint x: 15, startPoint y: 39, endPoint x: 38, endPoint y: 42, distance: 23.2
click at [15, 39] on icon at bounding box center [14, 38] width 9 height 9
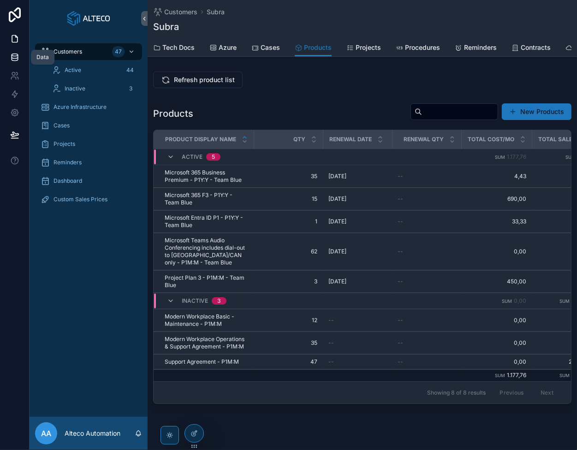
click at [16, 57] on icon at bounding box center [14, 57] width 9 height 9
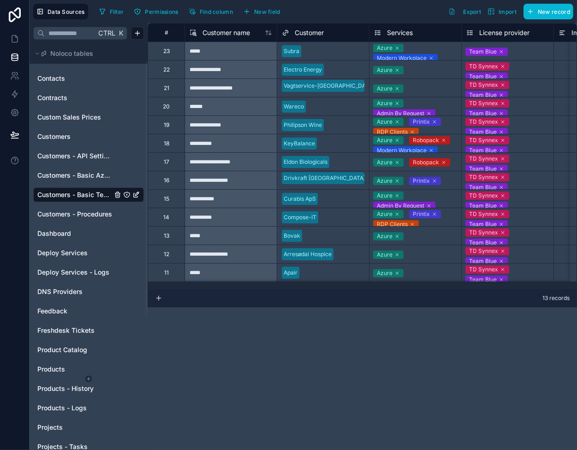
scroll to position [138, 0]
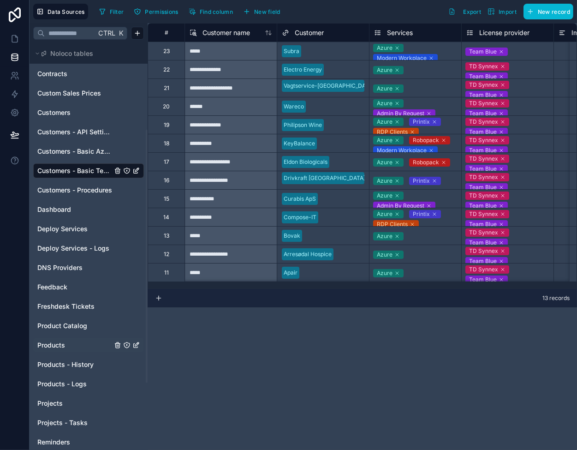
click at [76, 344] on link "Products" at bounding box center [74, 345] width 75 height 9
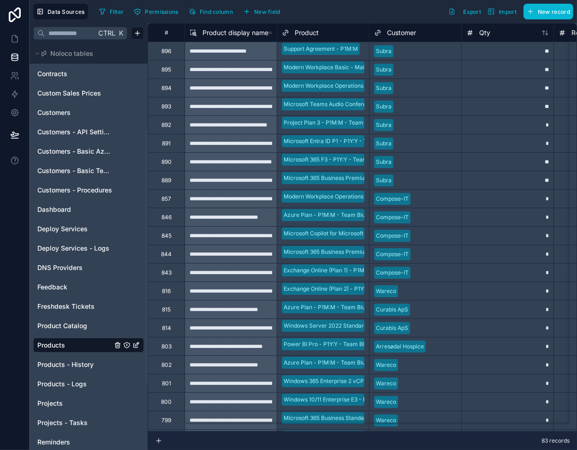
click at [510, 68] on div "**" at bounding box center [508, 69] width 92 height 18
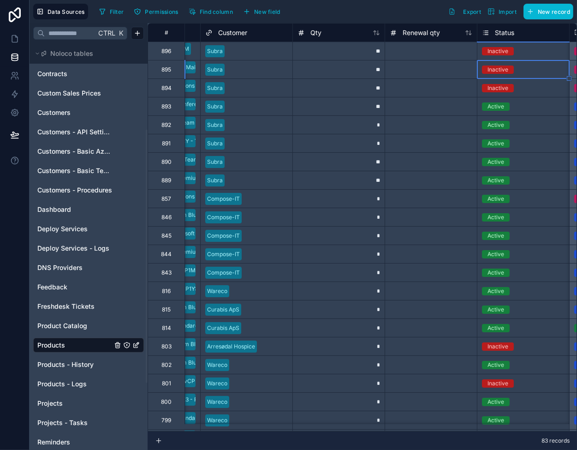
scroll to position [0, 261]
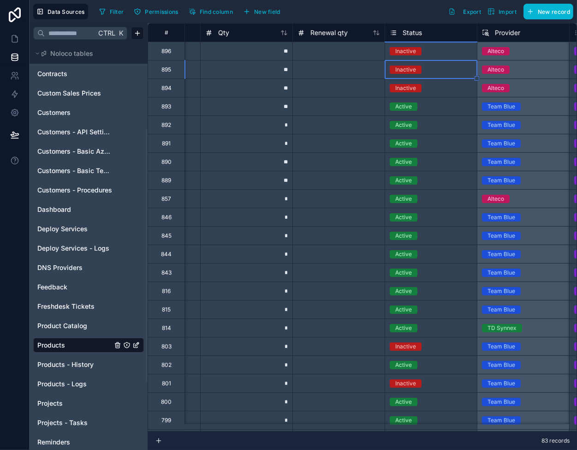
click at [448, 70] on div "Inactive" at bounding box center [431, 70] width 92 height 10
click at [434, 49] on div "Inactive" at bounding box center [431, 51] width 92 height 10
click at [14, 72] on icon at bounding box center [14, 75] width 9 height 9
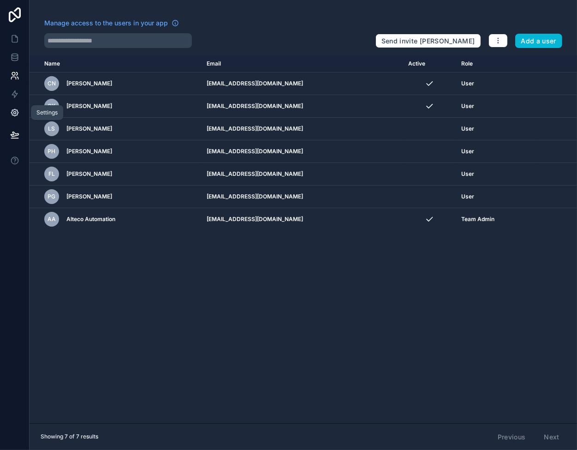
click at [15, 114] on icon at bounding box center [14, 113] width 2 height 2
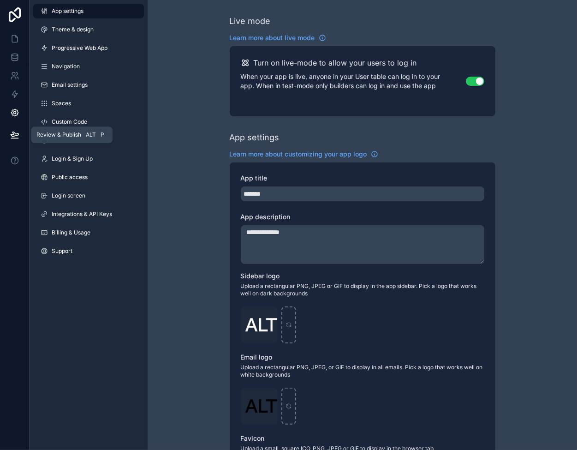
click at [11, 134] on icon at bounding box center [15, 134] width 8 height 5
click at [16, 114] on icon at bounding box center [14, 112] width 9 height 9
click at [11, 53] on icon at bounding box center [14, 57] width 9 height 9
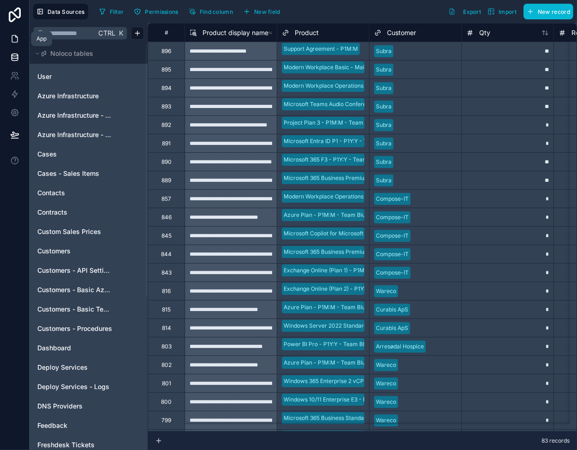
click at [12, 36] on icon at bounding box center [15, 39] width 6 height 7
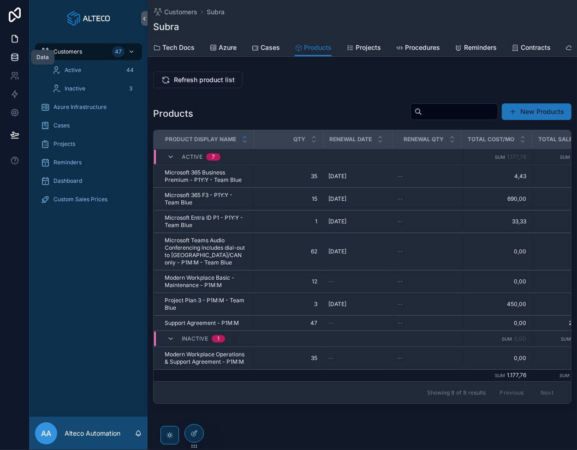
click at [17, 62] on link at bounding box center [14, 57] width 29 height 18
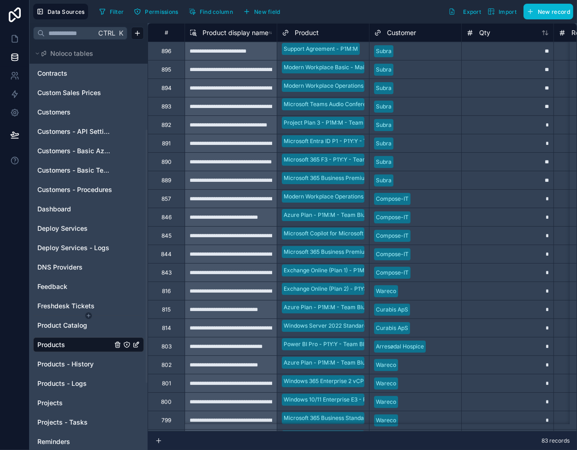
scroll to position [138, 0]
click at [78, 173] on span "Customers - Basic Tech Info" at bounding box center [74, 170] width 75 height 9
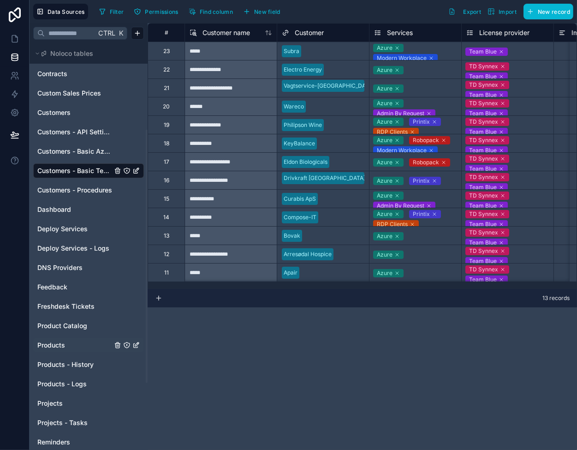
click at [70, 343] on link "Products" at bounding box center [74, 345] width 75 height 9
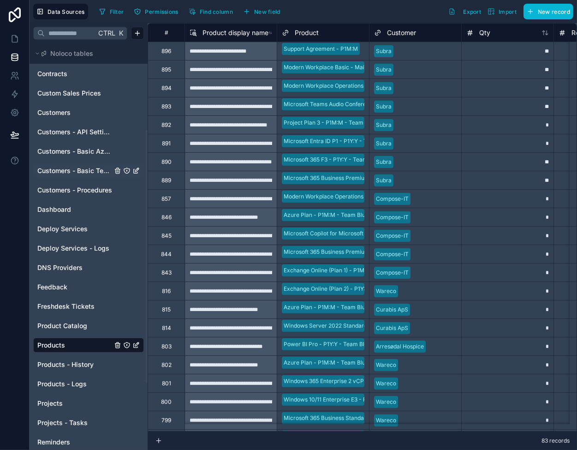
click at [467, 69] on div "**" at bounding box center [508, 69] width 92 height 18
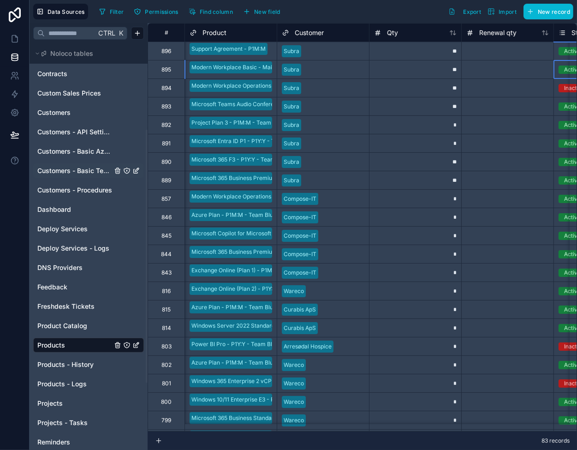
scroll to position [0, 169]
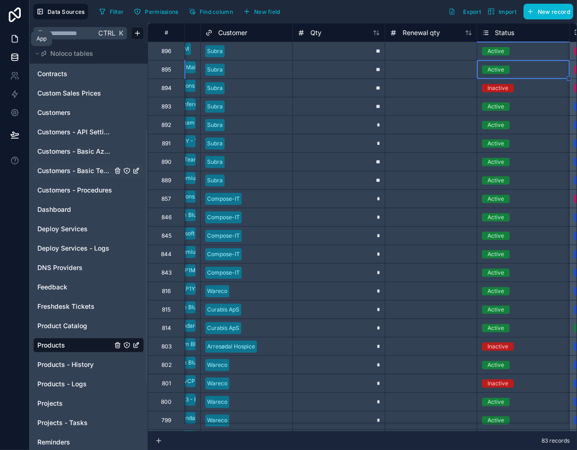
click at [17, 38] on icon at bounding box center [15, 39] width 6 height 7
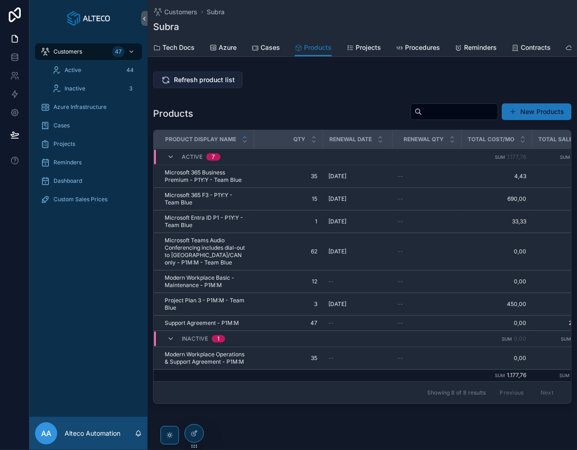
click at [180, 84] on span "Refresh product list" at bounding box center [204, 79] width 61 height 9
drag, startPoint x: 11, startPoint y: 60, endPoint x: 25, endPoint y: 59, distance: 13.9
click at [11, 60] on icon at bounding box center [14, 57] width 9 height 9
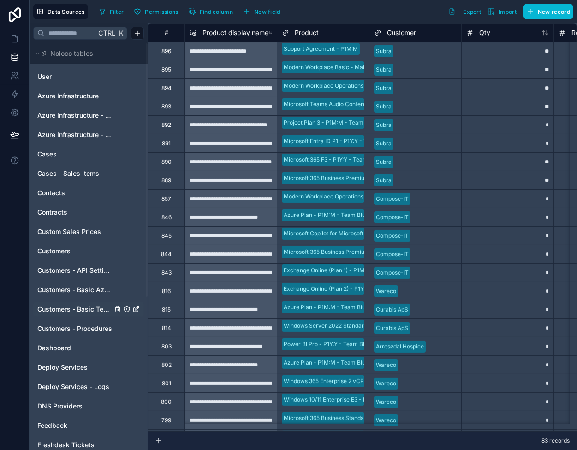
click at [87, 307] on span "Customers - Basic Tech Info" at bounding box center [74, 309] width 75 height 9
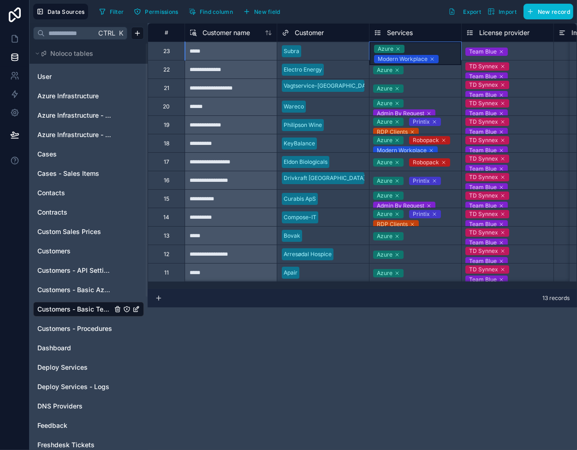
click at [445, 49] on div "Azure Modern Workplace" at bounding box center [416, 53] width 92 height 23
click at [336, 52] on div at bounding box center [335, 51] width 60 height 9
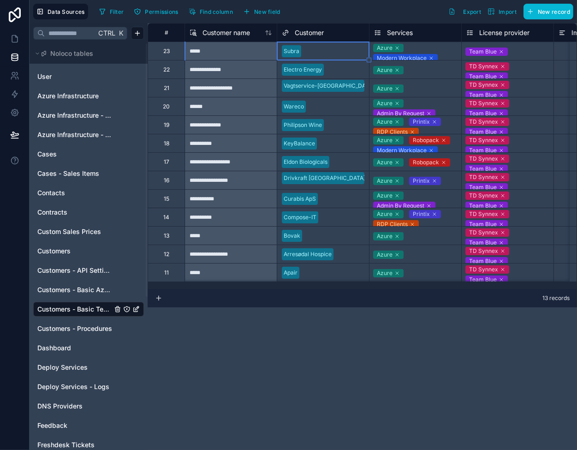
click at [453, 46] on div "Azure Modern Workplace" at bounding box center [416, 51] width 92 height 18
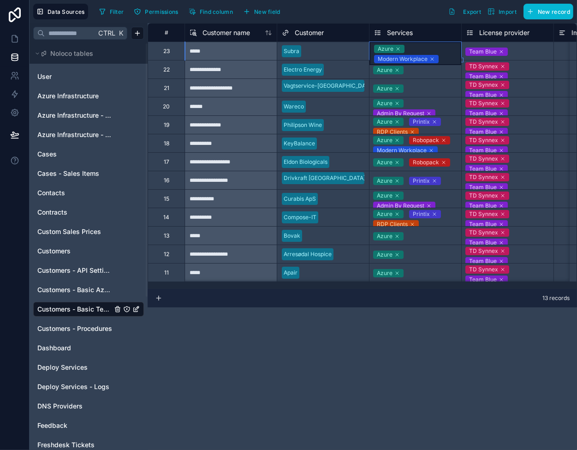
click at [345, 54] on div at bounding box center [335, 51] width 60 height 9
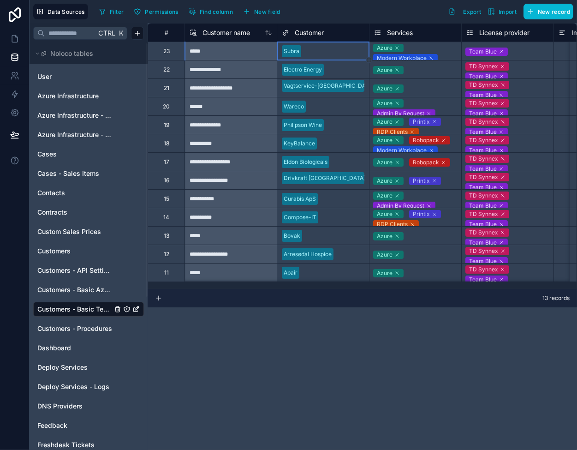
click at [444, 53] on div "Azure Modern Workplace" at bounding box center [416, 51] width 92 height 18
click at [336, 51] on div at bounding box center [335, 51] width 60 height 9
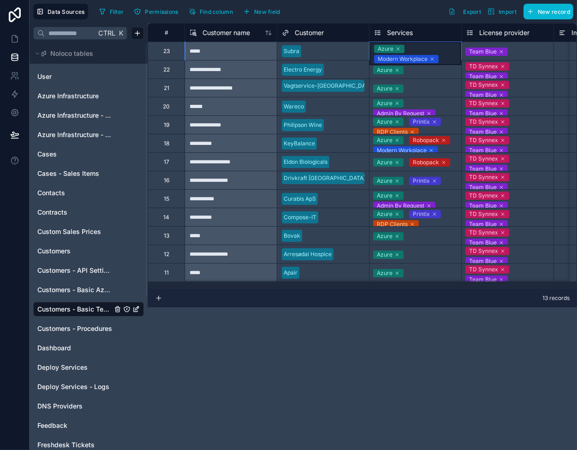
click at [436, 48] on div "Azure Modern Workplace" at bounding box center [416, 53] width 92 height 23
click at [314, 51] on div at bounding box center [335, 51] width 60 height 9
click at [8, 36] on link at bounding box center [14, 39] width 29 height 18
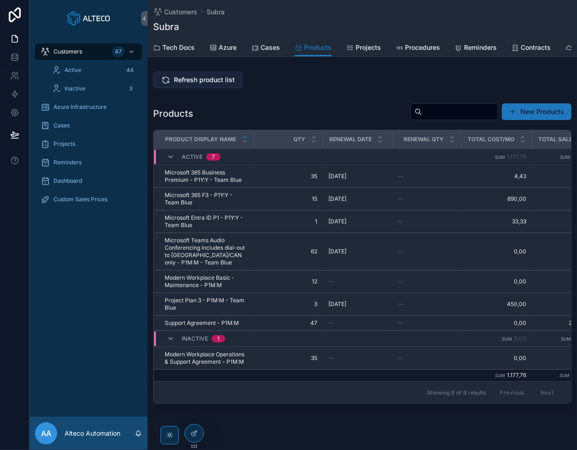
click at [207, 84] on span "Refresh product list" at bounding box center [204, 79] width 61 height 9
click at [15, 54] on icon at bounding box center [14, 57] width 9 height 9
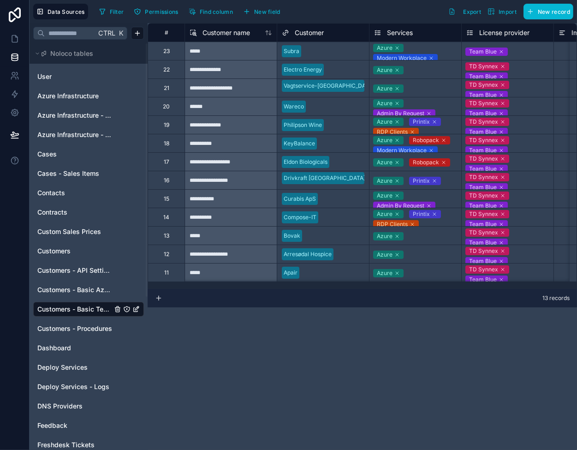
click at [452, 49] on div "Azure Modern Workplace" at bounding box center [416, 51] width 92 height 18
click at [448, 55] on div "Azure Modern Workplace" at bounding box center [416, 53] width 92 height 23
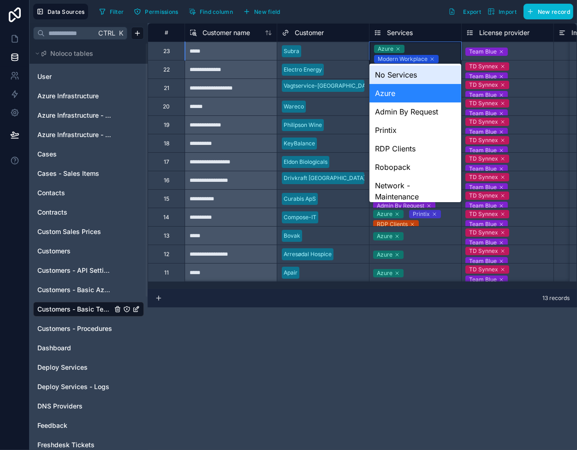
click at [448, 55] on div "Azure Modern Workplace" at bounding box center [416, 53] width 92 height 23
click at [338, 52] on div at bounding box center [335, 51] width 60 height 9
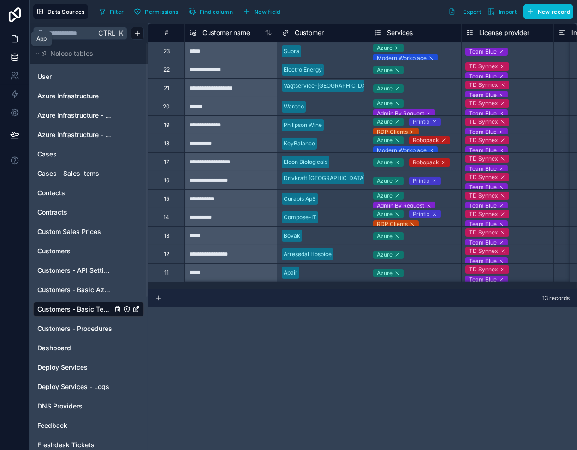
click at [14, 36] on icon at bounding box center [14, 38] width 9 height 9
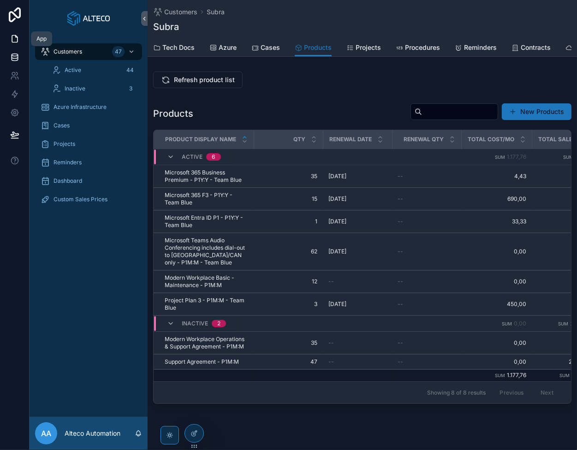
click at [9, 60] on link at bounding box center [14, 57] width 29 height 18
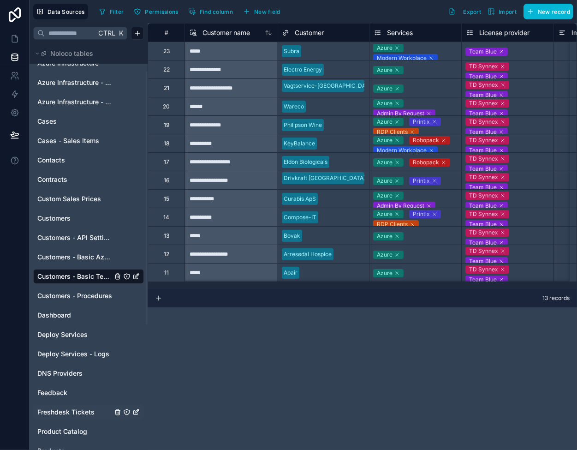
scroll to position [46, 0]
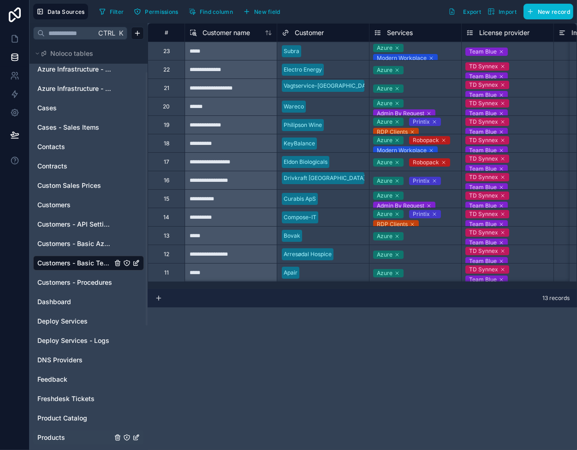
click at [65, 433] on link "Products" at bounding box center [74, 437] width 75 height 9
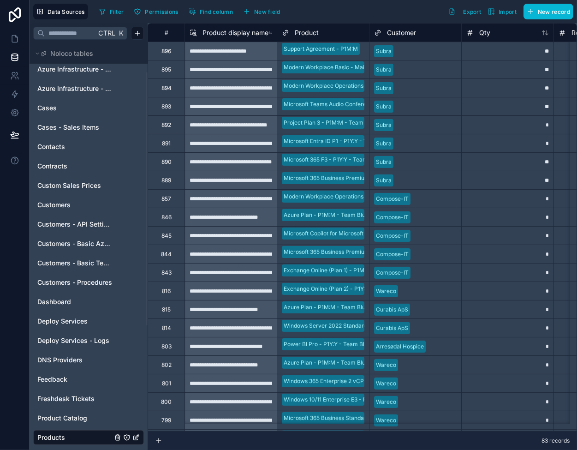
click at [470, 53] on div "**" at bounding box center [508, 51] width 92 height 18
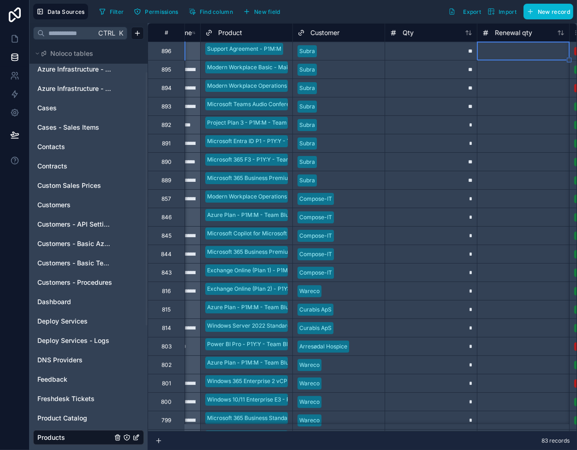
scroll to position [0, 169]
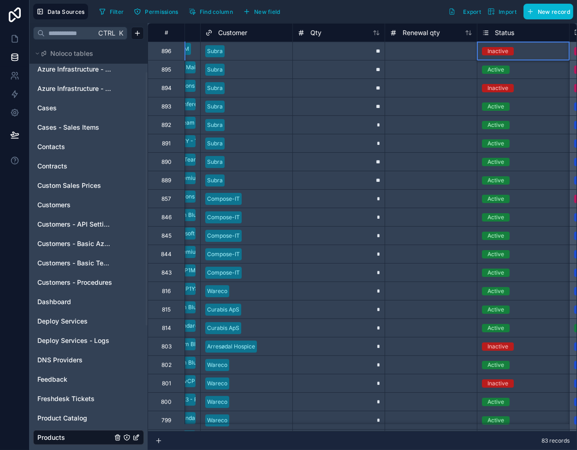
click at [488, 52] on div "Inactive" at bounding box center [498, 51] width 21 height 8
click at [424, 49] on div at bounding box center [431, 51] width 92 height 18
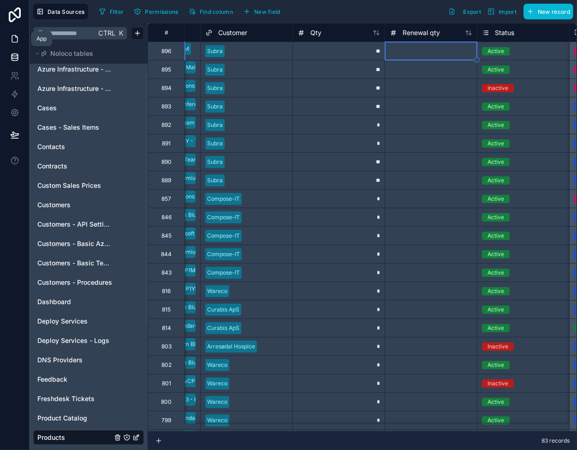
click at [15, 32] on link at bounding box center [14, 39] width 29 height 18
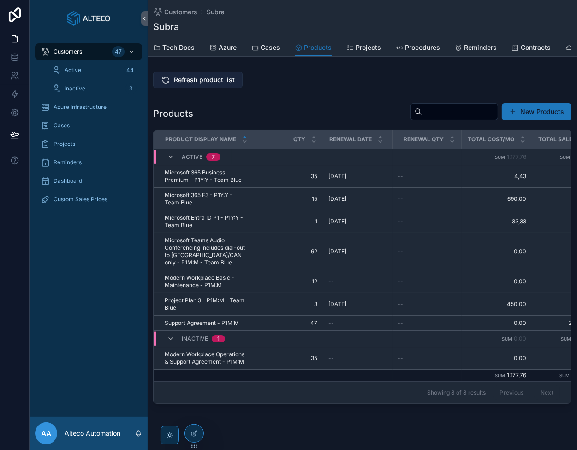
click at [196, 82] on span "Refresh product list" at bounding box center [204, 79] width 61 height 9
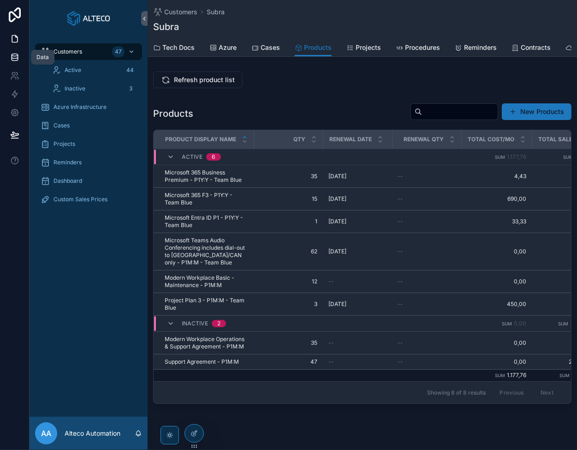
click at [18, 57] on icon at bounding box center [14, 57] width 9 height 9
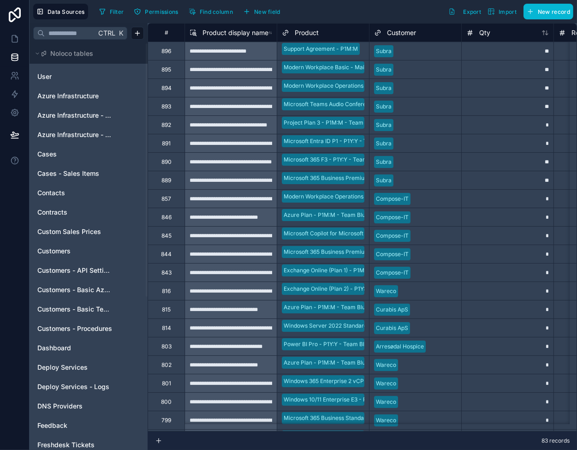
click at [469, 52] on div "**" at bounding box center [508, 51] width 92 height 18
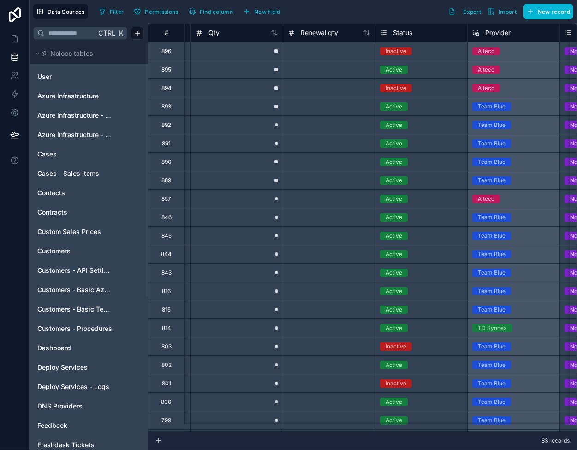
scroll to position [0, 281]
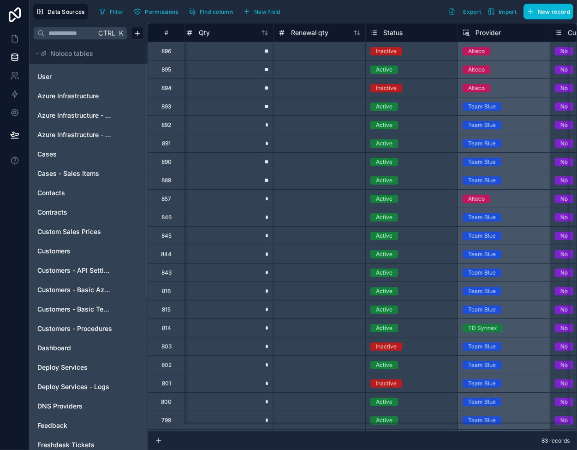
click at [413, 46] on div "Inactive" at bounding box center [412, 51] width 92 height 10
click at [413, 48] on div "Inactive" at bounding box center [412, 51] width 92 height 10
click at [408, 89] on div "Inactive" at bounding box center [412, 88] width 92 height 10
click at [408, 90] on div "Inactive" at bounding box center [412, 88] width 92 height 10
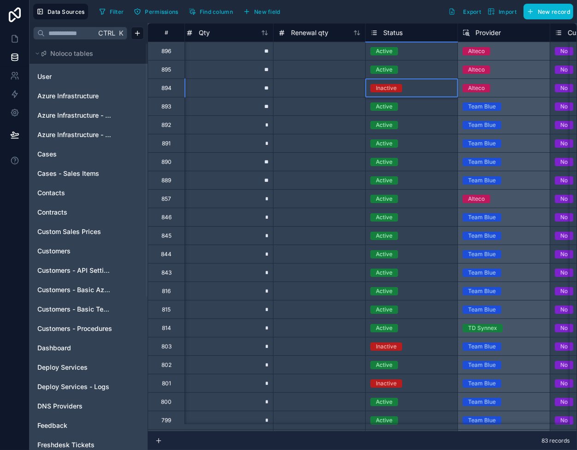
click at [71, 311] on span "Customers - Basic Tech Info" at bounding box center [74, 309] width 75 height 9
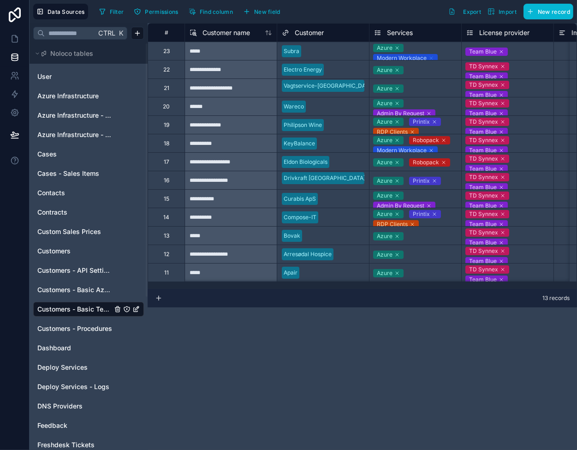
click at [432, 56] on icon at bounding box center [432, 58] width 6 height 6
click at [22, 38] on link at bounding box center [14, 39] width 29 height 18
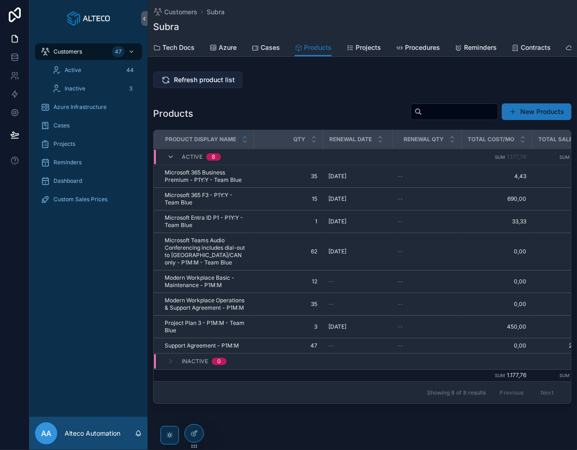
click at [208, 81] on span "Refresh product list" at bounding box center [204, 79] width 61 height 9
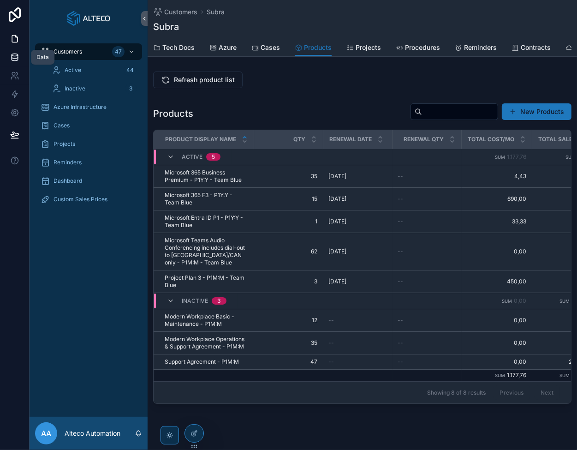
click at [12, 59] on icon at bounding box center [14, 57] width 9 height 9
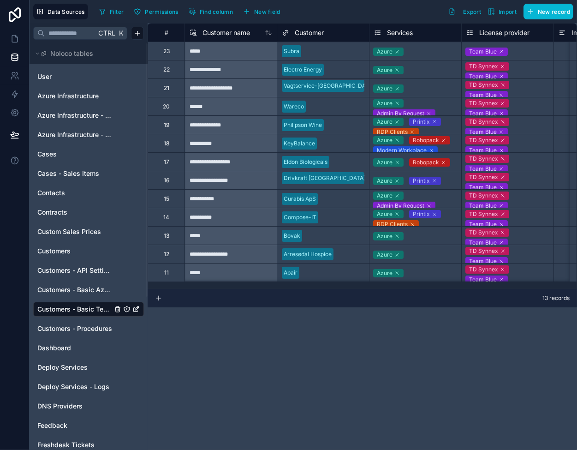
click at [430, 51] on div "Azure" at bounding box center [416, 51] width 92 height 11
click at [430, 51] on div "Azure" at bounding box center [416, 51] width 92 height 13
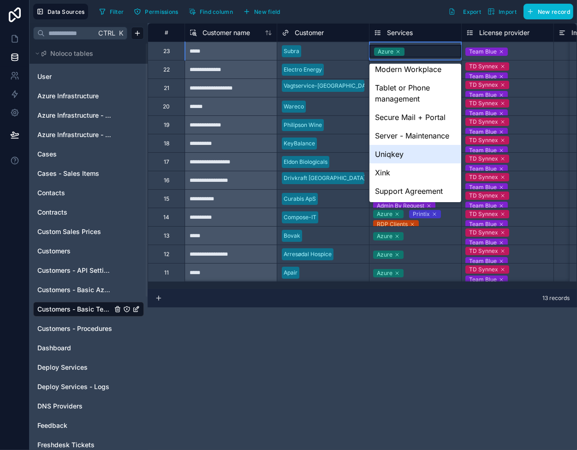
scroll to position [194, 0]
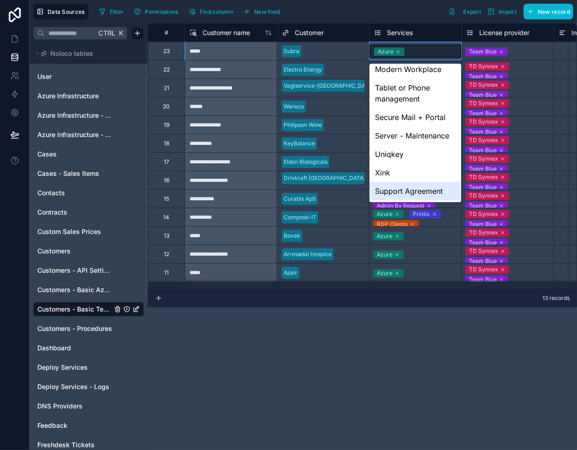
click at [405, 188] on div "Support Agreement" at bounding box center [416, 191] width 92 height 18
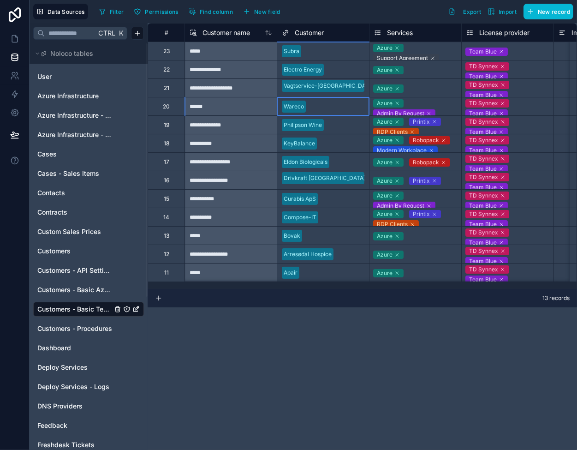
click at [347, 106] on div at bounding box center [337, 106] width 55 height 9
click at [15, 38] on icon at bounding box center [14, 38] width 9 height 9
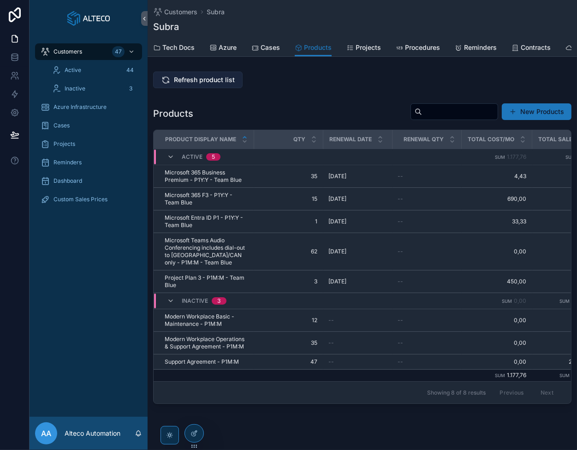
click at [205, 79] on button "Refresh product list" at bounding box center [198, 80] width 90 height 17
click at [9, 57] on link at bounding box center [14, 57] width 29 height 18
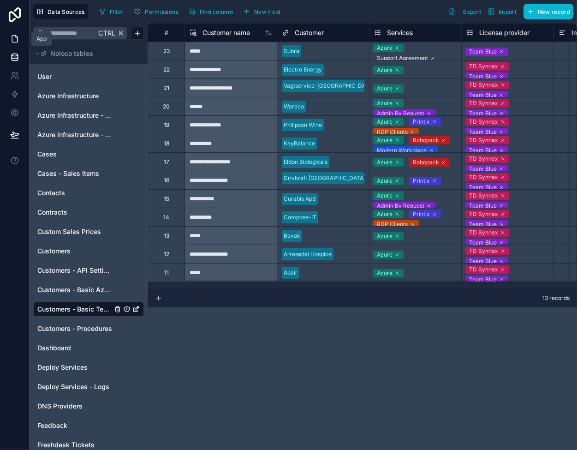
click at [13, 38] on icon at bounding box center [14, 38] width 9 height 9
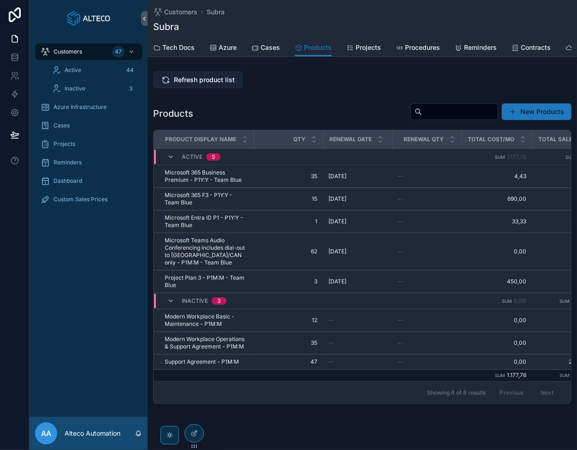
click at [203, 84] on span "Refresh product list" at bounding box center [204, 79] width 61 height 9
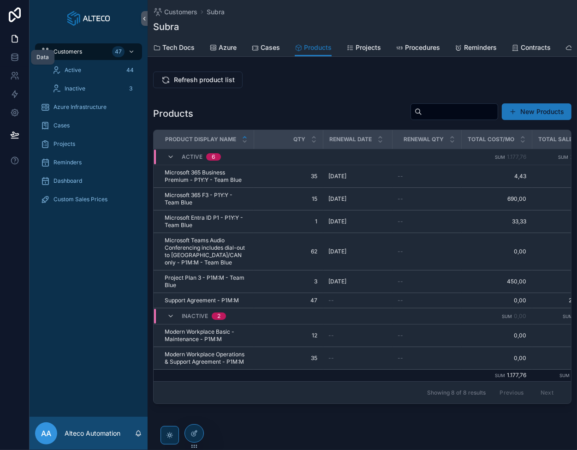
drag, startPoint x: 18, startPoint y: 56, endPoint x: 34, endPoint y: 62, distance: 17.0
click at [18, 56] on icon at bounding box center [14, 57] width 9 height 9
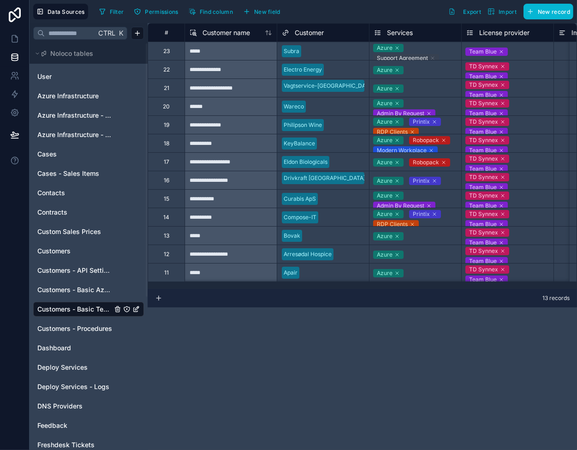
click at [433, 55] on icon at bounding box center [433, 58] width 6 height 6
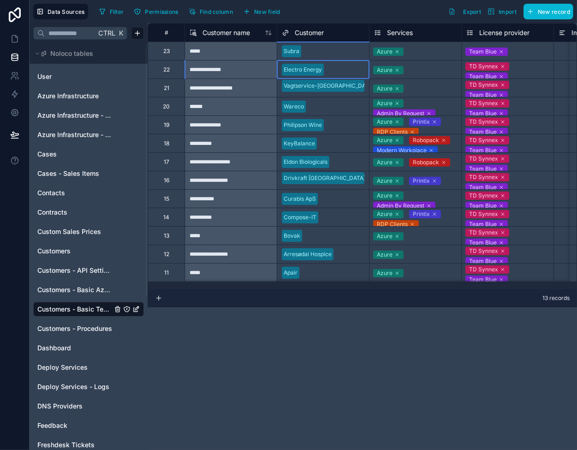
click at [345, 67] on div at bounding box center [346, 69] width 37 height 9
click at [349, 48] on div at bounding box center [335, 51] width 60 height 9
click at [83, 288] on span "Customers - Basic Azure Info" at bounding box center [74, 289] width 75 height 9
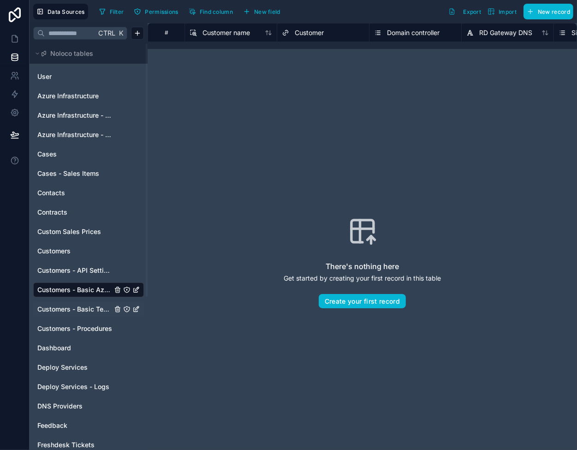
click at [77, 309] on span "Customers - Basic Tech Info" at bounding box center [74, 309] width 75 height 9
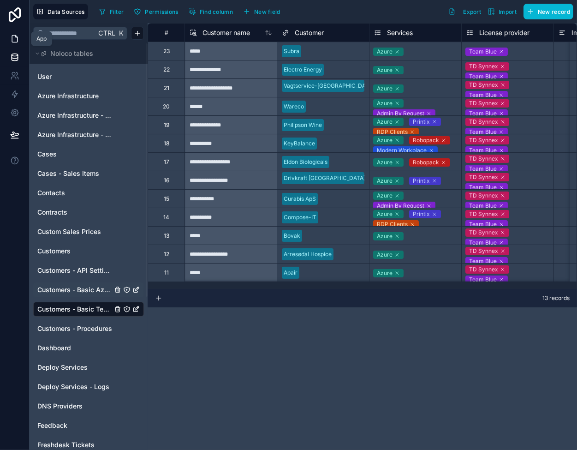
click at [15, 40] on icon at bounding box center [14, 38] width 9 height 9
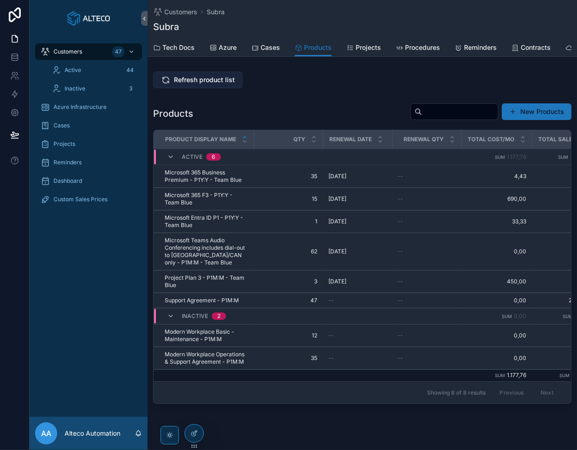
click at [198, 83] on span "Refresh product list" at bounding box center [204, 79] width 61 height 9
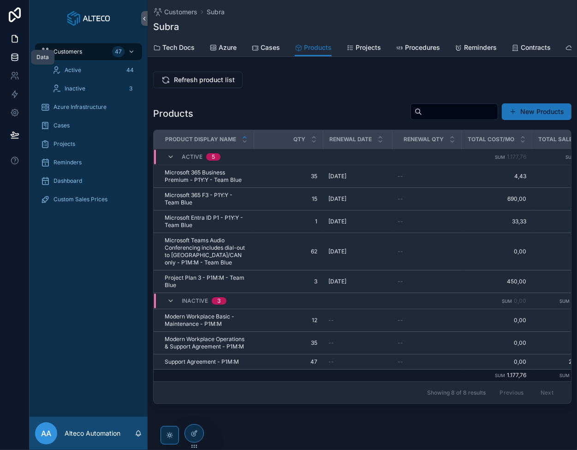
drag, startPoint x: 9, startPoint y: 55, endPoint x: 14, endPoint y: 55, distance: 5.1
click at [9, 55] on link at bounding box center [14, 57] width 29 height 18
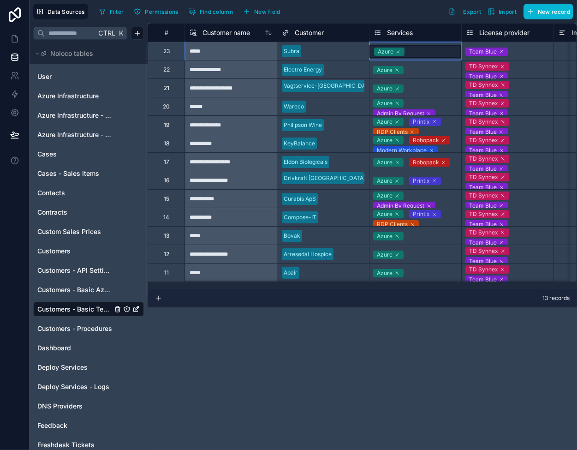
click at [425, 50] on div "Azure" at bounding box center [416, 51] width 92 height 13
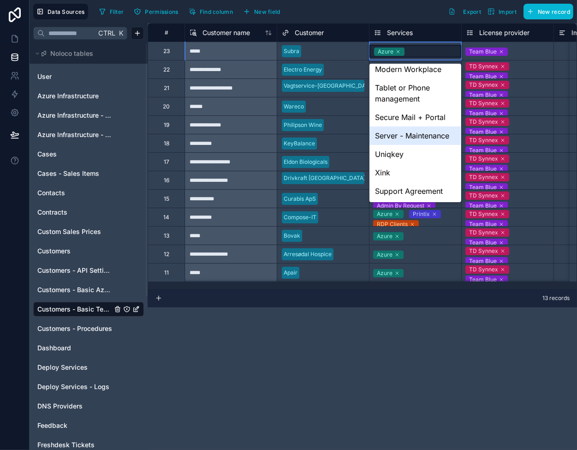
scroll to position [194, 0]
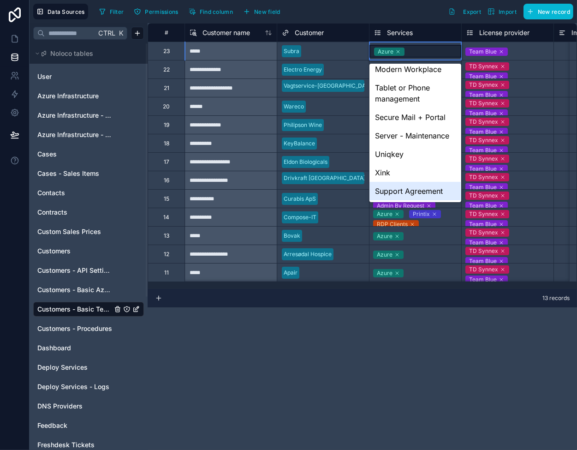
click at [413, 190] on div "Support Agreement" at bounding box center [416, 191] width 92 height 18
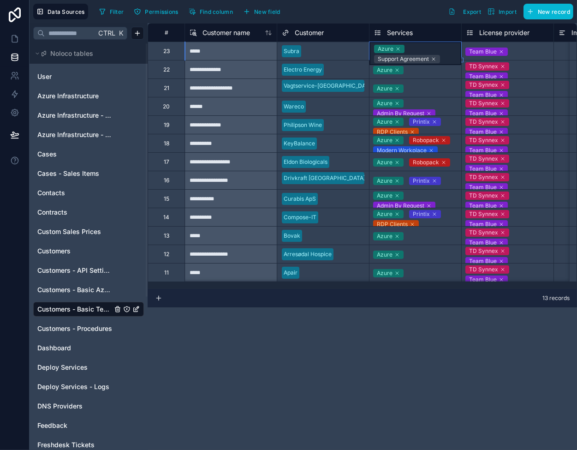
click at [355, 95] on div at bounding box center [323, 99] width 83 height 9
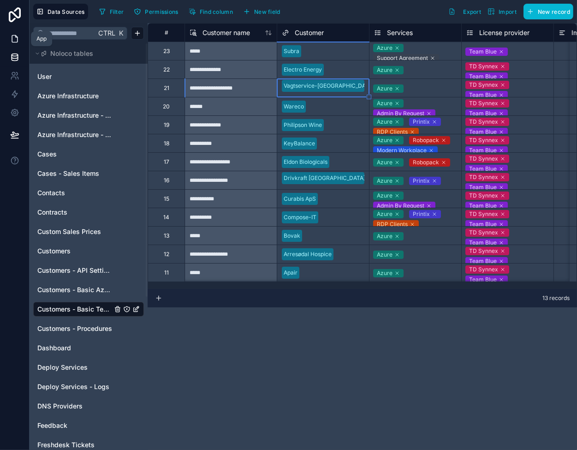
click at [16, 37] on icon at bounding box center [16, 37] width 2 height 2
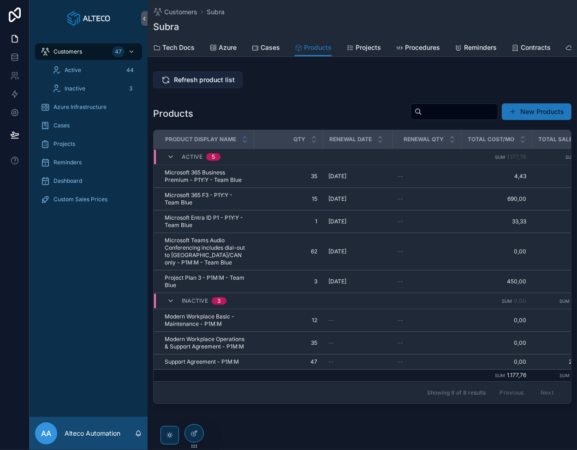
click at [183, 84] on span "Refresh product list" at bounding box center [204, 79] width 61 height 9
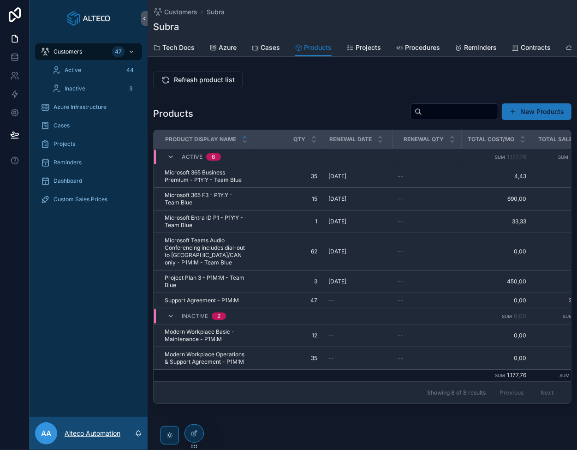
click at [98, 435] on p "Alteco Automation" at bounding box center [93, 433] width 56 height 9
click at [85, 303] on div "Customers 47 Active 44 Inactive 3 Azure Infrastructure Cases Projects Reminders…" at bounding box center [89, 227] width 118 height 380
click at [191, 436] on icon at bounding box center [194, 433] width 7 height 7
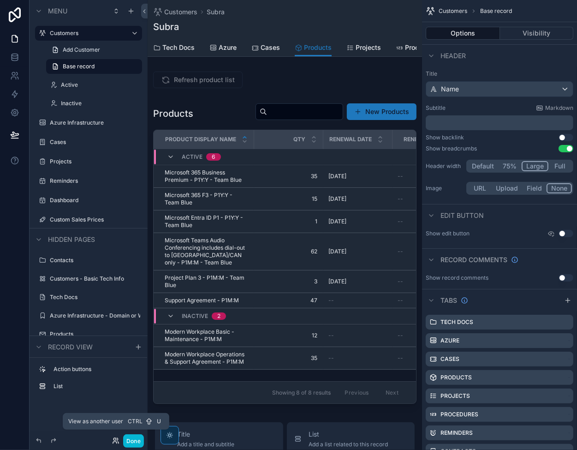
click at [114, 441] on icon at bounding box center [115, 440] width 7 height 7
click at [78, 413] on div "Action buttons List" at bounding box center [89, 395] width 118 height 74
click at [133, 440] on button "Done" at bounding box center [133, 440] width 21 height 13
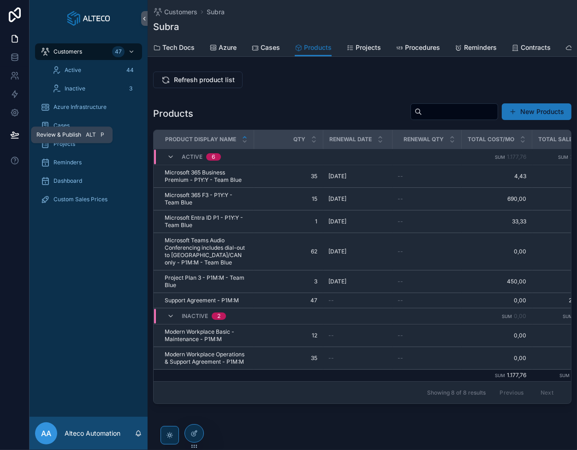
click at [15, 133] on icon at bounding box center [14, 134] width 9 height 9
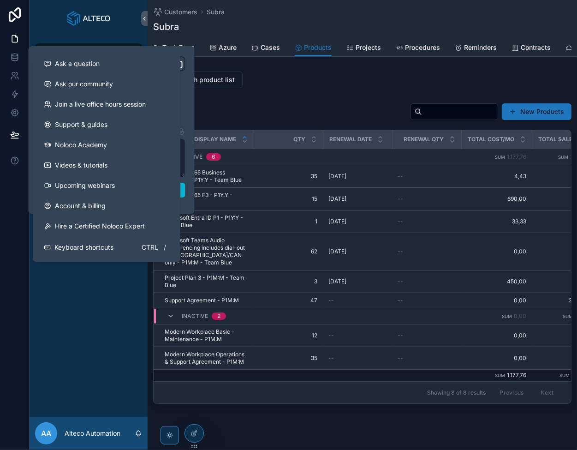
click at [94, 303] on div "Customers 47 Active 44 Inactive 3 Azure Infrastructure Cases Projects Reminders…" at bounding box center [89, 227] width 118 height 380
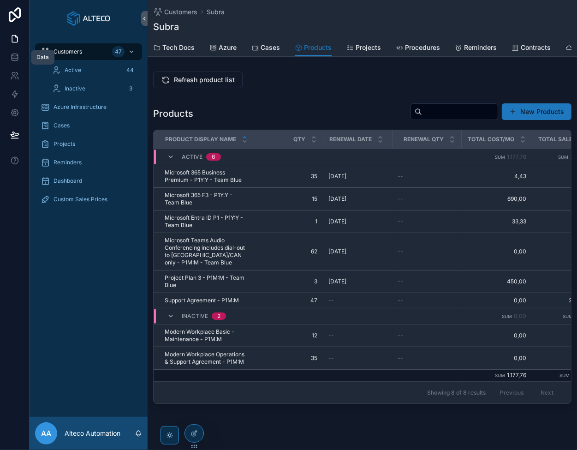
click at [10, 53] on icon at bounding box center [14, 57] width 9 height 9
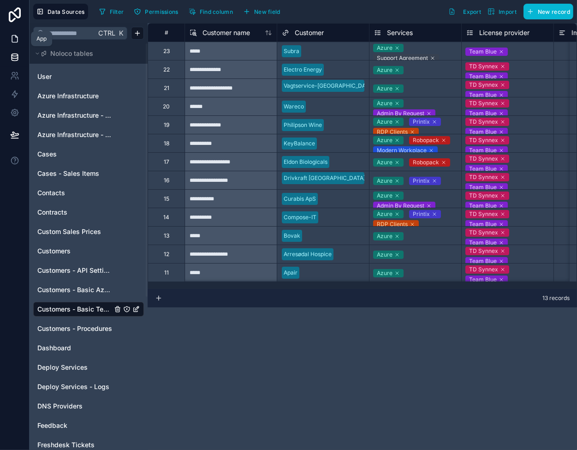
click at [10, 40] on icon at bounding box center [14, 38] width 9 height 9
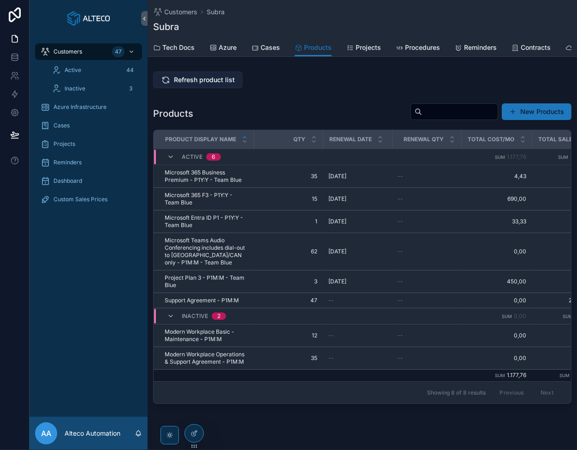
click at [193, 84] on span "Refresh product list" at bounding box center [204, 79] width 61 height 9
click at [14, 57] on icon at bounding box center [14, 57] width 9 height 9
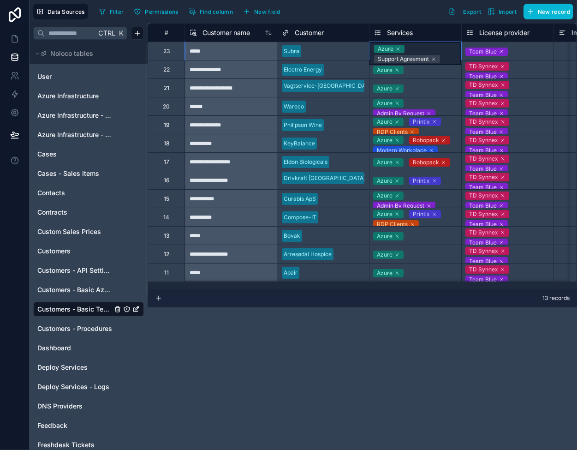
click at [442, 53] on div "Azure Support Agreement" at bounding box center [416, 53] width 92 height 23
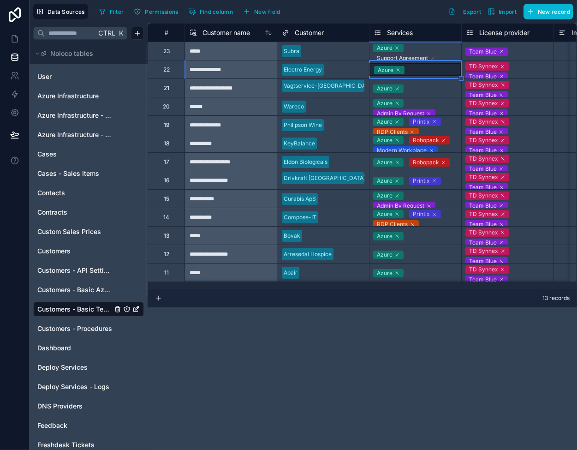
click at [432, 55] on icon at bounding box center [433, 58] width 6 height 6
click at [434, 49] on div "Azure" at bounding box center [416, 51] width 92 height 13
click at [423, 51] on div "Azure" at bounding box center [416, 51] width 92 height 13
click at [443, 83] on div "Azure" at bounding box center [416, 88] width 92 height 11
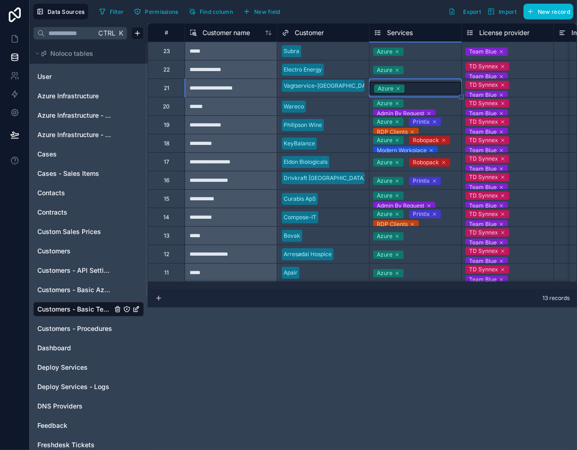
click at [438, 50] on div "Azure" at bounding box center [416, 51] width 92 height 11
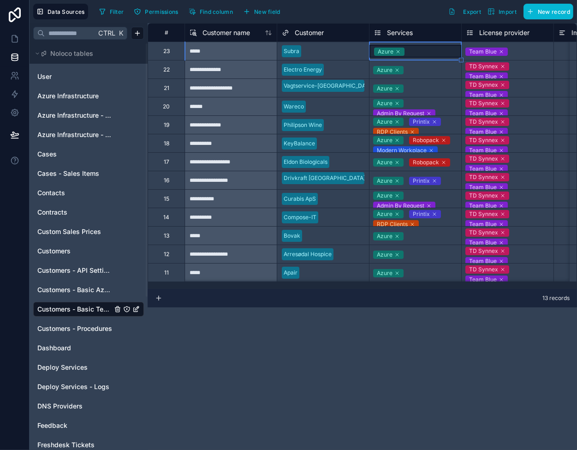
click at [438, 50] on div "Azure" at bounding box center [416, 51] width 92 height 13
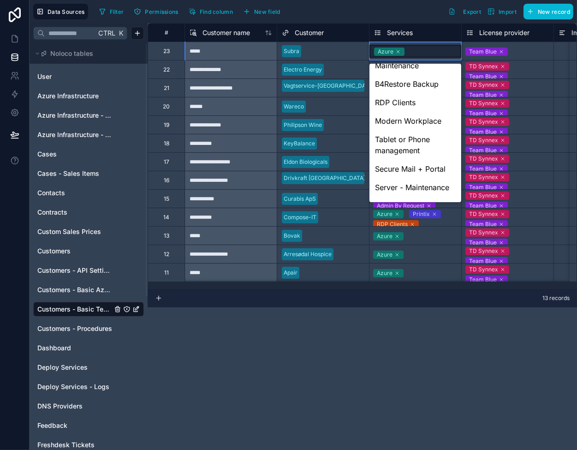
scroll to position [138, 0]
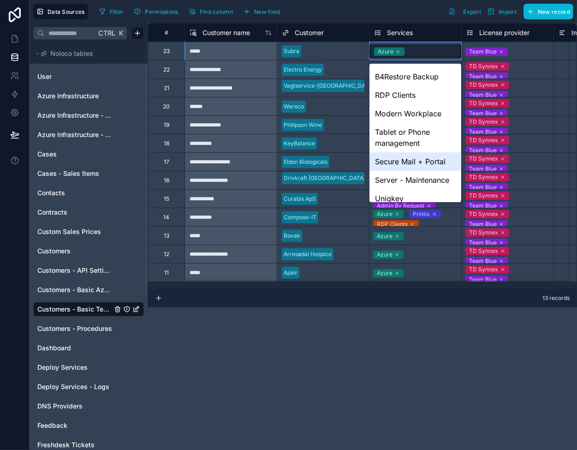
click at [412, 159] on div "Secure Mail + Portal" at bounding box center [416, 161] width 92 height 18
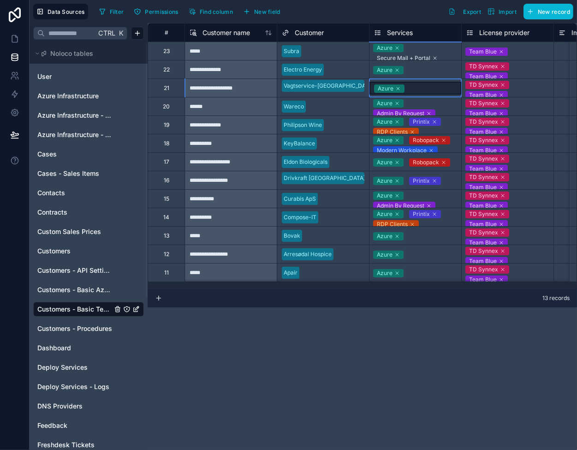
click at [435, 88] on div "Azure" at bounding box center [416, 88] width 92 height 13
click at [14, 38] on icon at bounding box center [14, 38] width 9 height 9
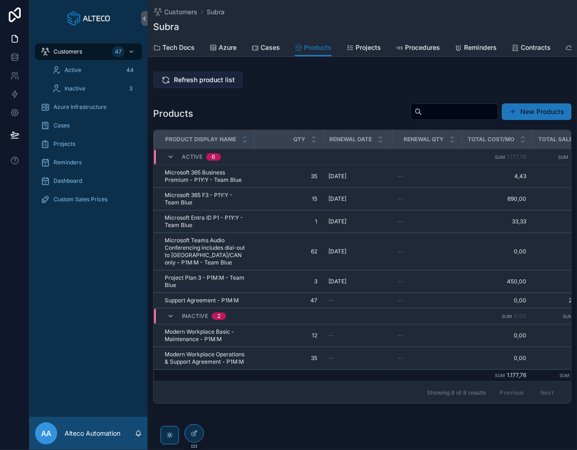
click at [206, 84] on span "Refresh product list" at bounding box center [204, 79] width 61 height 9
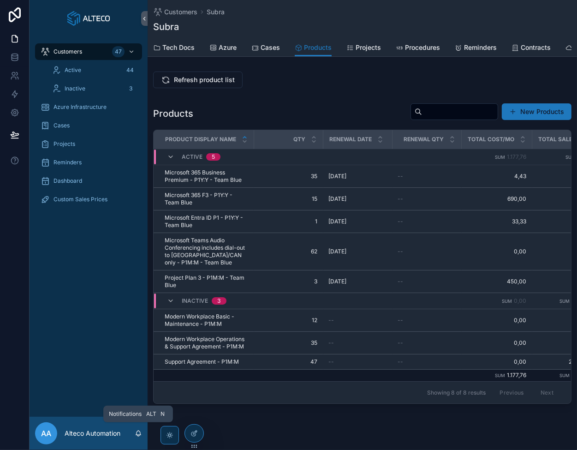
click at [137, 430] on icon "scrollable content" at bounding box center [138, 433] width 7 height 7
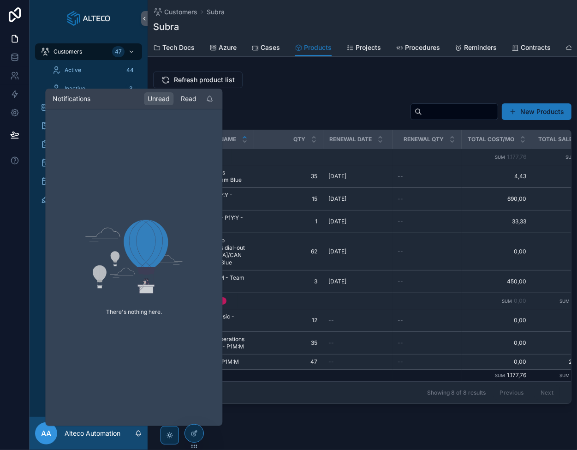
click at [188, 94] on div "Read" at bounding box center [188, 98] width 23 height 13
click at [161, 97] on div "Unread" at bounding box center [159, 98] width 30 height 13
click at [35, 311] on div "Customers 47 Active 44 Inactive 3 Azure Infrastructure Cases Projects Reminders…" at bounding box center [89, 227] width 118 height 380
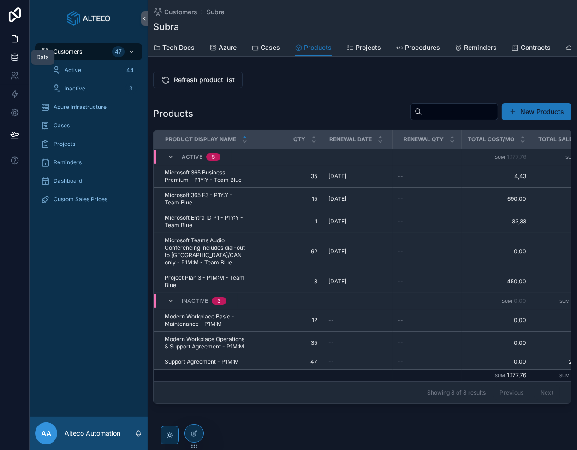
click at [22, 55] on link at bounding box center [14, 57] width 29 height 18
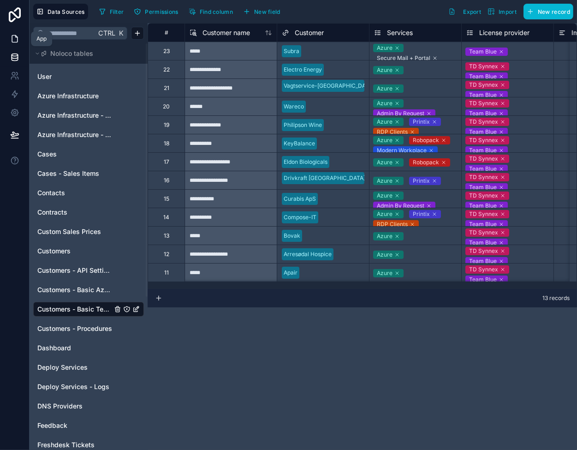
click at [11, 36] on icon at bounding box center [14, 38] width 9 height 9
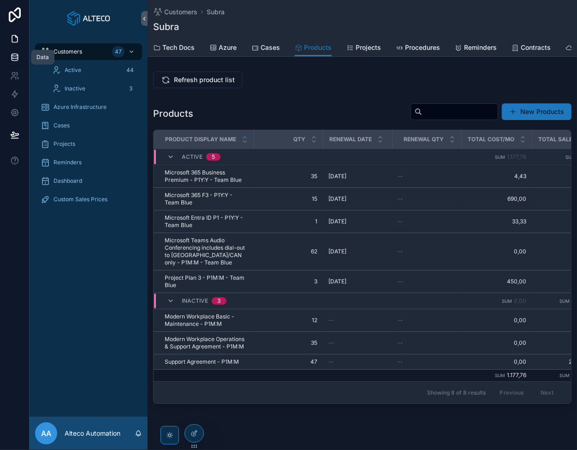
click at [11, 56] on icon at bounding box center [14, 57] width 9 height 9
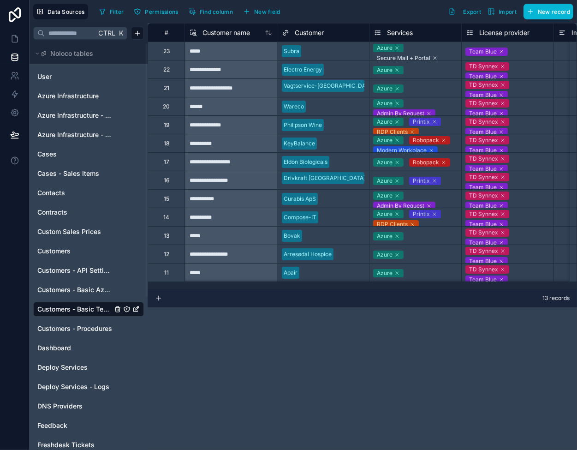
click at [400, 30] on span "Services" at bounding box center [400, 32] width 26 height 9
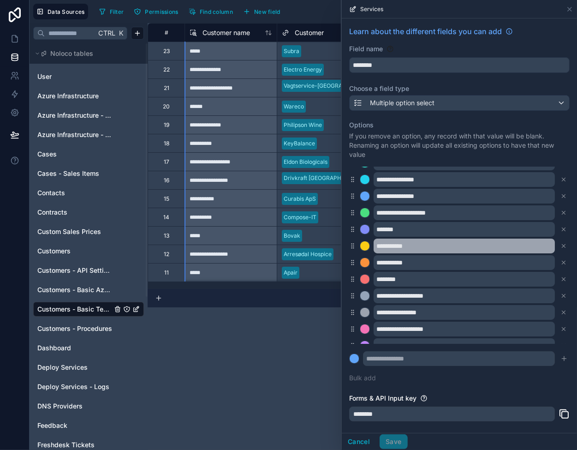
scroll to position [90, 0]
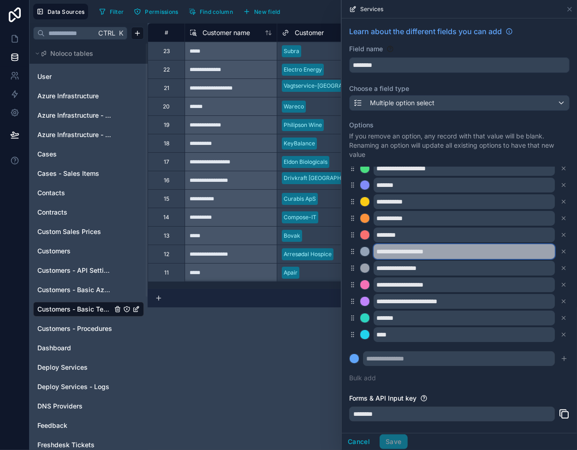
click at [448, 250] on input "**********" at bounding box center [464, 251] width 181 height 15
type input "**********"
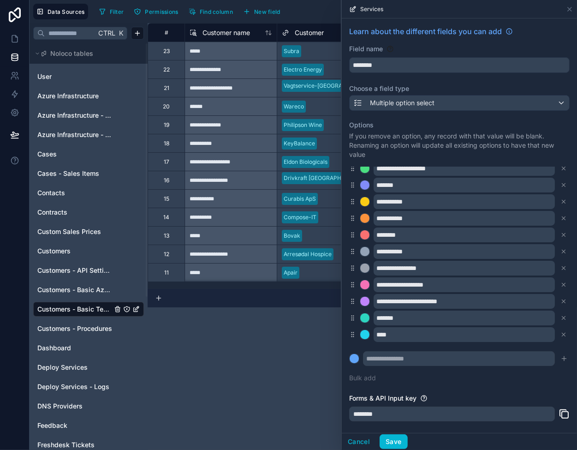
click at [439, 385] on div "**********" at bounding box center [459, 251] width 221 height 273
click at [394, 440] on button "Save" at bounding box center [394, 441] width 28 height 15
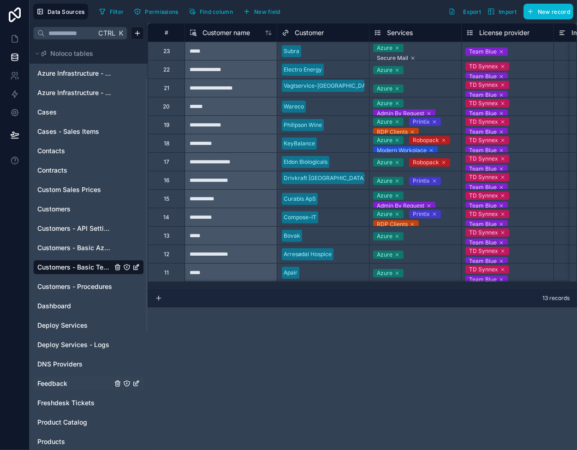
scroll to position [138, 0]
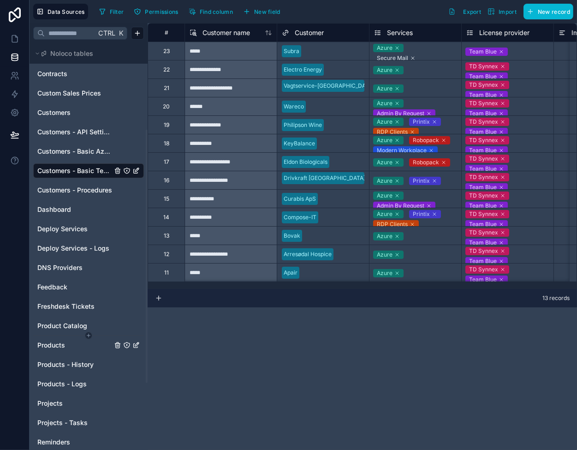
click at [52, 340] on div "Products" at bounding box center [88, 345] width 111 height 15
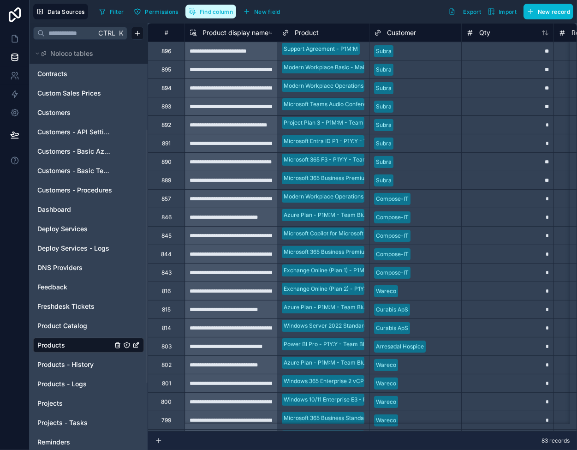
click at [209, 11] on span "Find column" at bounding box center [216, 11] width 33 height 7
drag, startPoint x: 117, startPoint y: 9, endPoint x: 151, endPoint y: 15, distance: 34.8
click at [117, 9] on span "Filter" at bounding box center [117, 11] width 14 height 7
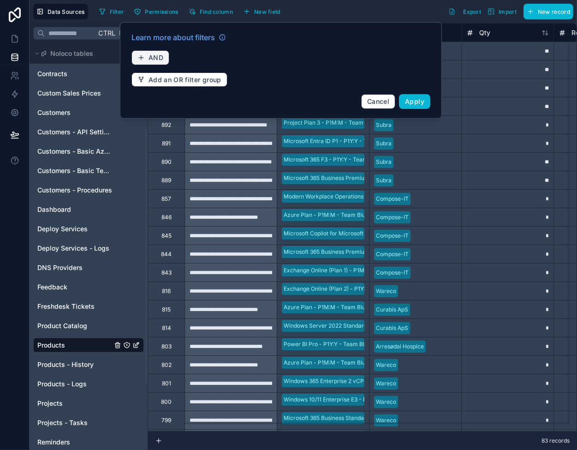
click at [162, 55] on span "AND" at bounding box center [156, 58] width 15 height 8
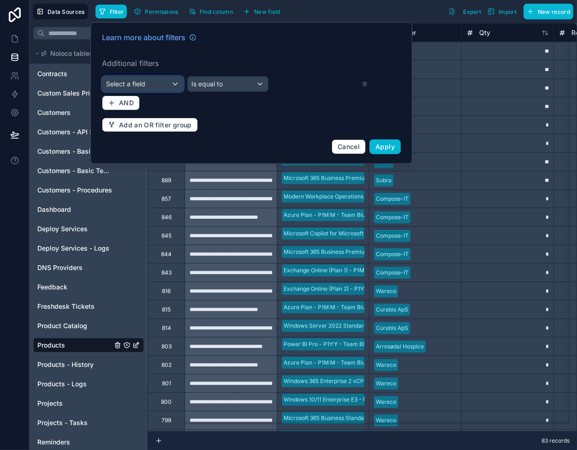
click at [159, 83] on div "Select a field" at bounding box center [142, 84] width 81 height 15
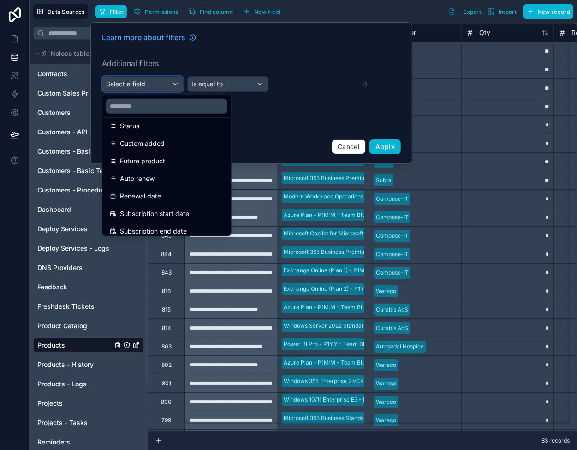
scroll to position [138, 0]
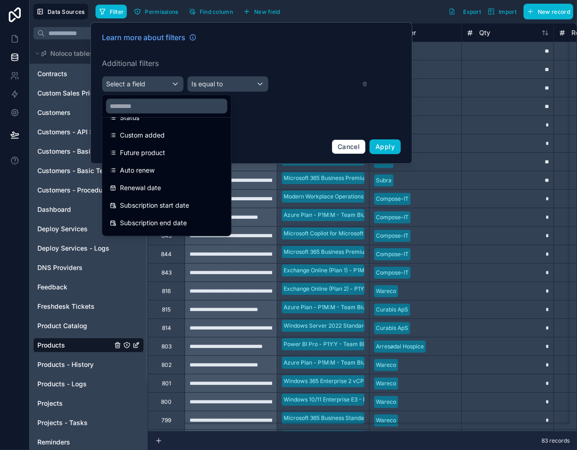
click at [352, 147] on div at bounding box center [251, 93] width 322 height 142
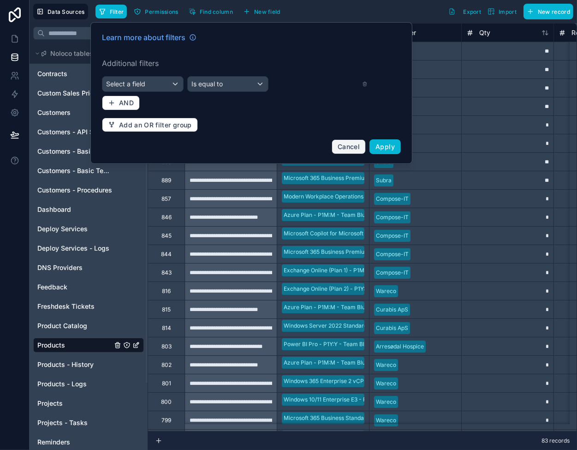
click at [351, 146] on span "Cancel" at bounding box center [349, 147] width 22 height 8
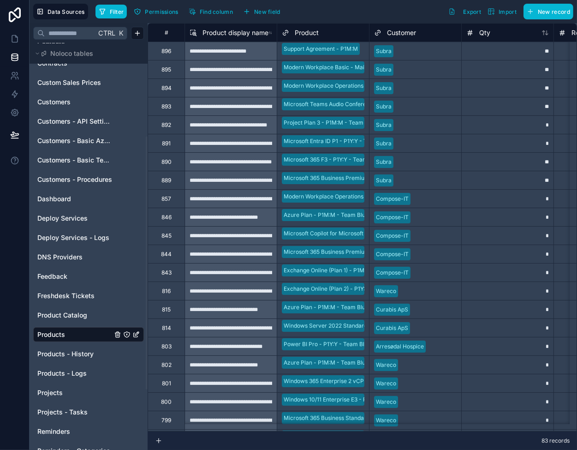
scroll to position [185, 0]
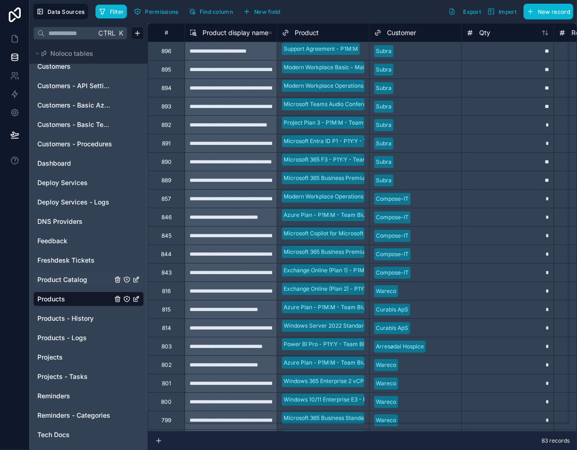
click at [69, 275] on span "Product Catalog" at bounding box center [62, 279] width 50 height 9
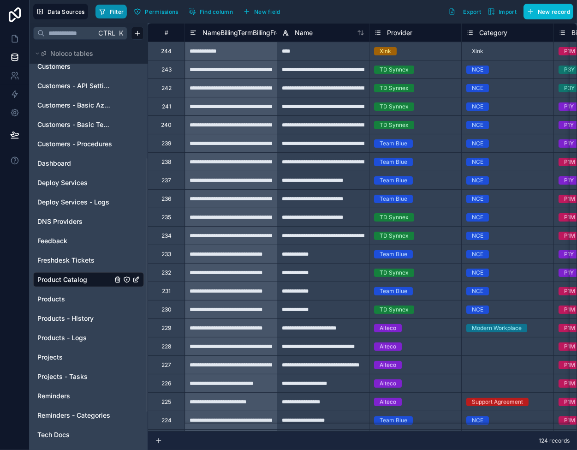
click at [121, 10] on span "Filter" at bounding box center [117, 11] width 14 height 7
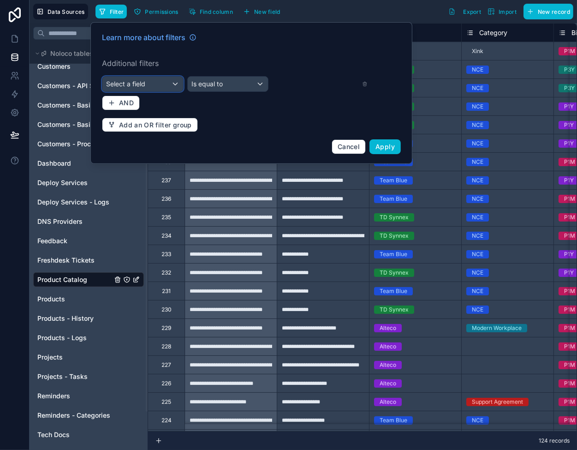
click at [143, 86] on span "Select a field" at bounding box center [125, 84] width 39 height 8
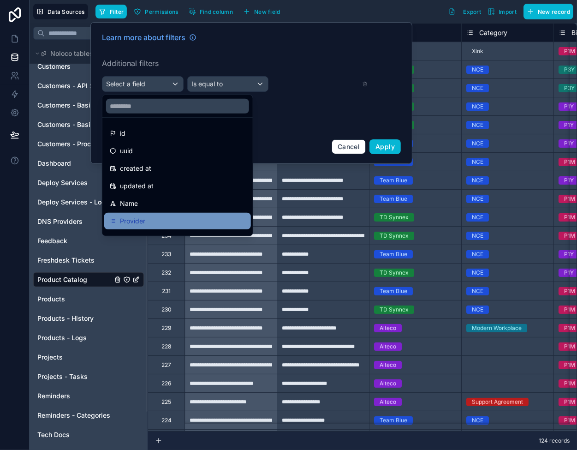
click at [142, 214] on div "Provider" at bounding box center [177, 221] width 147 height 17
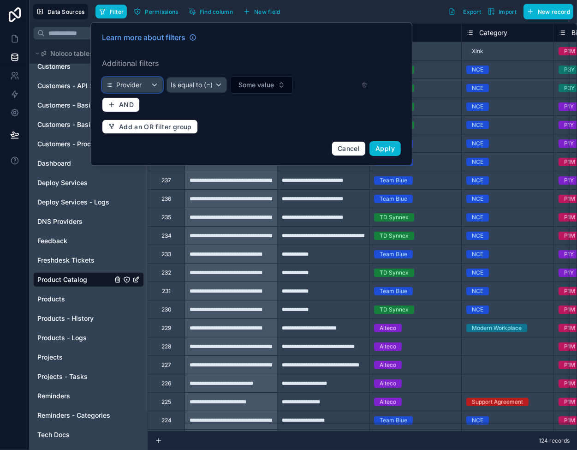
click at [126, 79] on div "Provider" at bounding box center [132, 85] width 60 height 15
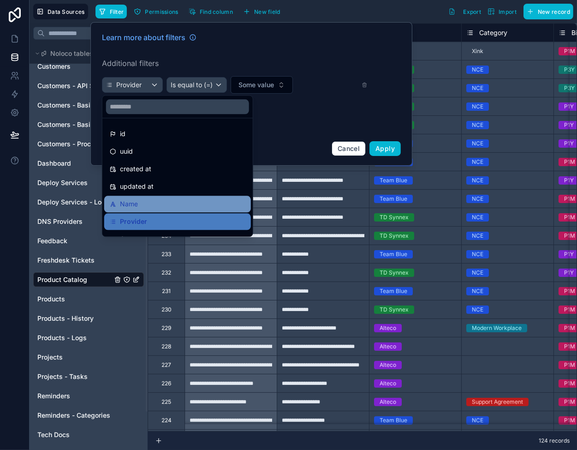
click at [144, 204] on div "Name" at bounding box center [178, 203] width 136 height 11
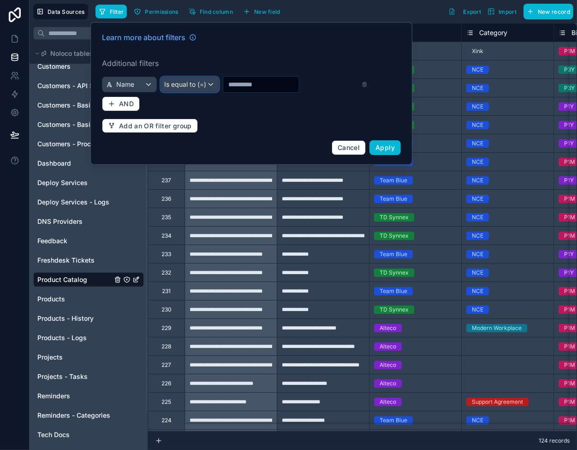
click at [196, 84] on div "Is equal to (=)" at bounding box center [190, 84] width 58 height 15
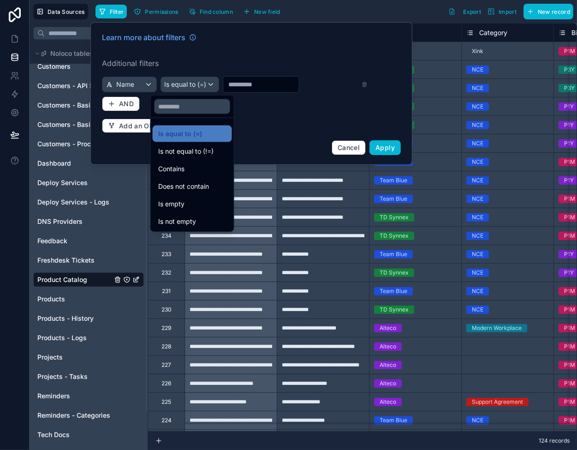
click at [192, 169] on div "Contains" at bounding box center [192, 168] width 68 height 11
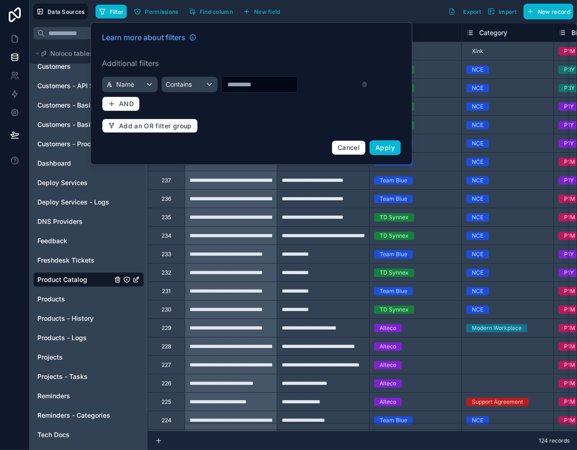
click at [236, 86] on input "text" at bounding box center [260, 84] width 76 height 13
type input "******"
click at [382, 146] on span "Apply" at bounding box center [385, 148] width 19 height 8
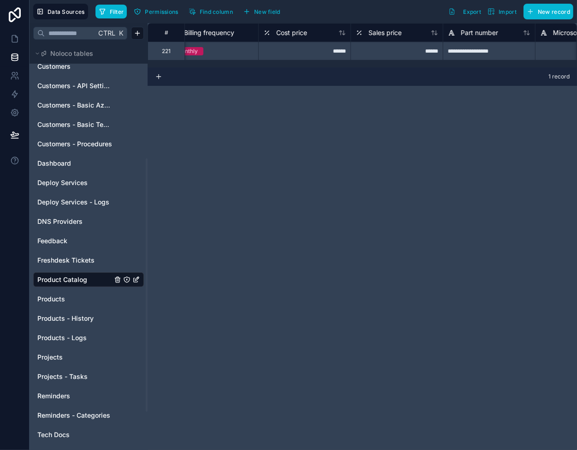
scroll to position [0, 692]
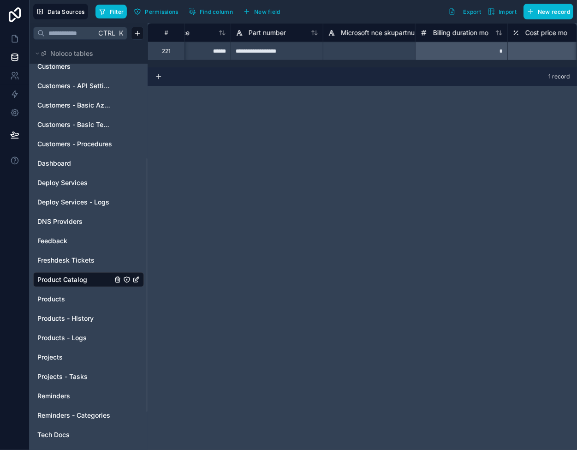
click at [290, 50] on div "**********" at bounding box center [277, 51] width 92 height 18
click at [293, 51] on input "**********" at bounding box center [277, 51] width 92 height 18
type input "**********"
drag, startPoint x: 342, startPoint y: 54, endPoint x: 294, endPoint y: 48, distance: 48.7
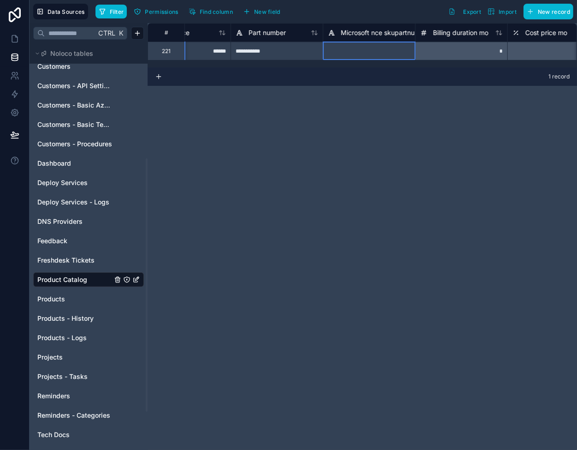
click at [342, 54] on div at bounding box center [369, 51] width 92 height 18
click at [263, 48] on div "**********" at bounding box center [277, 51] width 92 height 18
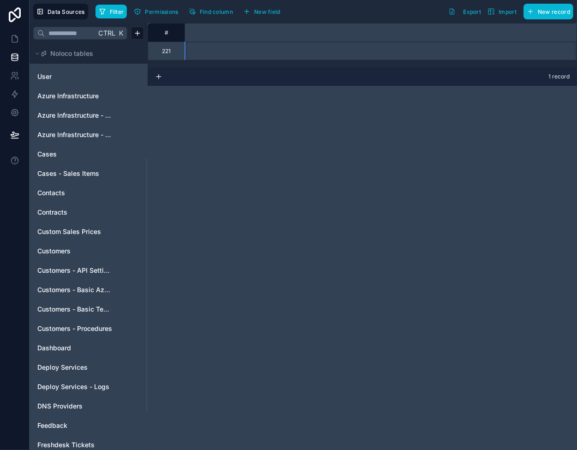
scroll to position [0, 692]
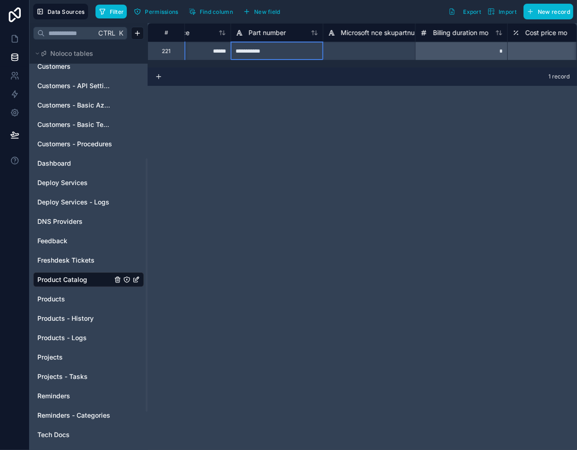
click at [351, 47] on div at bounding box center [369, 51] width 92 height 18
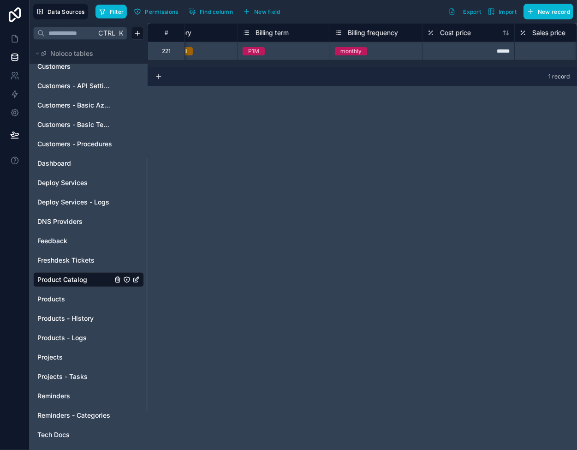
scroll to position [0, 0]
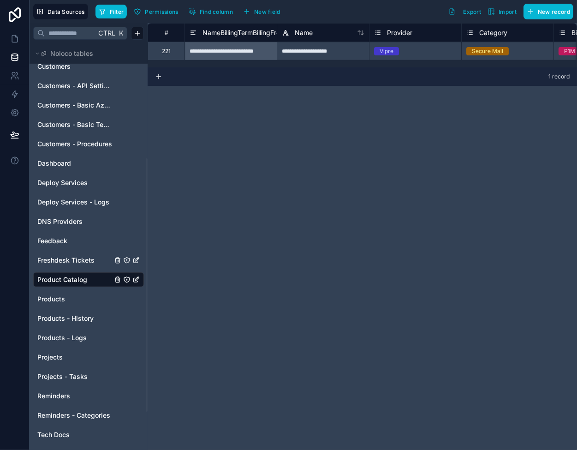
drag, startPoint x: 60, startPoint y: 264, endPoint x: 60, endPoint y: 251, distance: 12.9
click at [60, 264] on span "Freshdesk Tickets" at bounding box center [65, 260] width 57 height 9
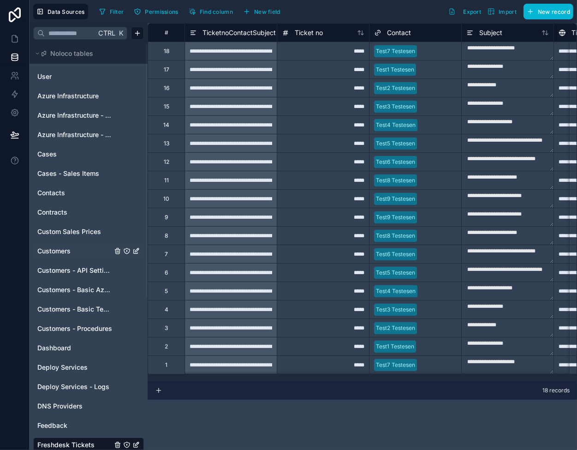
click at [65, 251] on span "Customers" at bounding box center [53, 250] width 33 height 9
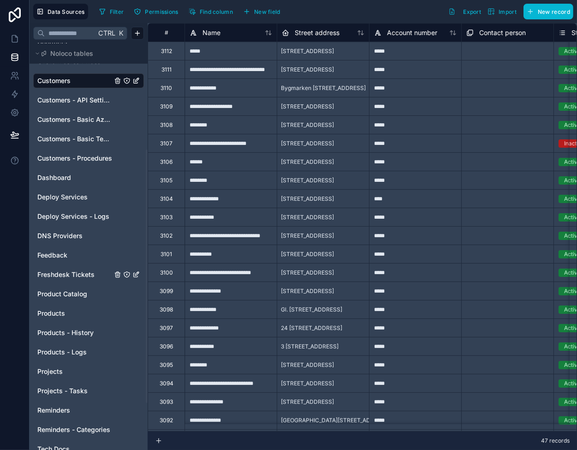
scroll to position [185, 0]
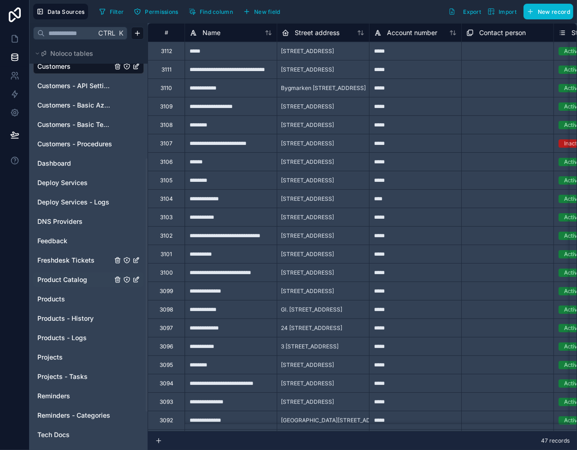
click at [69, 278] on span "Product Catalog" at bounding box center [62, 279] width 50 height 9
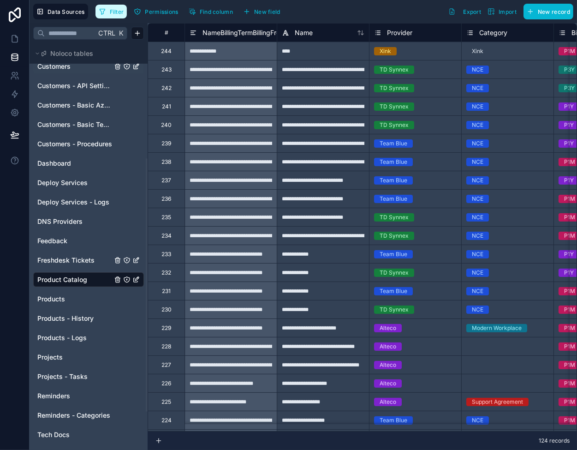
click at [105, 12] on icon "button" at bounding box center [102, 11] width 7 height 7
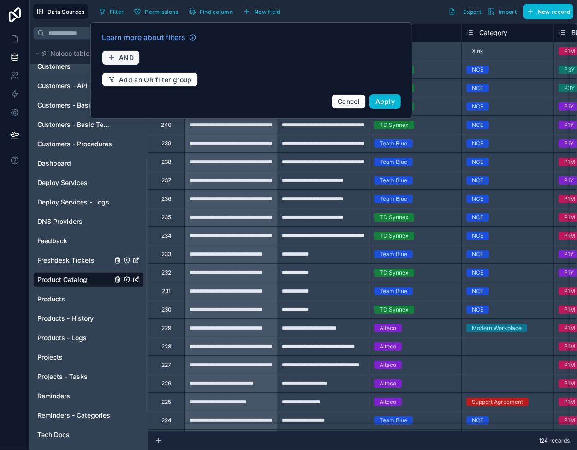
click at [124, 57] on span "AND" at bounding box center [126, 58] width 15 height 8
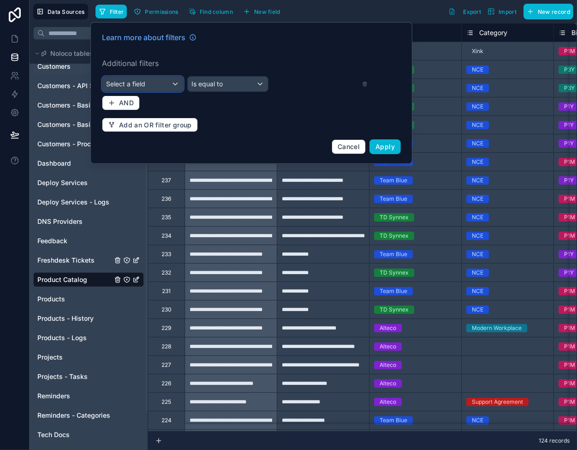
click at [144, 84] on span "Select a field" at bounding box center [125, 84] width 39 height 8
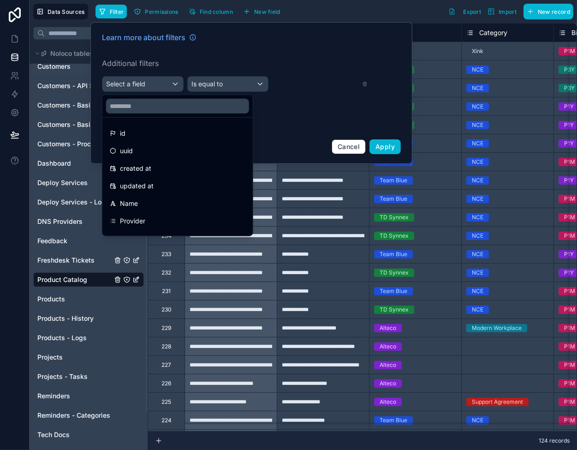
click at [150, 205] on div "Name" at bounding box center [178, 203] width 136 height 11
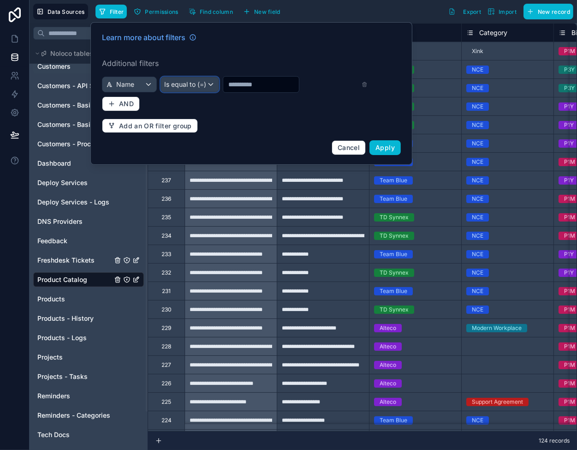
click at [197, 84] on div "Is equal to (=)" at bounding box center [190, 84] width 58 height 15
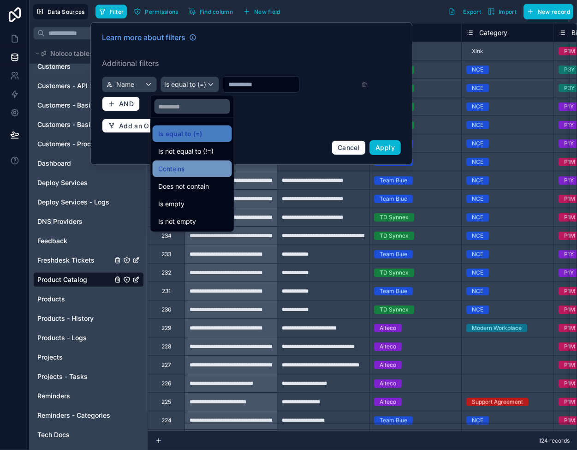
click at [187, 169] on div "Contains" at bounding box center [192, 168] width 68 height 11
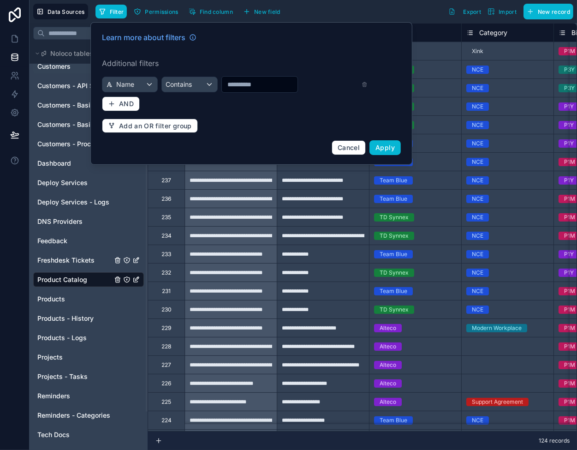
click at [238, 86] on input "text" at bounding box center [260, 84] width 76 height 13
type input "******"
click at [383, 146] on span "Apply" at bounding box center [385, 148] width 19 height 8
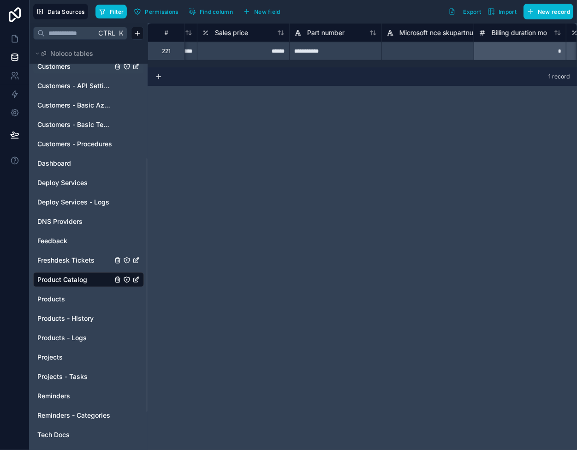
scroll to position [0, 692]
click at [280, 56] on div "**********" at bounding box center [277, 51] width 92 height 18
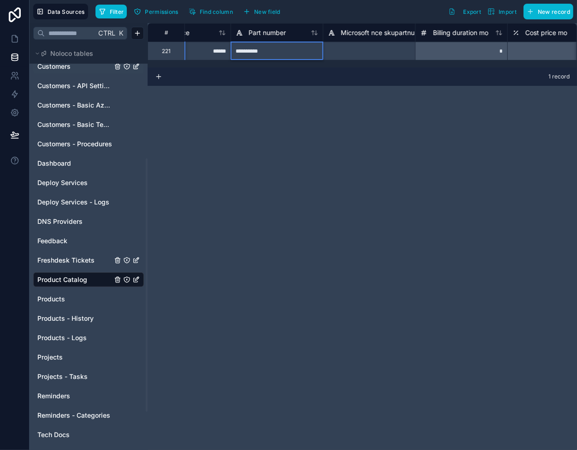
type input "**********"
click at [366, 48] on div at bounding box center [369, 51] width 92 height 18
click at [209, 53] on div "******" at bounding box center [184, 51] width 92 height 18
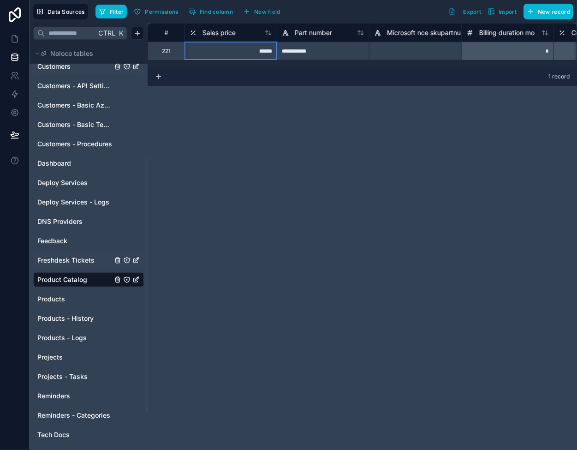
click at [98, 258] on link "Freshdesk Tickets" at bounding box center [74, 260] width 75 height 9
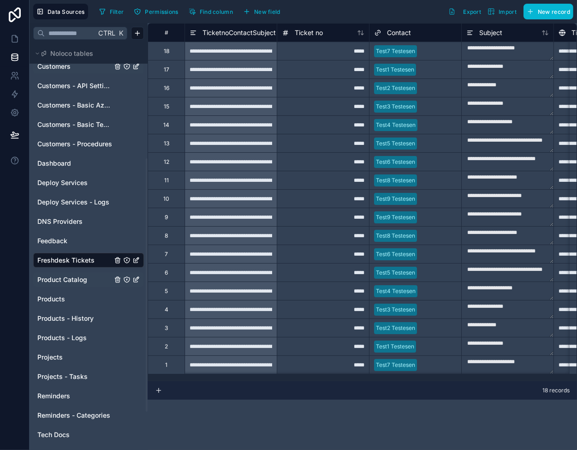
click at [76, 287] on div "Product Catalog" at bounding box center [88, 279] width 111 height 15
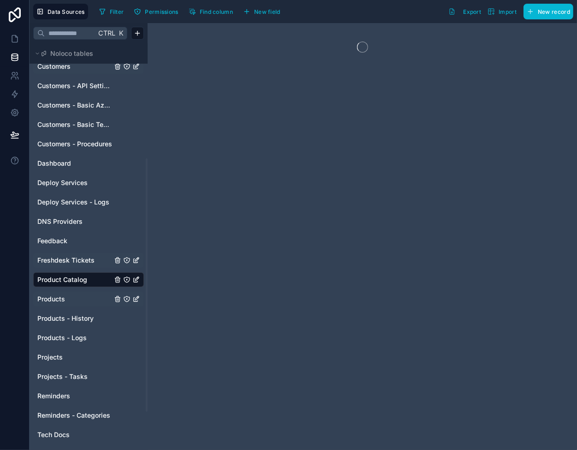
click at [61, 298] on span "Products" at bounding box center [51, 298] width 28 height 9
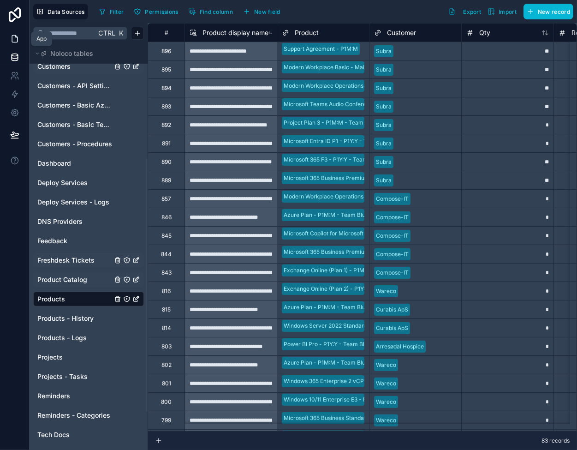
click at [16, 41] on icon at bounding box center [14, 38] width 9 height 9
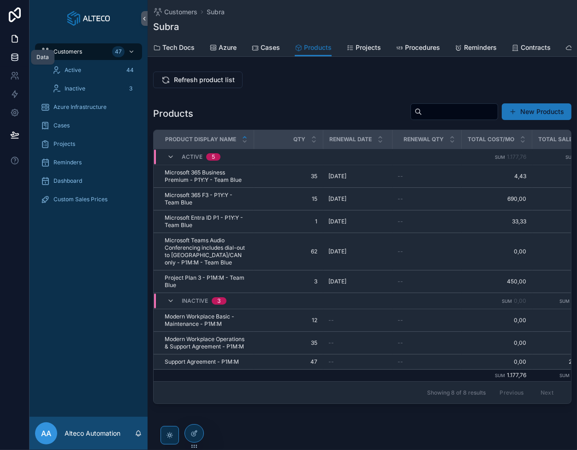
click at [13, 55] on icon at bounding box center [15, 55] width 6 height 2
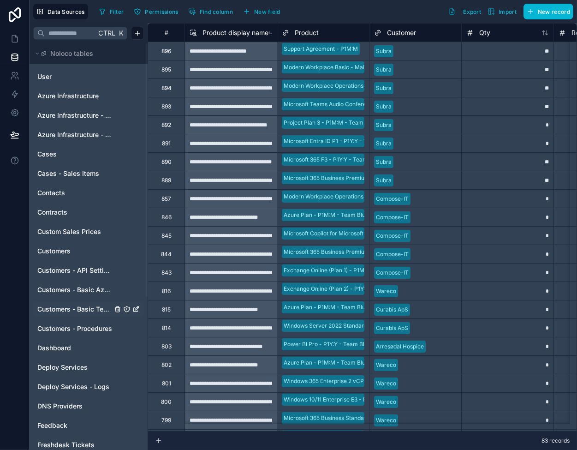
click at [78, 309] on span "Customers - Basic Tech Info" at bounding box center [74, 309] width 75 height 9
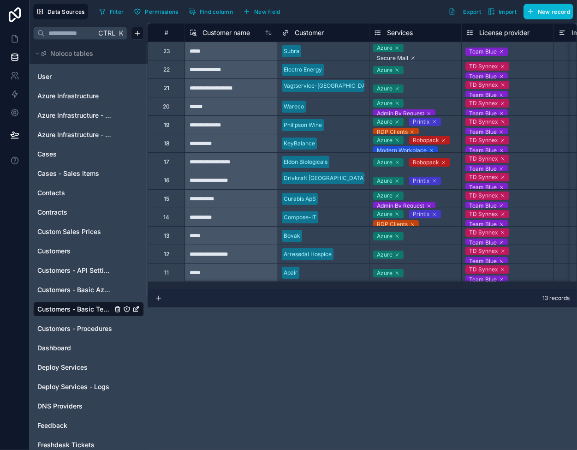
click at [430, 53] on div "Azure Secure Mail" at bounding box center [416, 51] width 92 height 18
click at [12, 36] on icon at bounding box center [14, 38] width 9 height 9
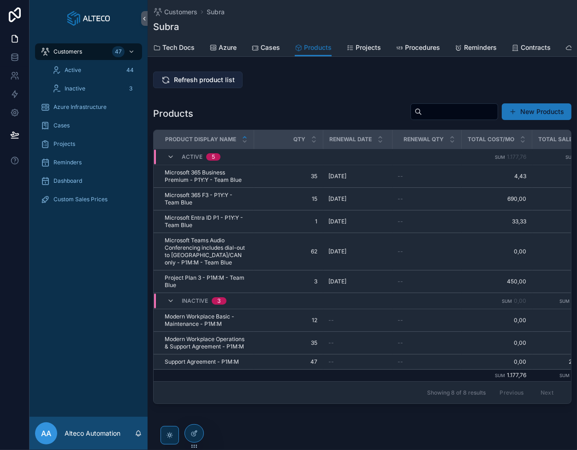
click at [177, 80] on span "Refresh product list" at bounding box center [204, 79] width 61 height 9
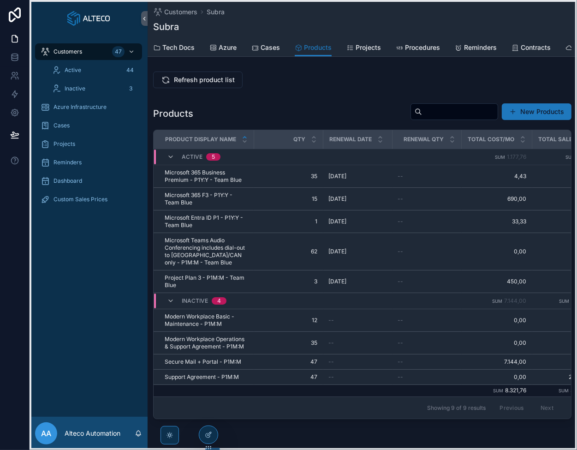
drag, startPoint x: 33, startPoint y: 197, endPoint x: 48, endPoint y: 433, distance: 236.8
click at [195, 445] on icon at bounding box center [195, 446] width 7 height 7
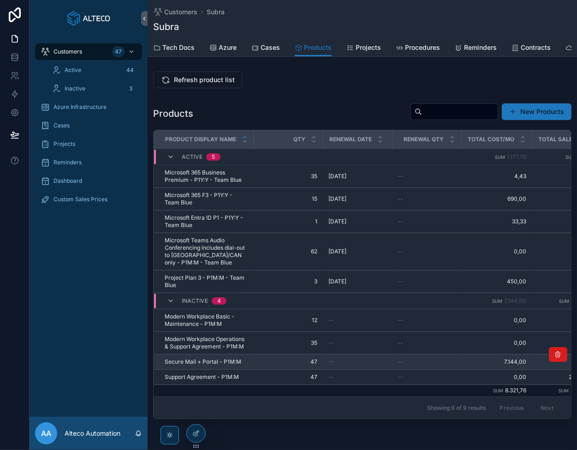
click at [555, 358] on icon "scrollable content" at bounding box center [558, 354] width 7 height 7
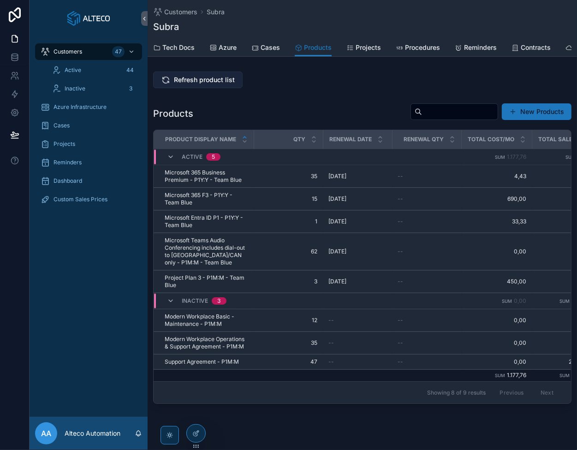
click at [189, 84] on span "Refresh product list" at bounding box center [204, 79] width 61 height 9
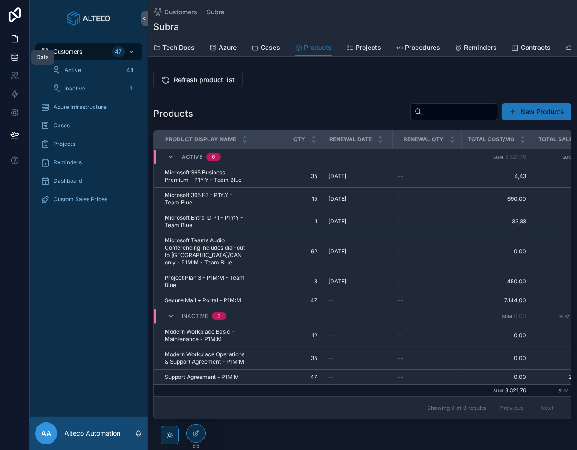
click at [12, 55] on icon at bounding box center [14, 57] width 9 height 9
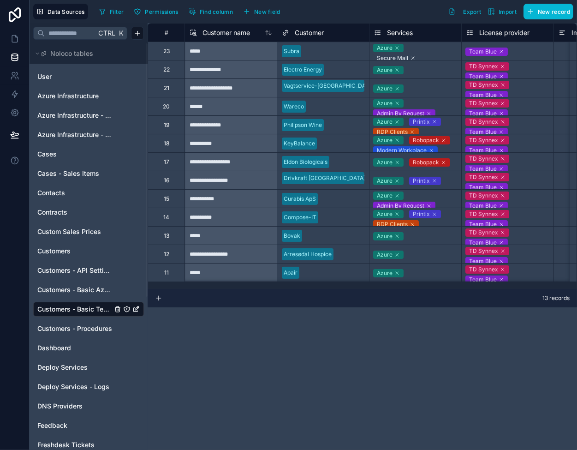
click at [434, 54] on div "Azure Secure Mail" at bounding box center [416, 51] width 92 height 18
click at [412, 59] on icon at bounding box center [414, 59] width 6 height 6
click at [336, 54] on div at bounding box center [335, 51] width 60 height 9
click at [12, 38] on icon at bounding box center [15, 39] width 6 height 7
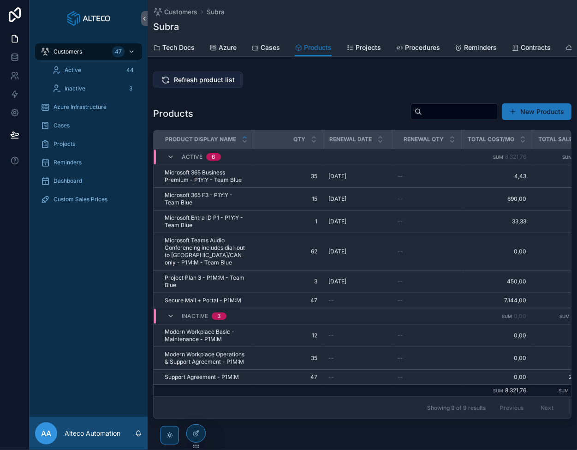
click at [209, 84] on span "Refresh product list" at bounding box center [204, 79] width 61 height 9
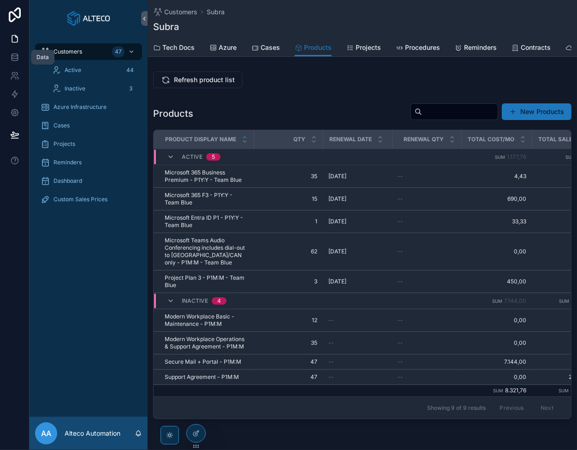
drag, startPoint x: 11, startPoint y: 51, endPoint x: 35, endPoint y: 63, distance: 27.2
click at [11, 51] on link at bounding box center [14, 57] width 29 height 18
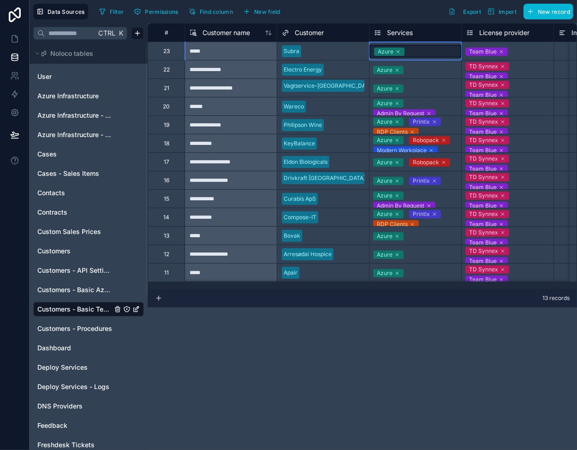
click at [422, 50] on div "Azure" at bounding box center [416, 51] width 92 height 13
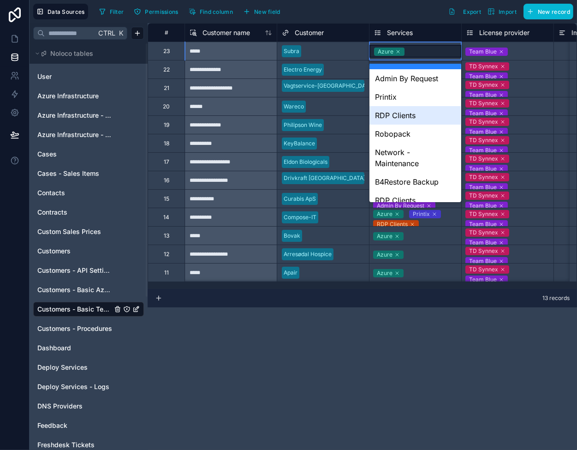
scroll to position [46, 0]
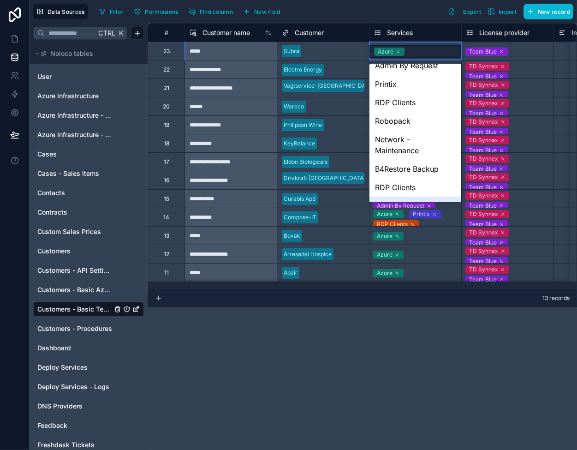
click at [389, 365] on div "**********" at bounding box center [363, 236] width 430 height 427
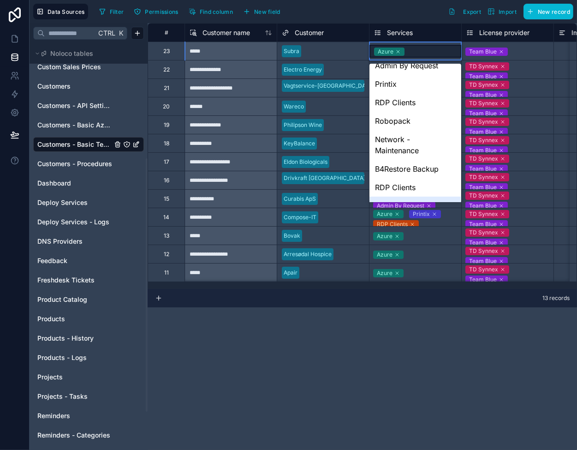
scroll to position [185, 0]
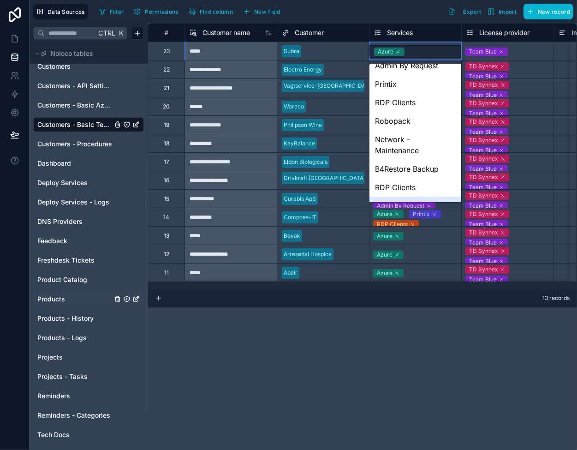
click at [71, 300] on link "Products" at bounding box center [74, 298] width 75 height 9
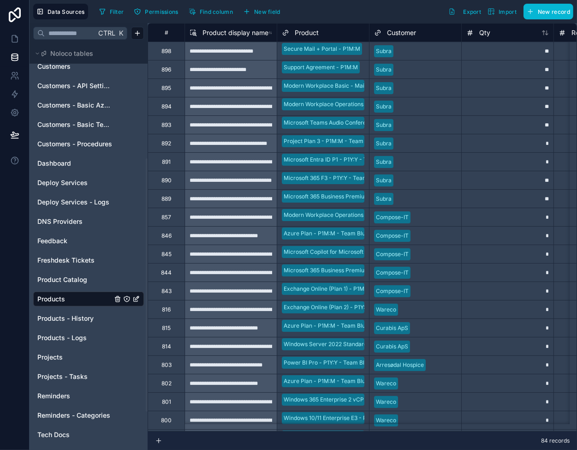
click at [428, 50] on div at bounding box center [427, 51] width 60 height 9
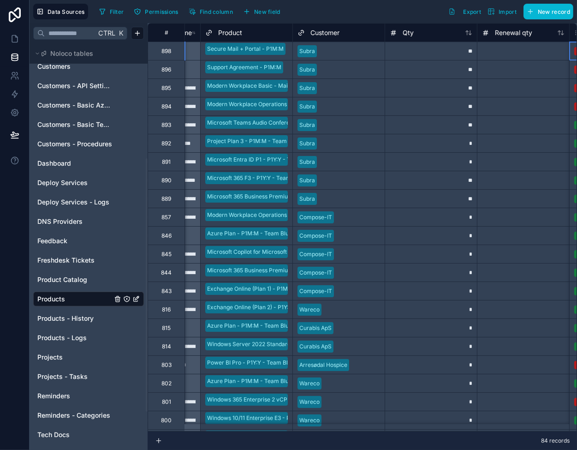
scroll to position [0, 169]
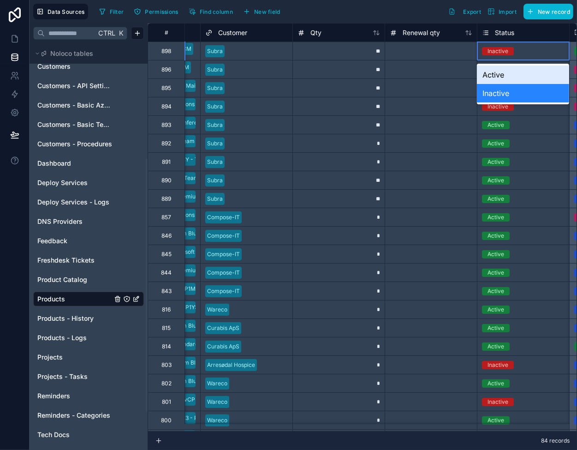
click at [493, 52] on div "Inactive" at bounding box center [498, 51] width 21 height 8
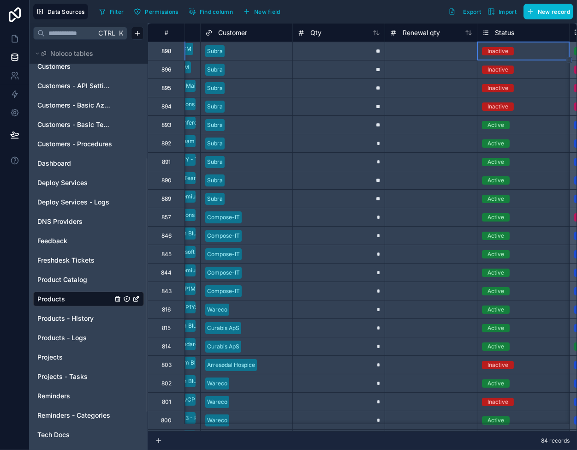
click at [502, 53] on div "Inactive" at bounding box center [498, 51] width 21 height 8
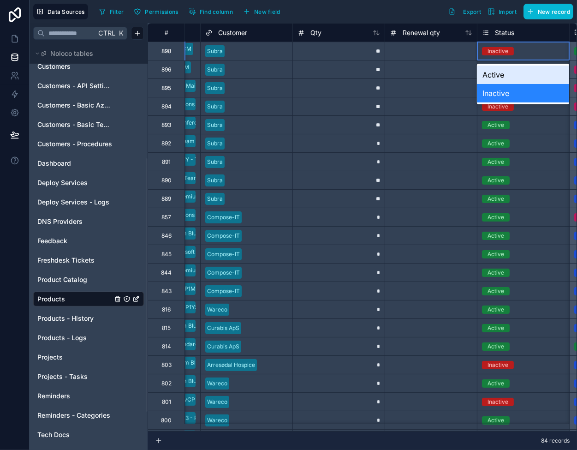
click at [508, 70] on div "Active" at bounding box center [523, 75] width 92 height 18
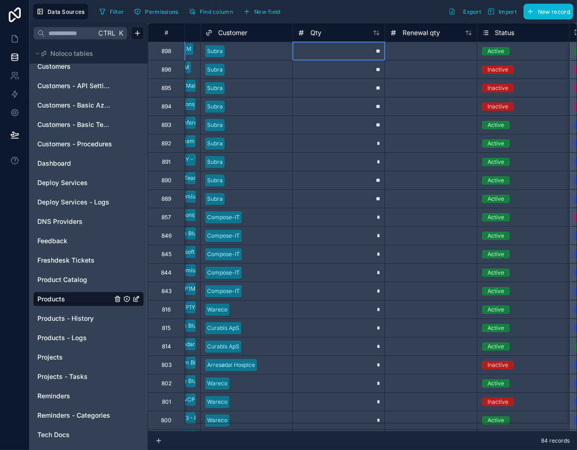
click at [357, 54] on div "**" at bounding box center [339, 51] width 92 height 18
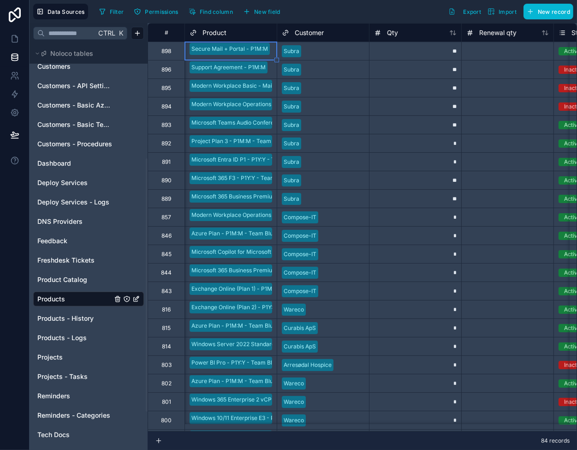
scroll to position [0, 0]
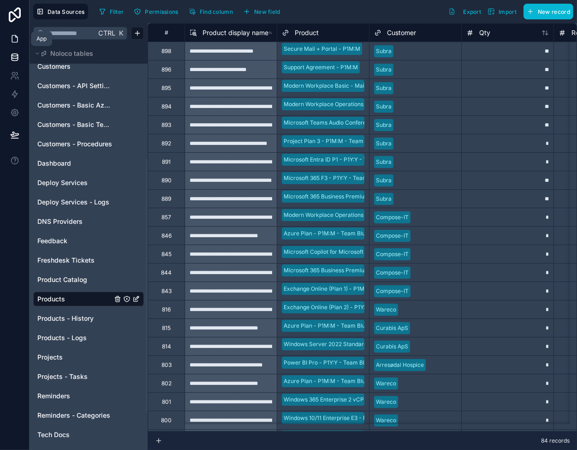
click at [16, 37] on icon at bounding box center [16, 37] width 2 height 2
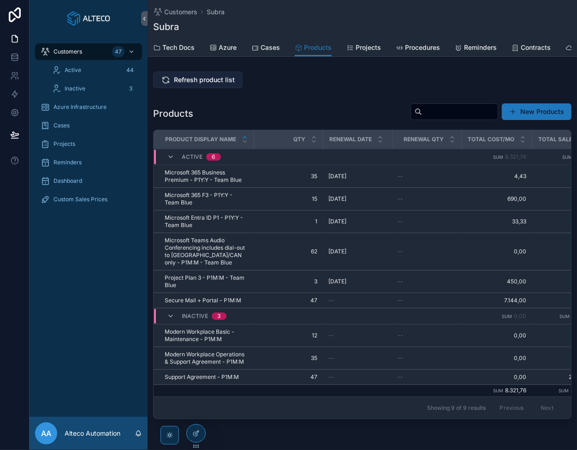
click at [195, 83] on span "Refresh product list" at bounding box center [204, 79] width 61 height 9
